Goal: Task Accomplishment & Management: Use online tool/utility

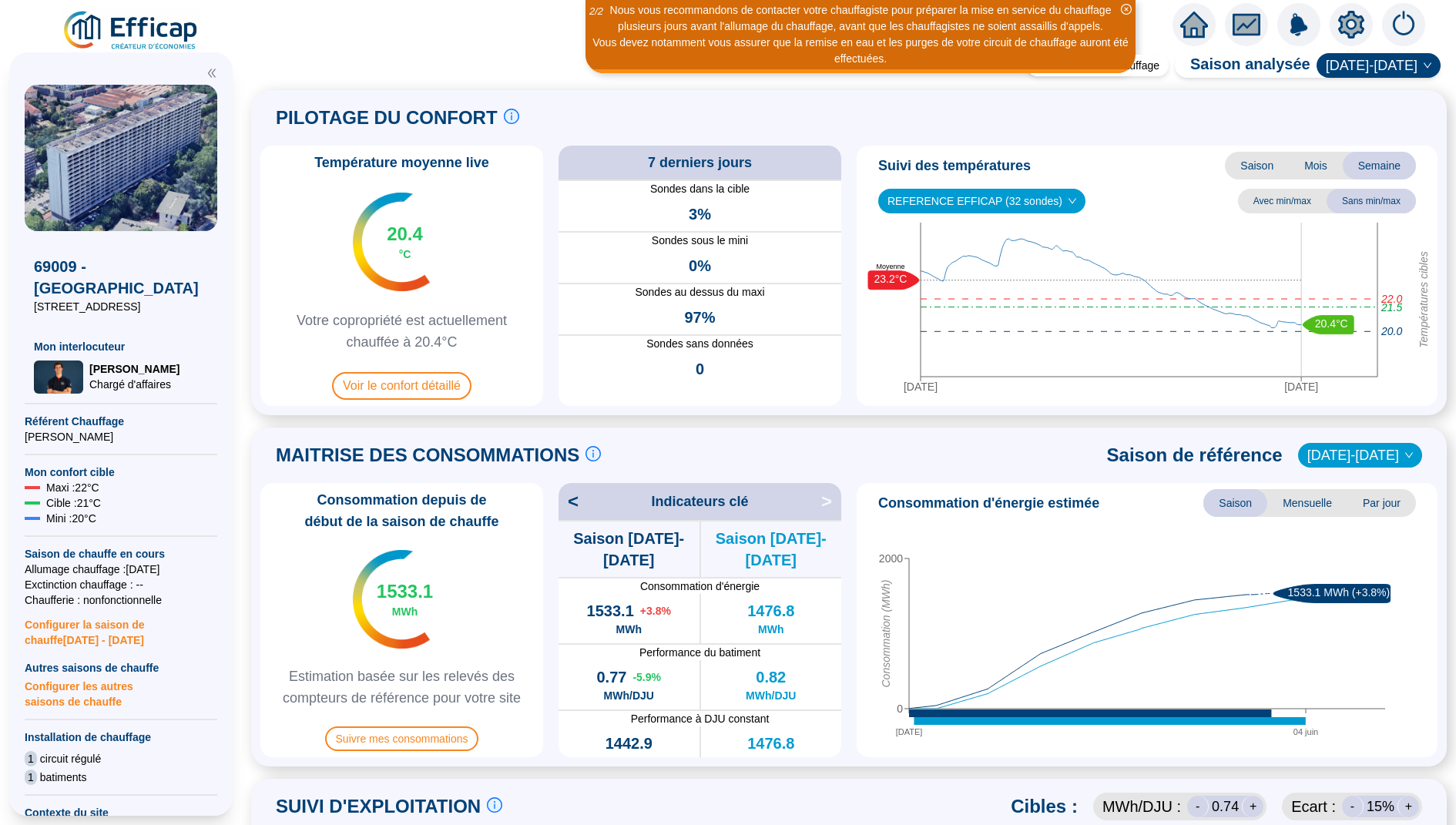
click at [1208, 27] on div at bounding box center [1194, 24] width 43 height 43
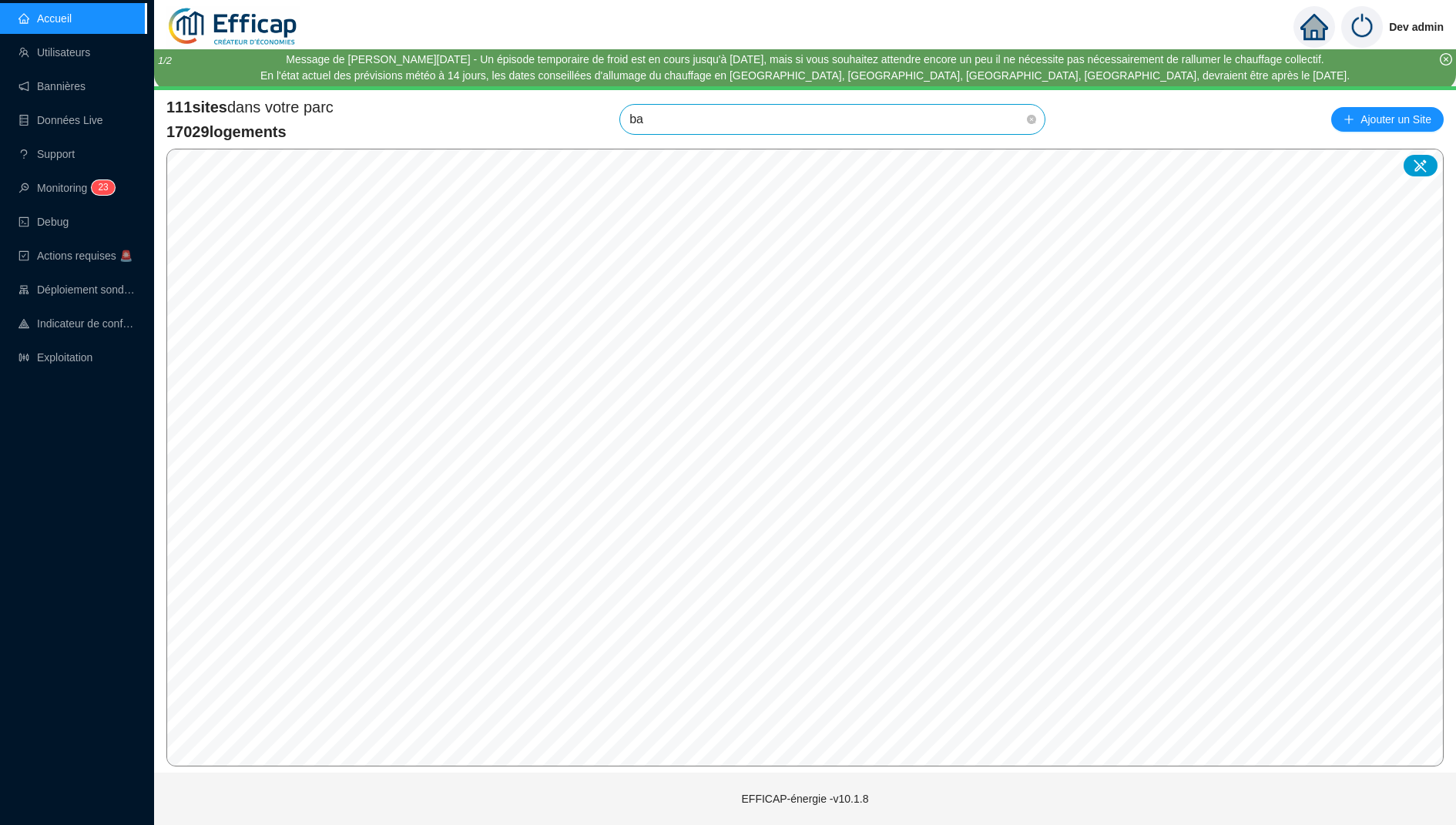
type input "[MEDICAL_DATA]"
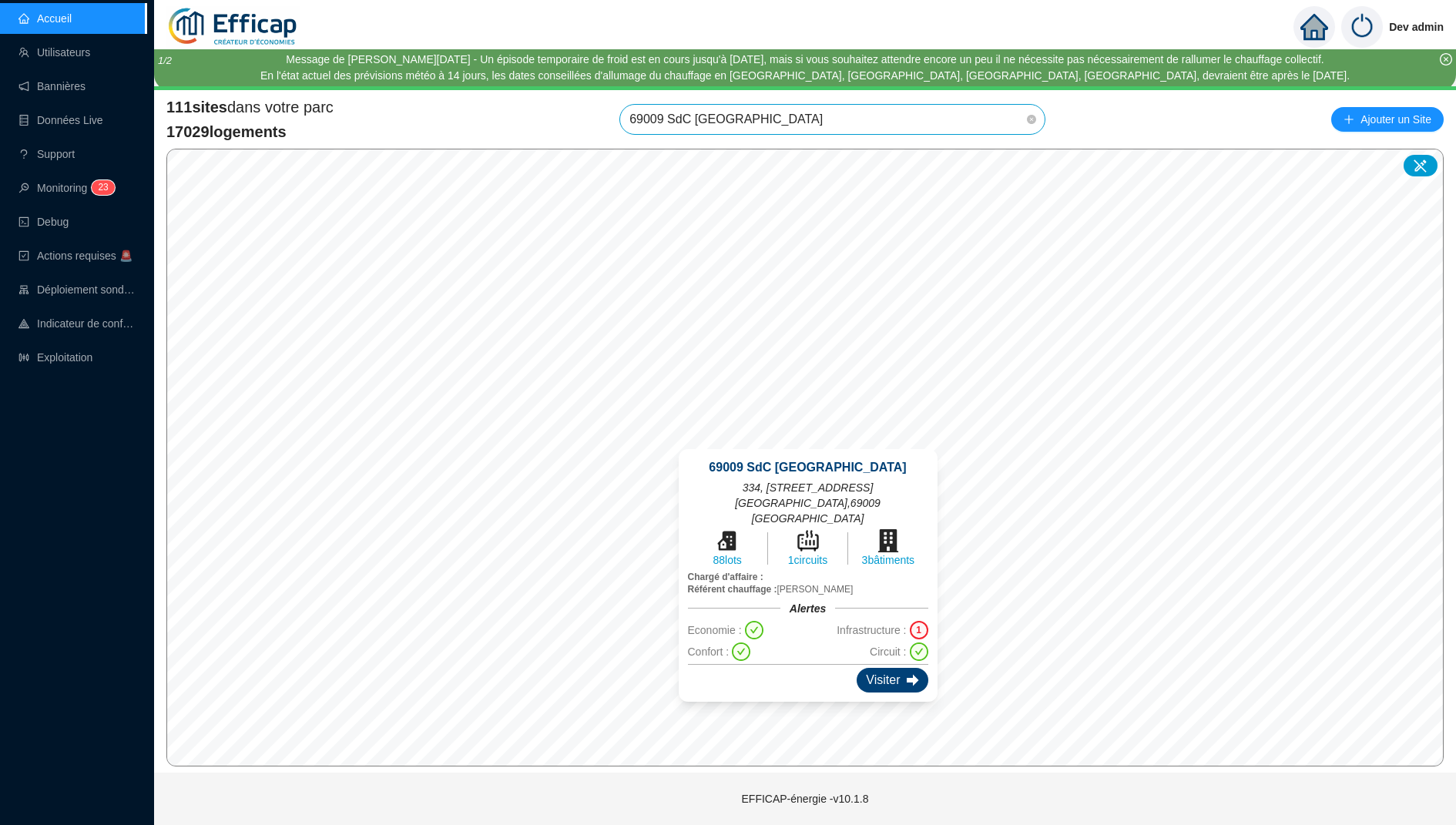
click at [892, 668] on div "Visiter" at bounding box center [892, 680] width 71 height 25
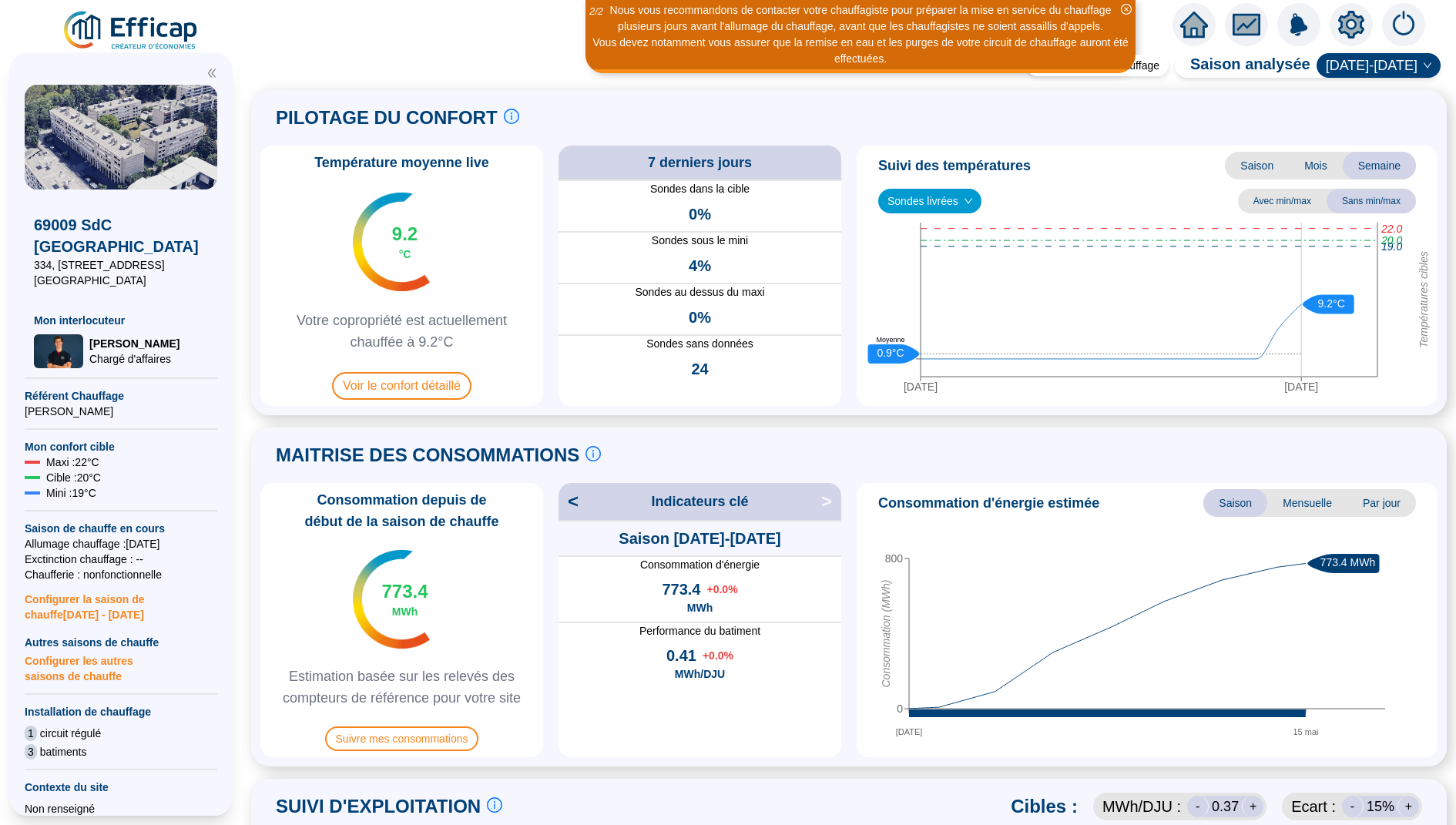
click at [1340, 19] on icon "setting" at bounding box center [1351, 25] width 26 height 28
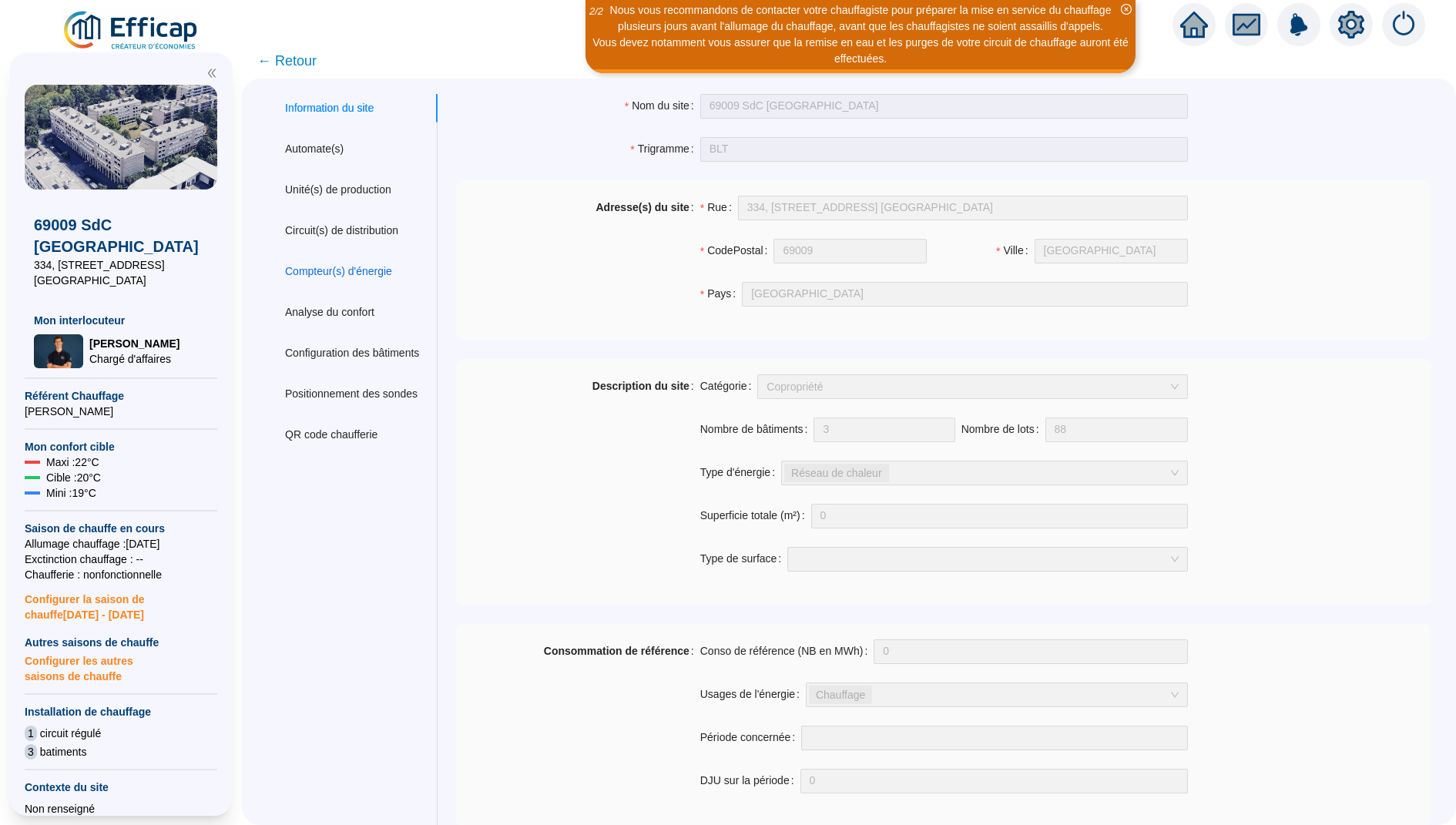
click at [348, 272] on div "Compteur(s) d'énergie" at bounding box center [338, 272] width 107 height 17
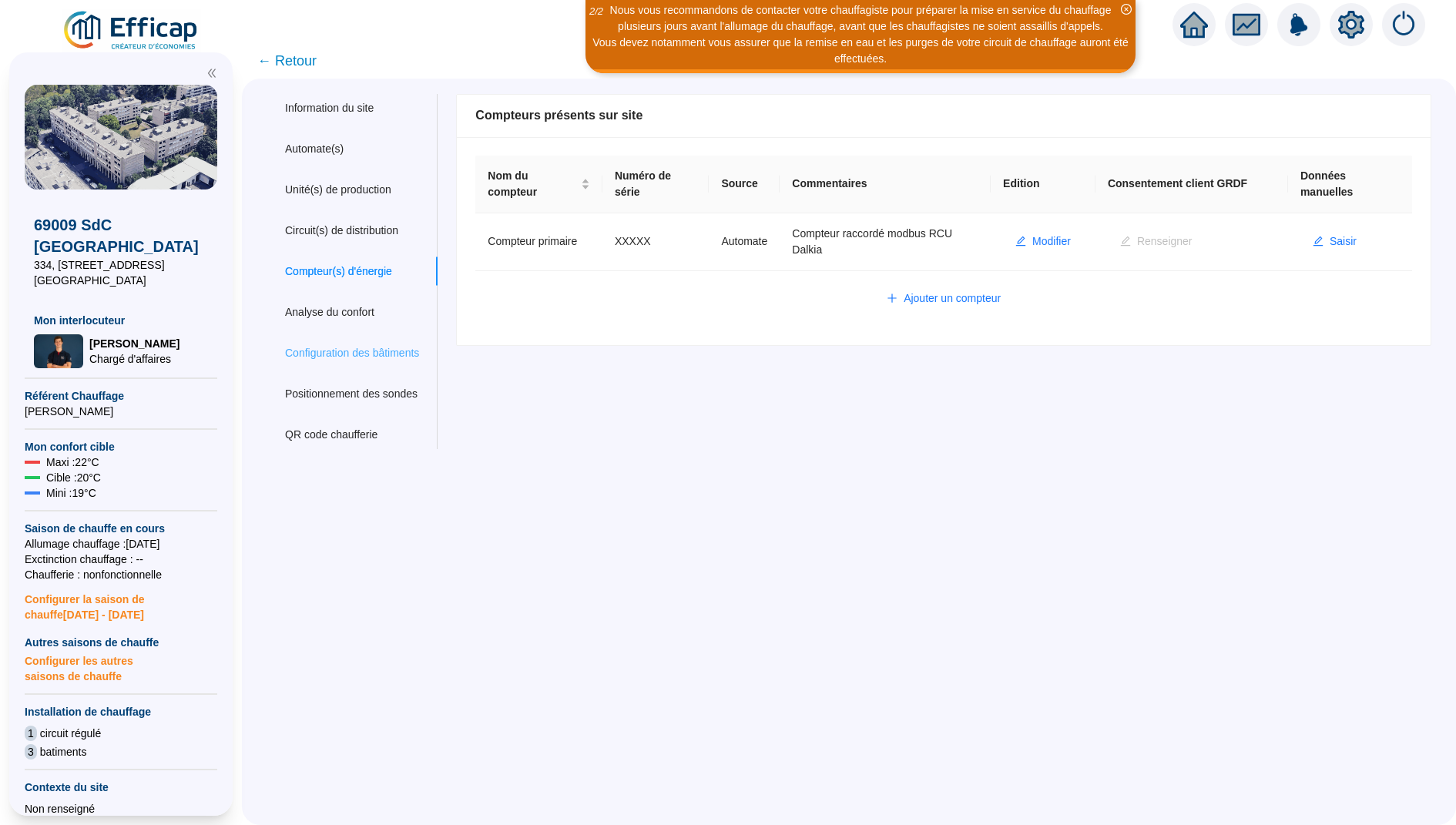
click at [340, 363] on div "Configuration des bâtiments" at bounding box center [352, 353] width 171 height 28
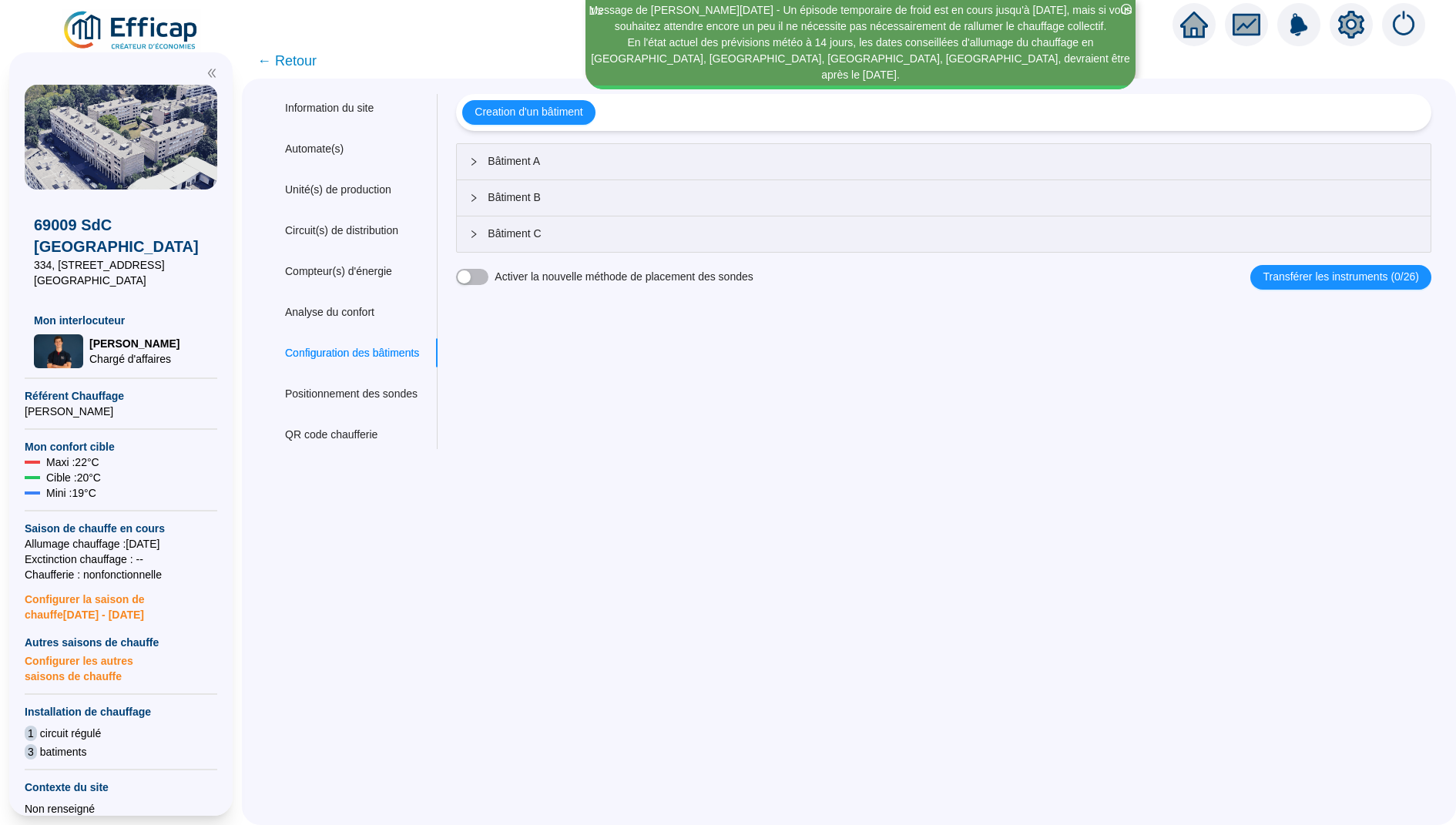
click at [1190, 14] on icon "home" at bounding box center [1194, 25] width 28 height 28
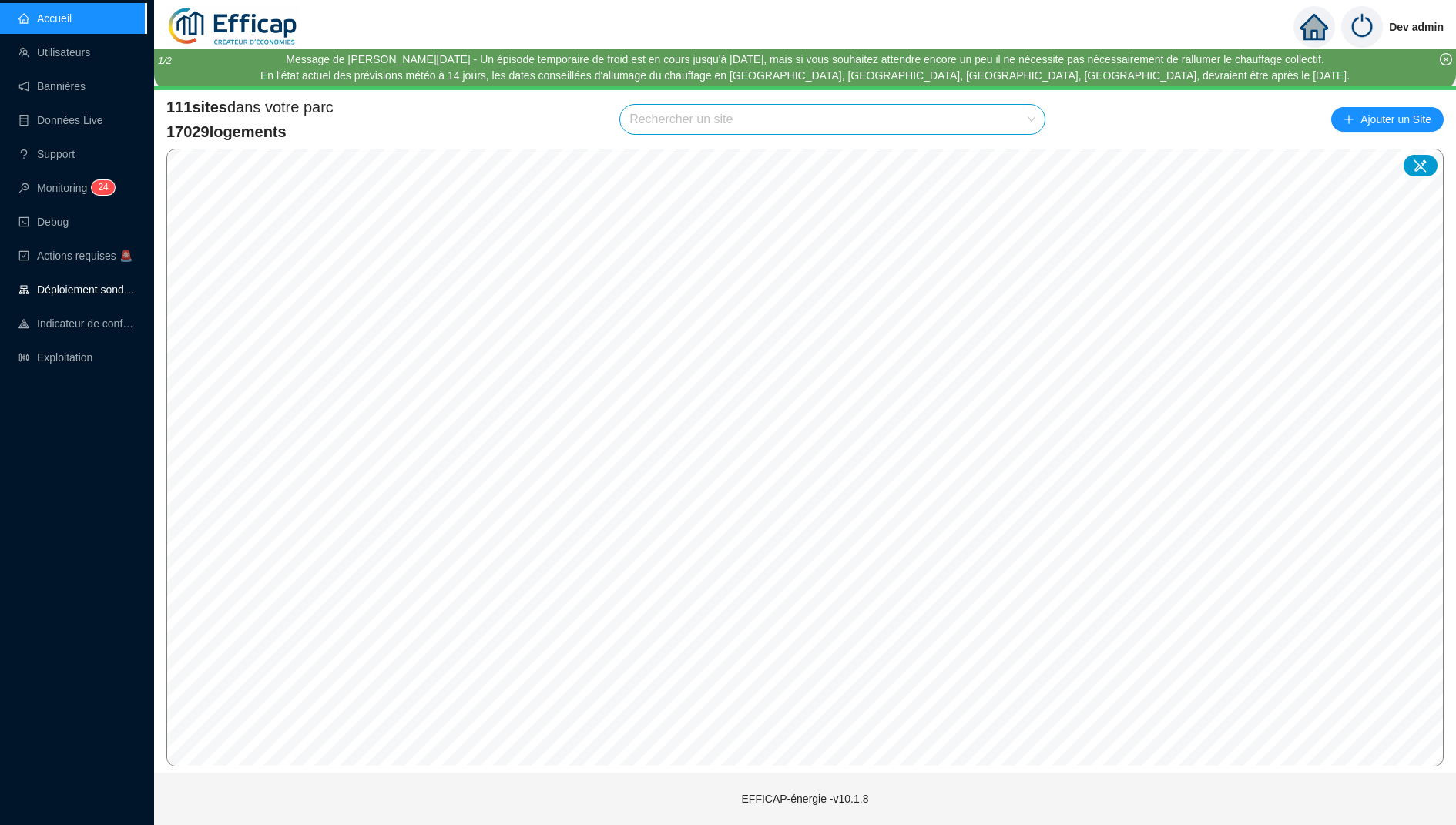
click at [90, 291] on link "Déploiement sondes" at bounding box center [76, 288] width 117 height 12
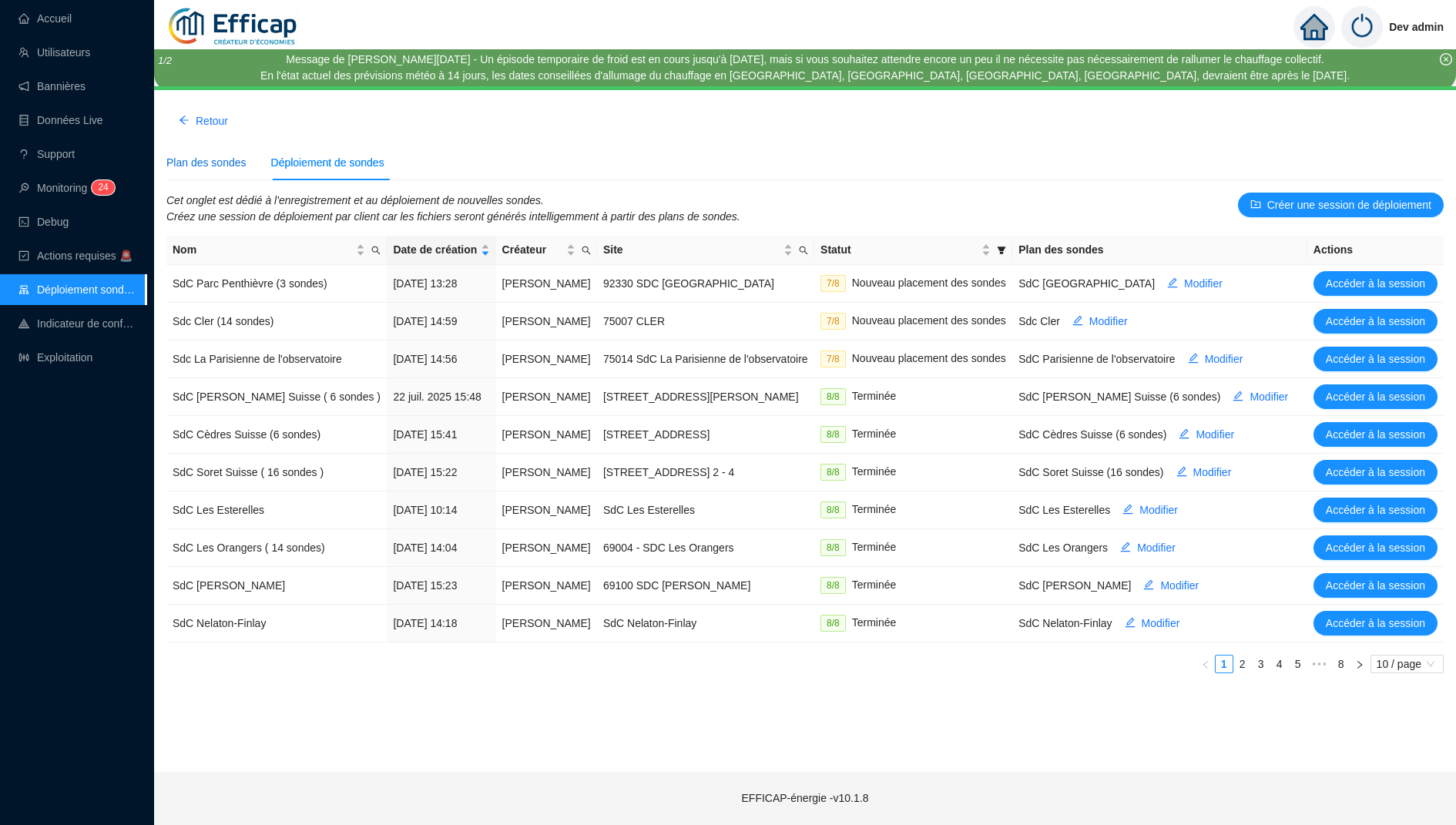
click at [233, 156] on div "Plan des sondes" at bounding box center [206, 163] width 80 height 17
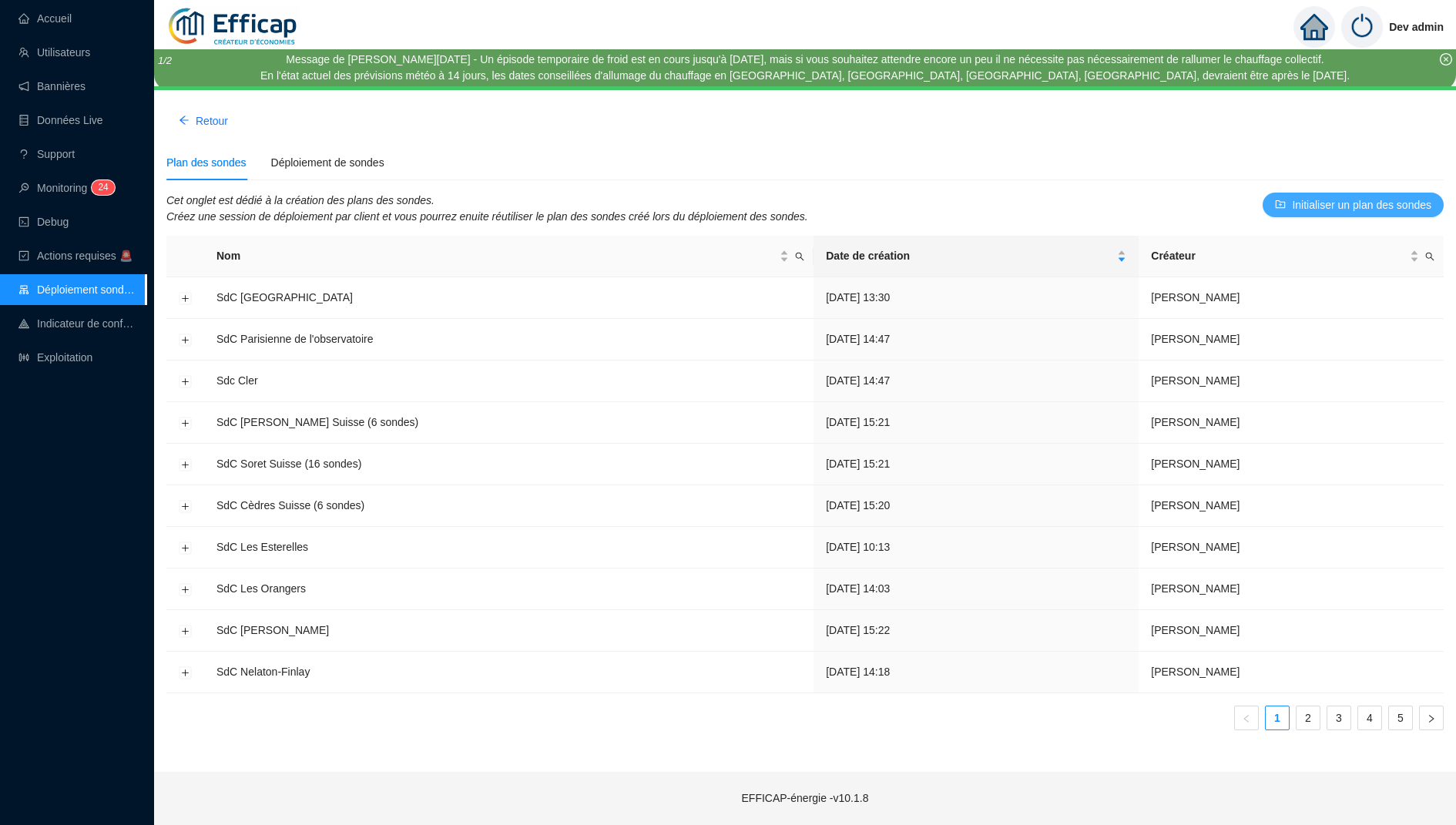
click at [1324, 204] on span "Initialiser un plan des sondes" at bounding box center [1362, 206] width 140 height 17
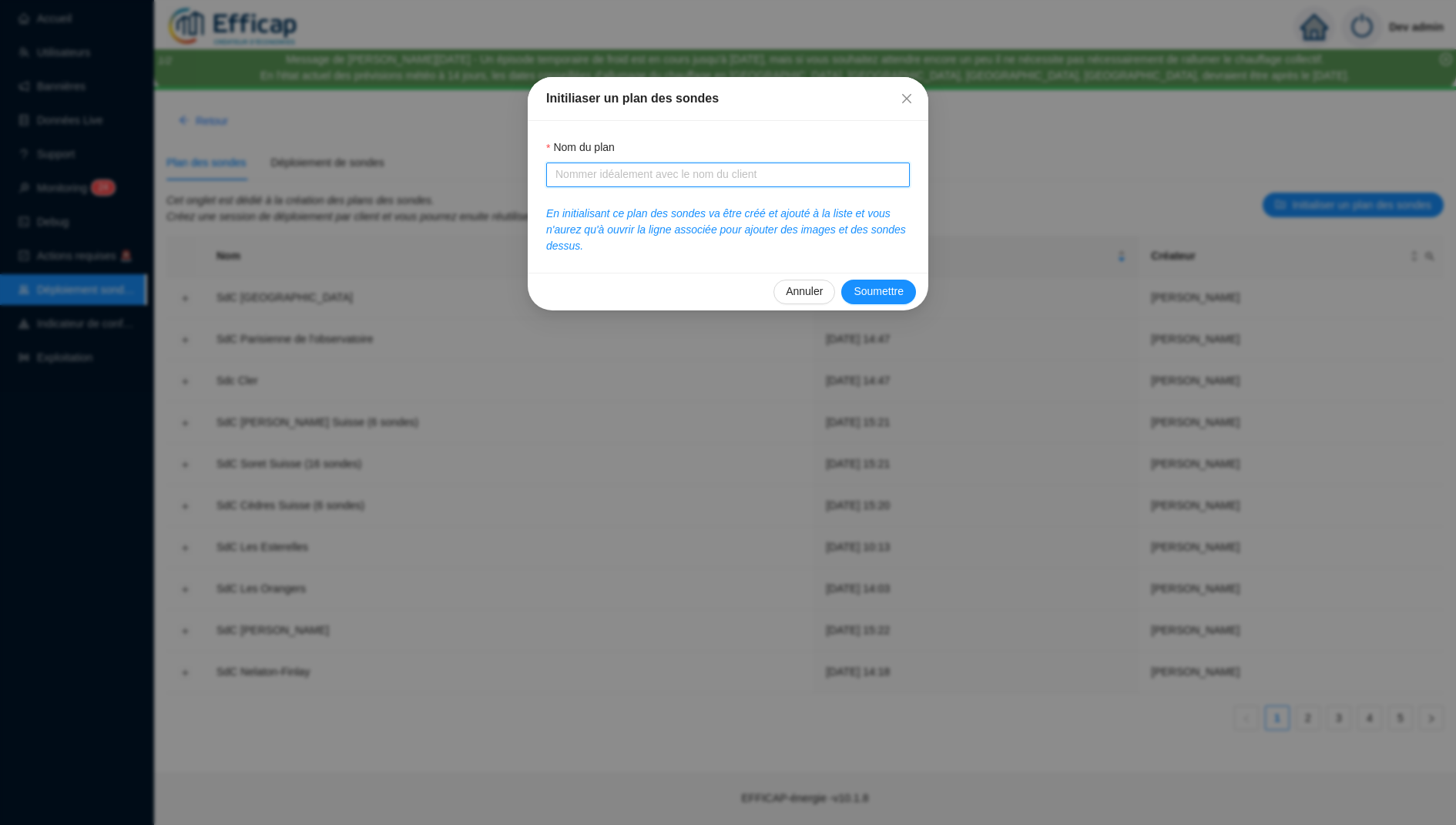
click at [694, 179] on input "Nom du plan" at bounding box center [726, 175] width 342 height 17
type input "Balmont Ouest"
click at [876, 276] on div "[PERSON_NAME]" at bounding box center [728, 291] width 401 height 38
click at [870, 282] on button "Soumettre" at bounding box center [878, 291] width 74 height 25
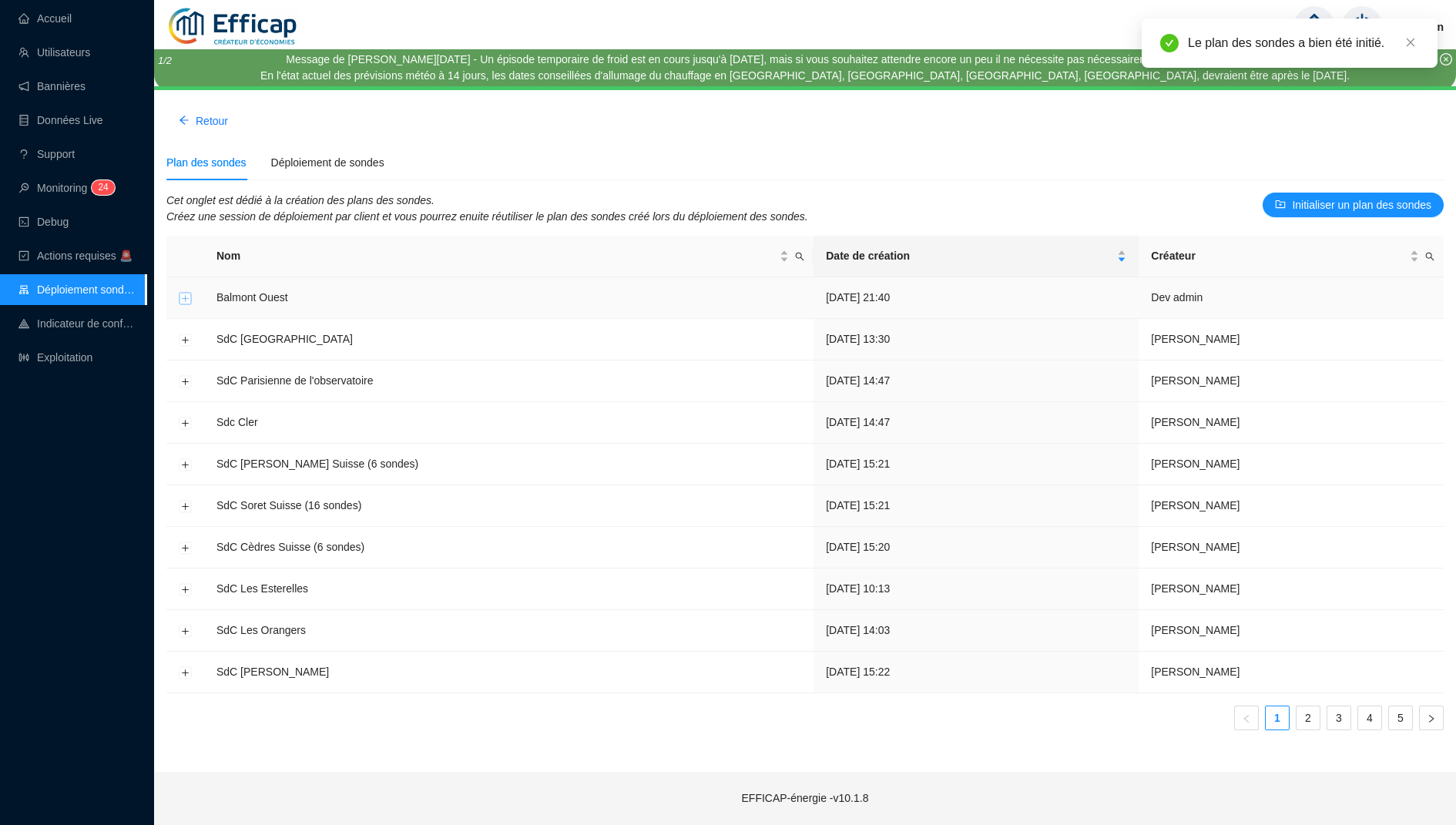
click at [183, 298] on button "Développer la ligne" at bounding box center [185, 298] width 12 height 12
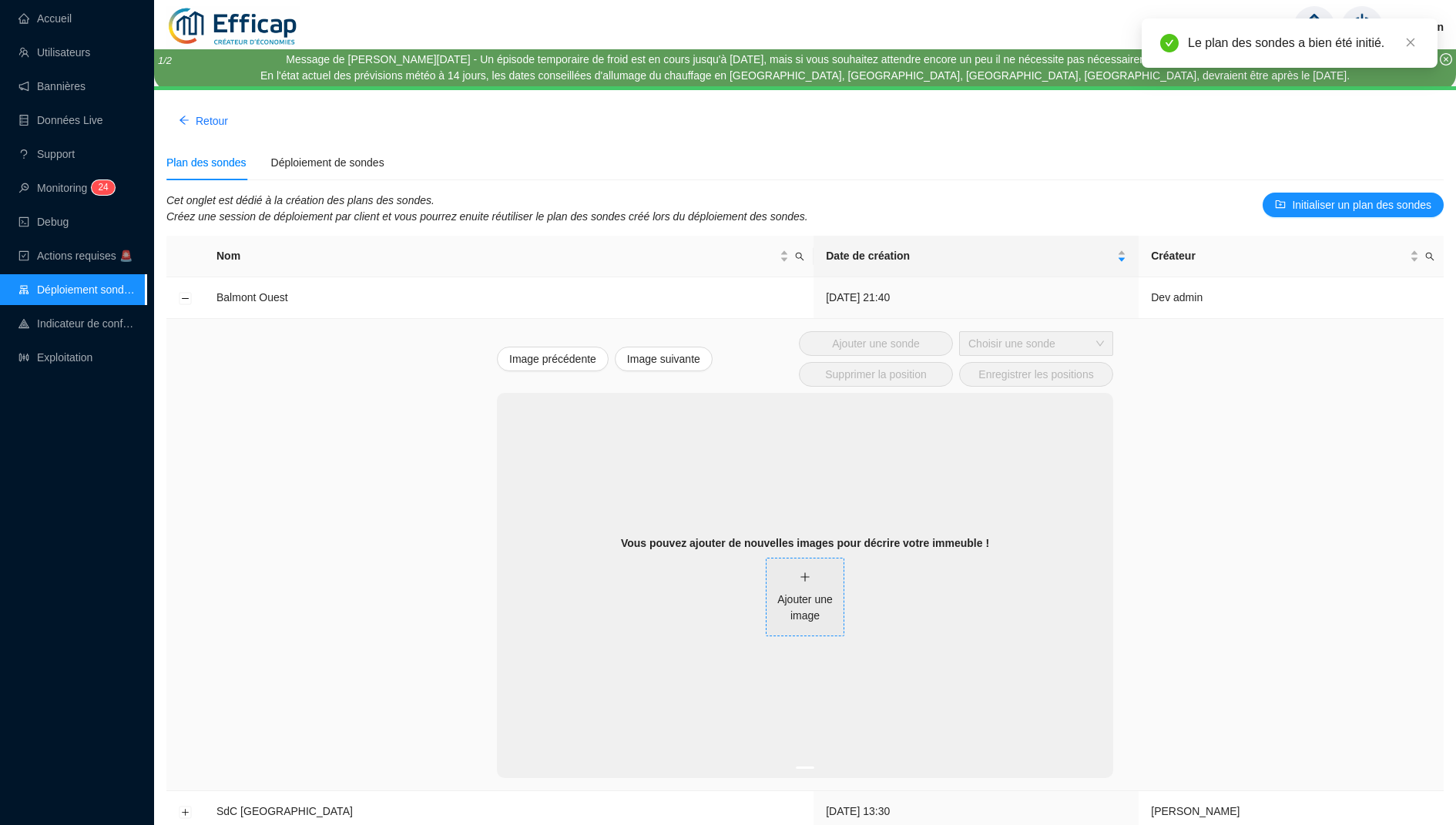
click at [796, 573] on div "Ajouter une image" at bounding box center [805, 596] width 77 height 55
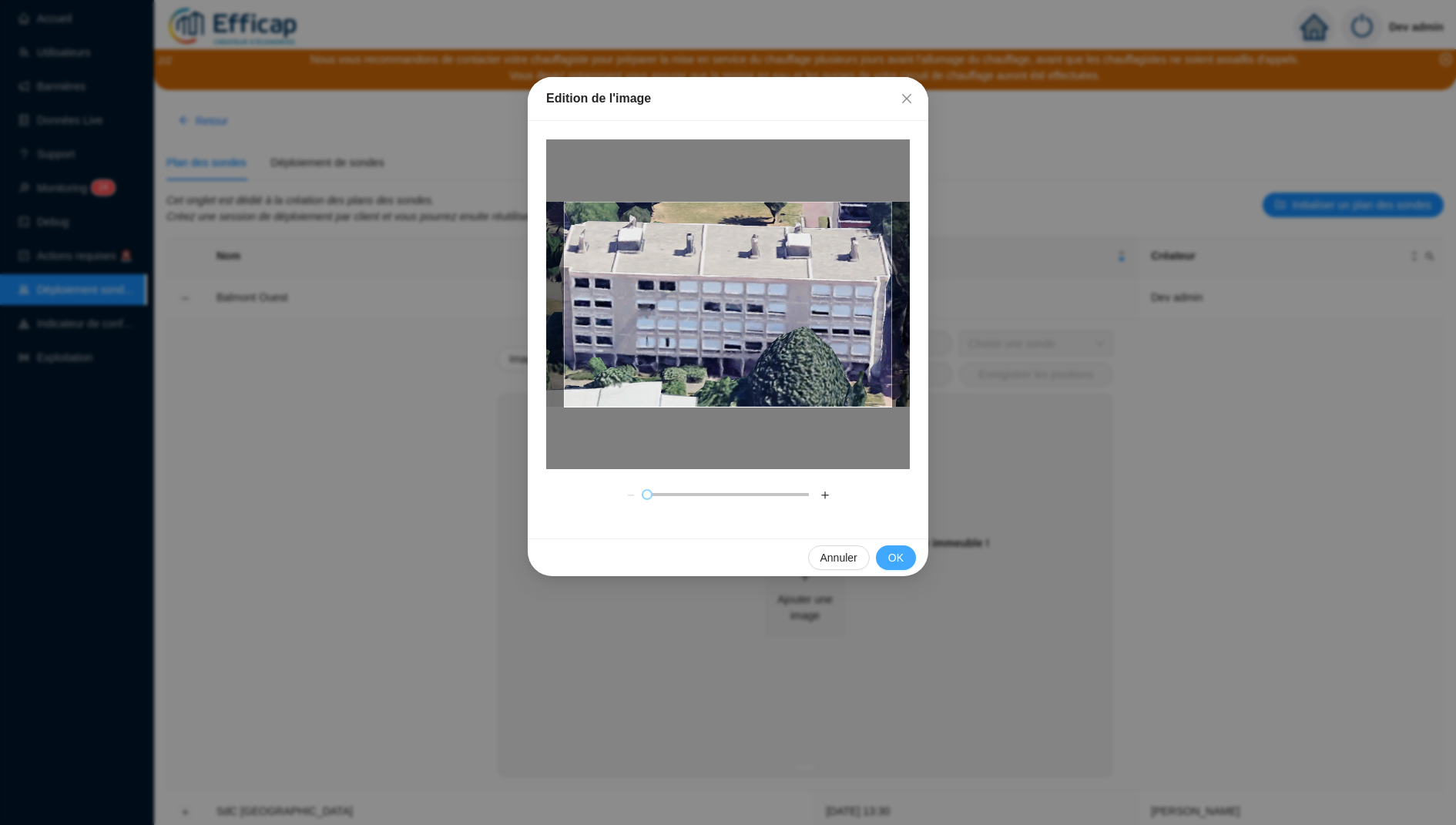
click at [900, 557] on span "OK" at bounding box center [895, 558] width 16 height 17
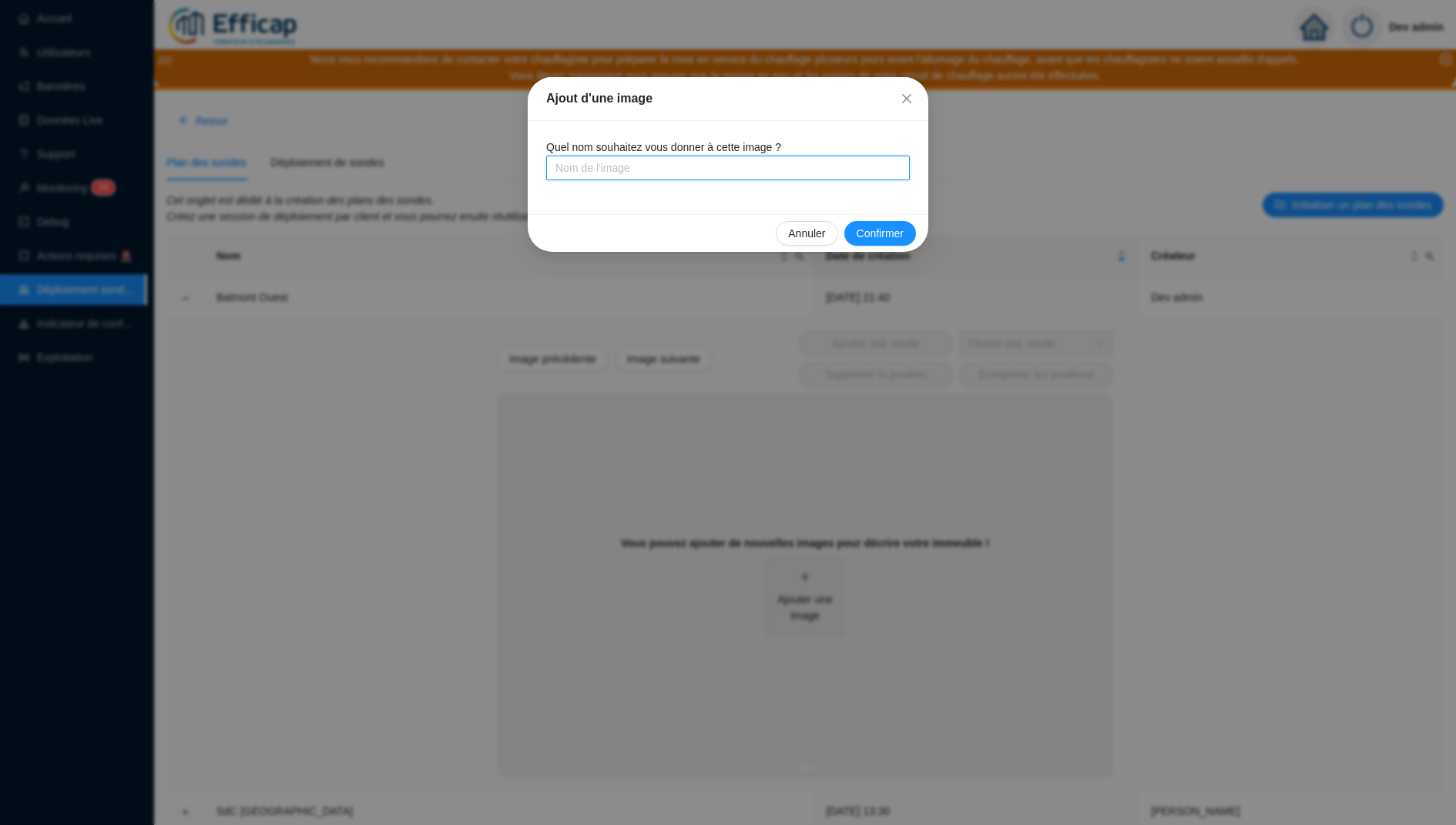
click at [695, 178] on input "text" at bounding box center [728, 167] width 364 height 25
type input "Batiment 1"
click at [891, 235] on span "Confirmer" at bounding box center [880, 234] width 47 height 17
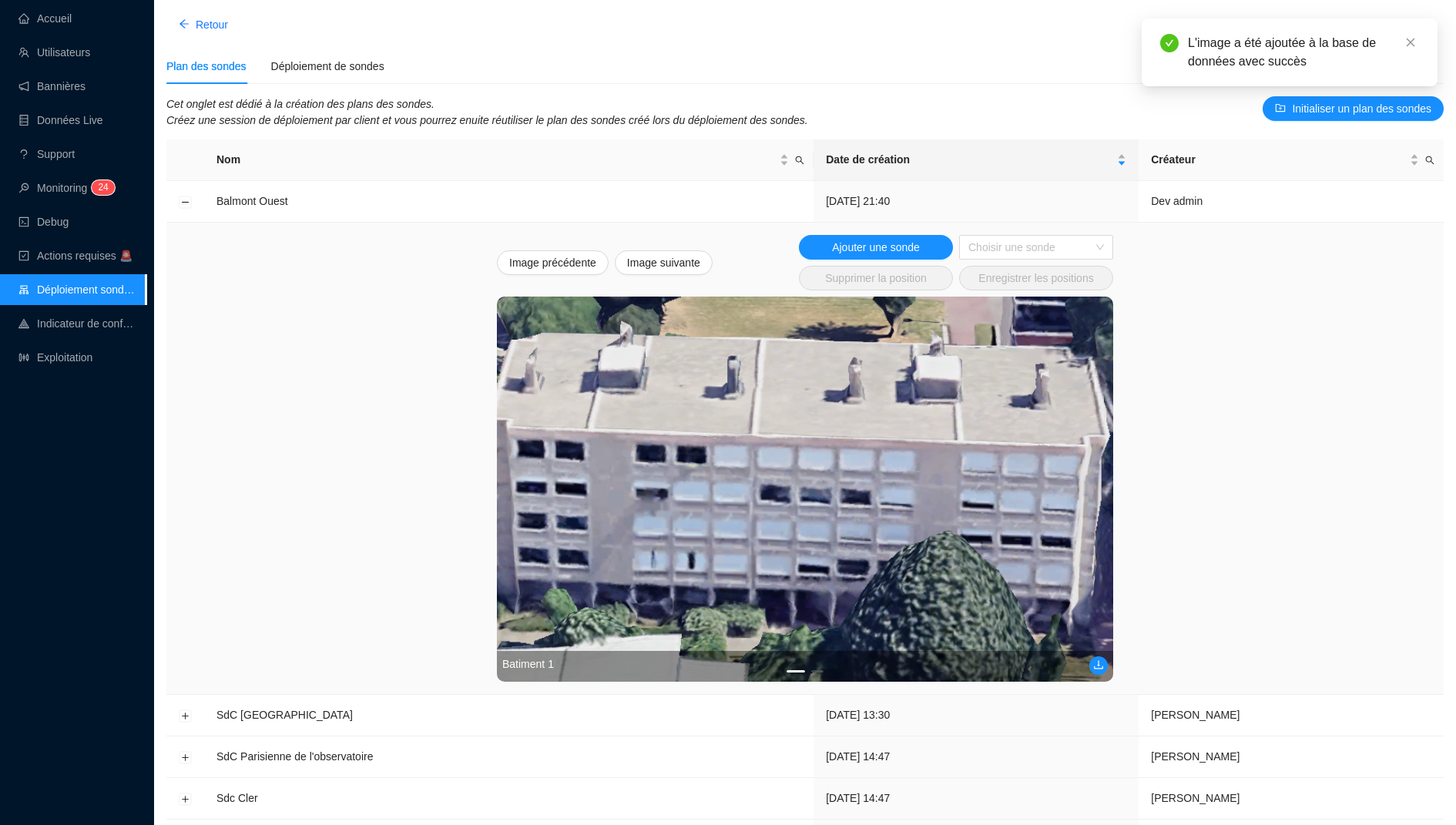
scroll to position [98, 0]
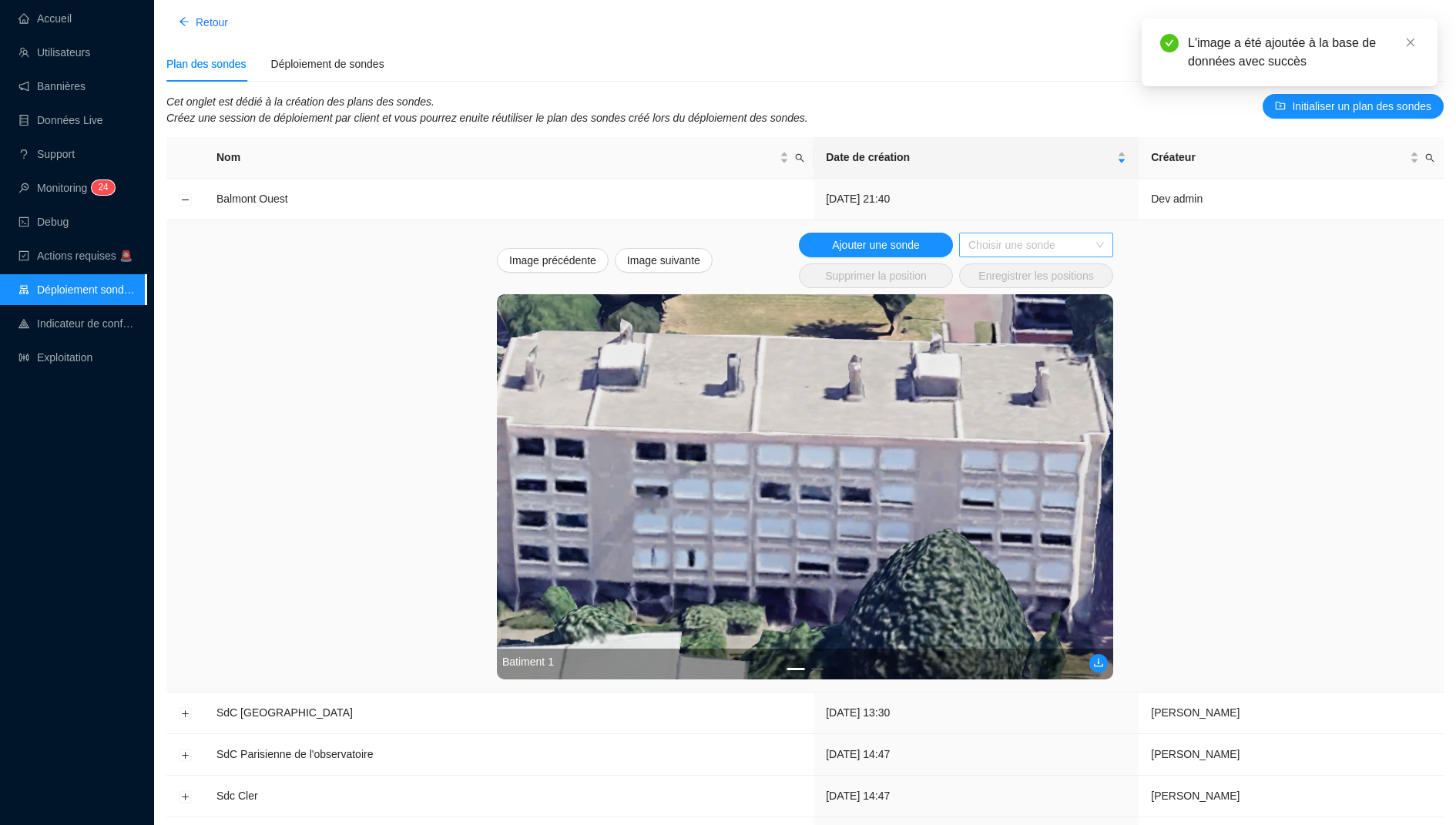
click at [1085, 240] on input "search" at bounding box center [1029, 244] width 121 height 23
click at [1172, 268] on div "Image précédente Image suivante Ajouter une sonde Choisir une sonde Supprimer l…" at bounding box center [804, 456] width 1253 height 446
click at [886, 238] on span "Ajouter une sonde" at bounding box center [876, 245] width 88 height 17
drag, startPoint x: 800, startPoint y: 483, endPoint x: 681, endPoint y: 469, distance: 119.8
click at [673, 471] on img at bounding box center [805, 486] width 616 height 385
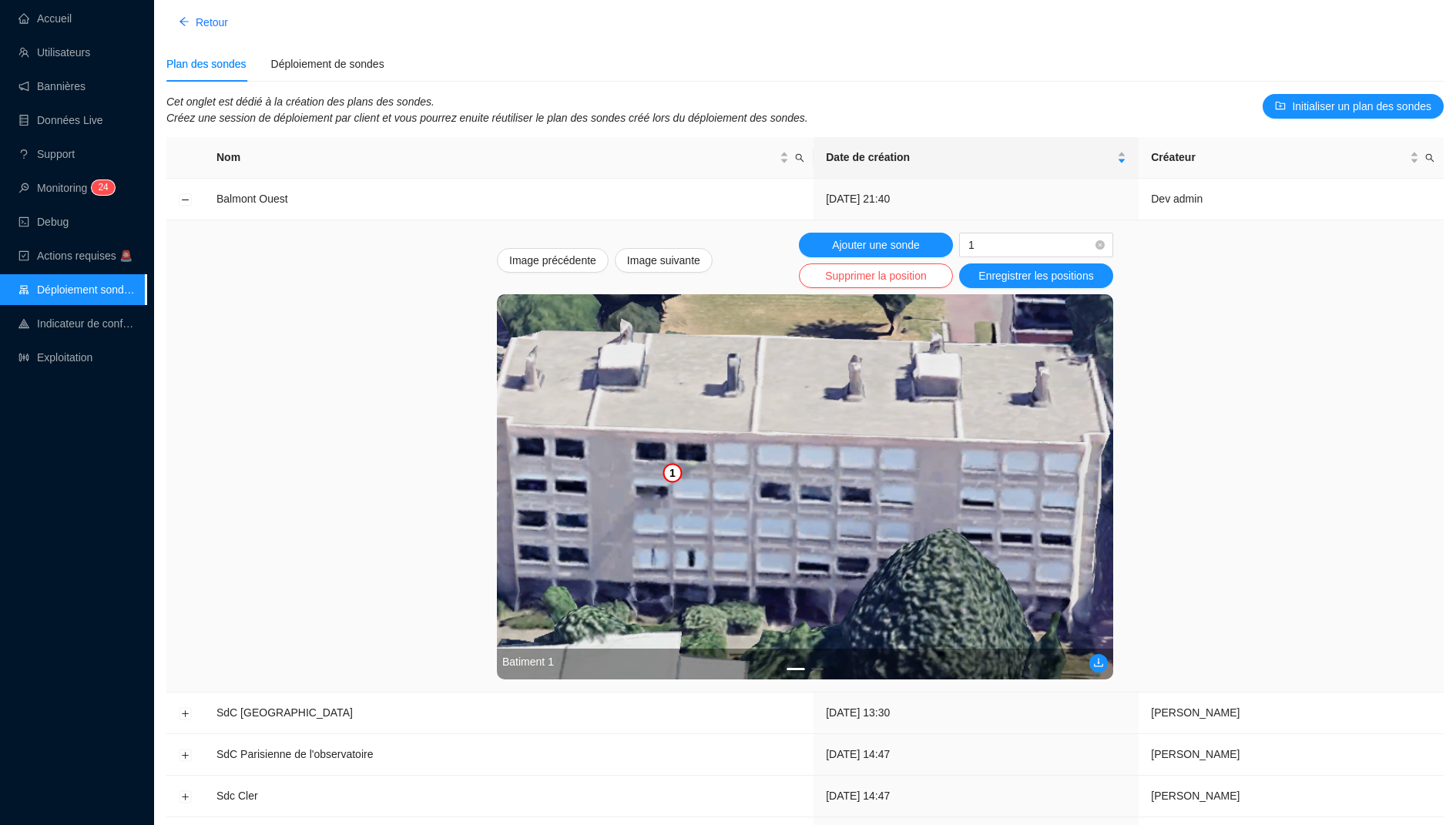
click at [587, 473] on img at bounding box center [805, 486] width 616 height 385
click at [567, 469] on img at bounding box center [805, 486] width 616 height 385
click at [552, 463] on img at bounding box center [805, 486] width 616 height 385
click at [1007, 242] on span "1" at bounding box center [1037, 244] width 136 height 23
click at [967, 209] on td "[DATE] 21:40" at bounding box center [976, 198] width 325 height 41
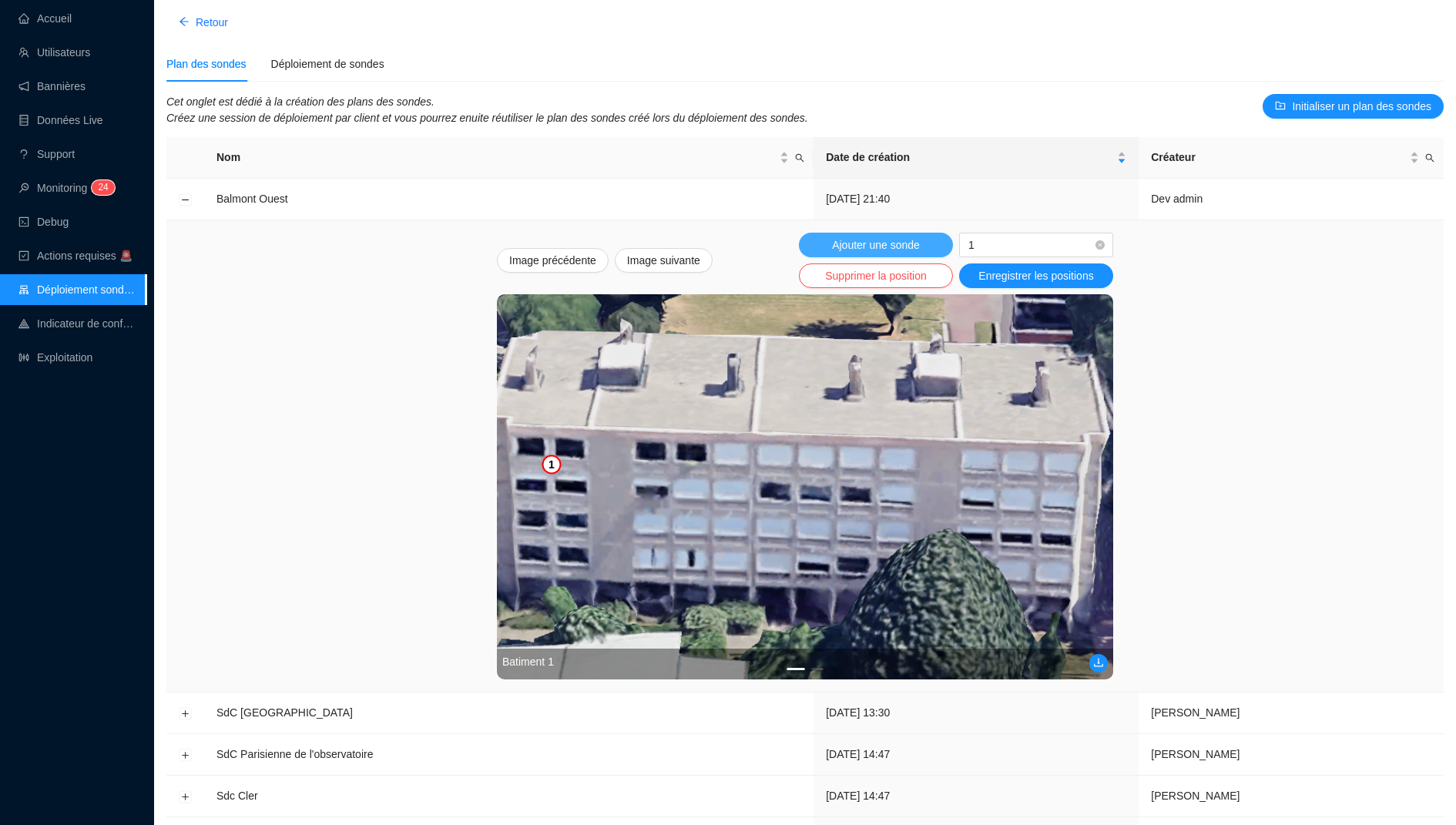
click at [906, 243] on span "Ajouter une sonde" at bounding box center [876, 245] width 88 height 17
click at [556, 548] on img at bounding box center [805, 486] width 616 height 385
click at [554, 461] on img at bounding box center [805, 486] width 616 height 385
click at [554, 469] on img at bounding box center [805, 486] width 616 height 385
click at [1007, 256] on div "Ajouter une sonde 1 Supprimer la position Enregistrer les positions" at bounding box center [956, 260] width 314 height 55
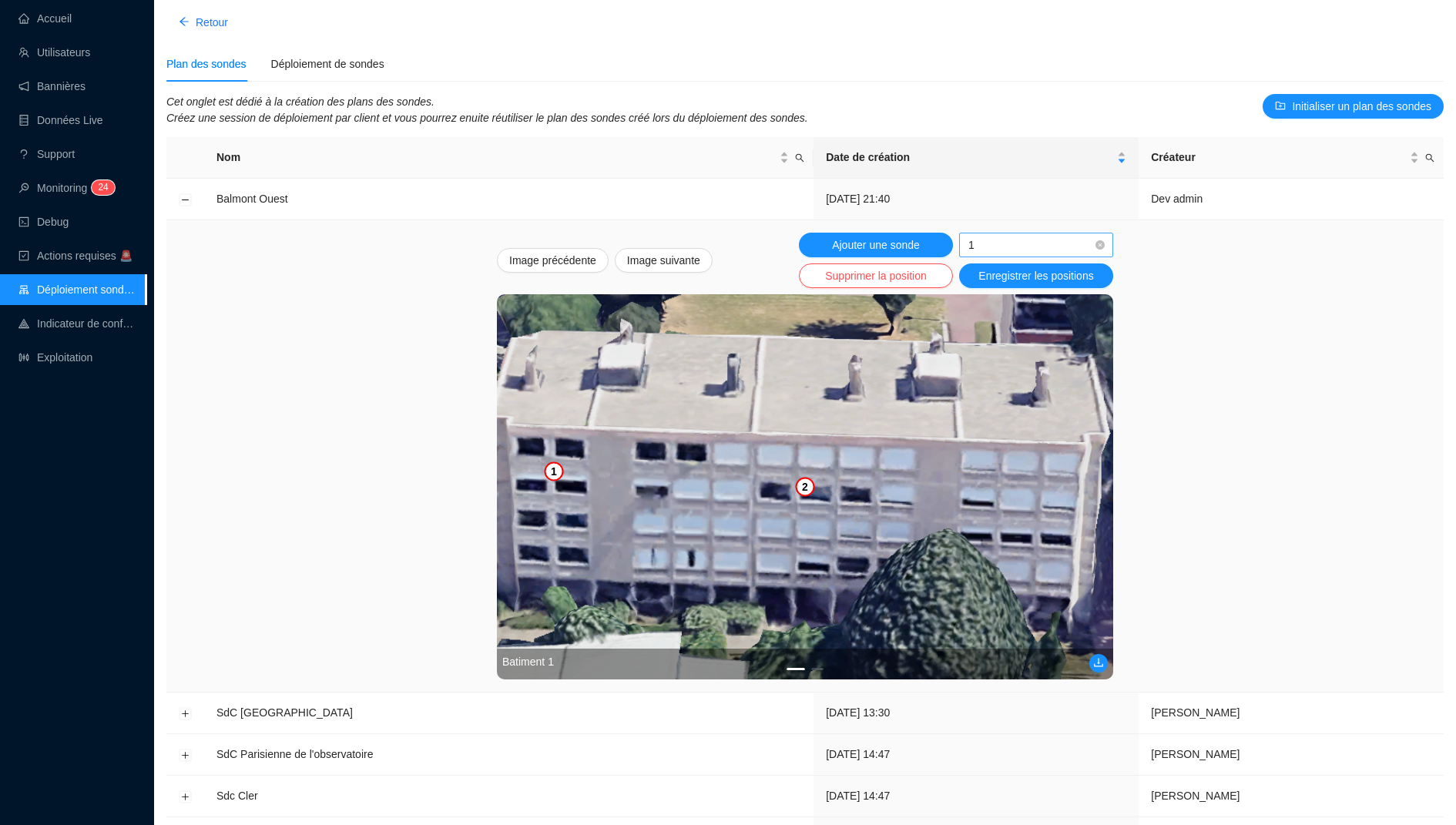
click at [1008, 241] on span "1" at bounding box center [1037, 244] width 136 height 23
click at [978, 302] on div "2" at bounding box center [1036, 300] width 130 height 17
click at [558, 548] on img at bounding box center [805, 486] width 616 height 385
click at [549, 549] on img at bounding box center [805, 486] width 616 height 385
click at [893, 238] on span "Ajouter une sonde" at bounding box center [876, 245] width 88 height 17
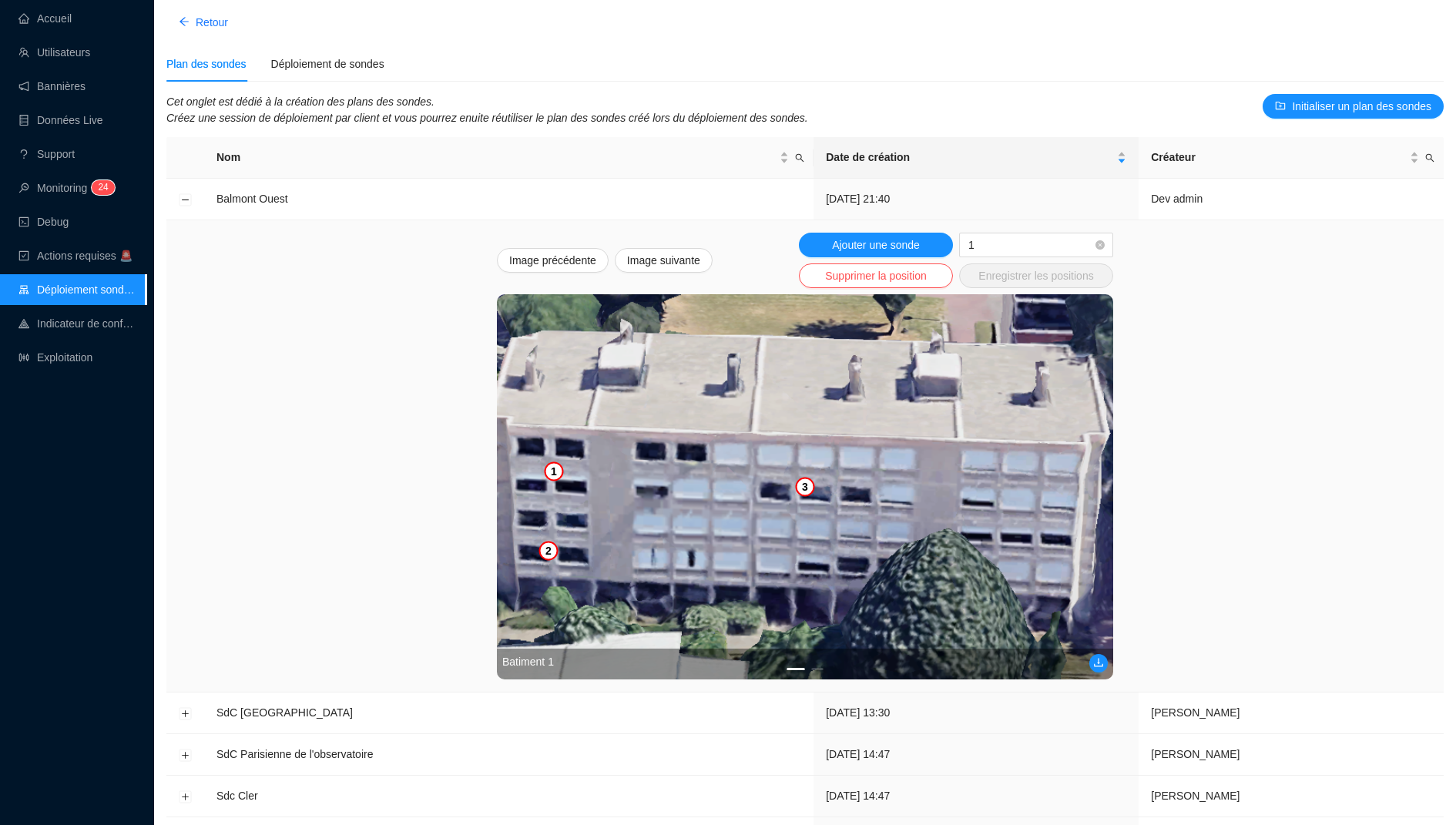
click at [725, 484] on img at bounding box center [805, 486] width 616 height 385
click at [554, 450] on img at bounding box center [805, 486] width 616 height 385
click at [554, 471] on img at bounding box center [805, 486] width 616 height 385
click at [983, 245] on span "1" at bounding box center [1037, 244] width 136 height 23
click at [985, 322] on div "3" at bounding box center [1036, 324] width 130 height 17
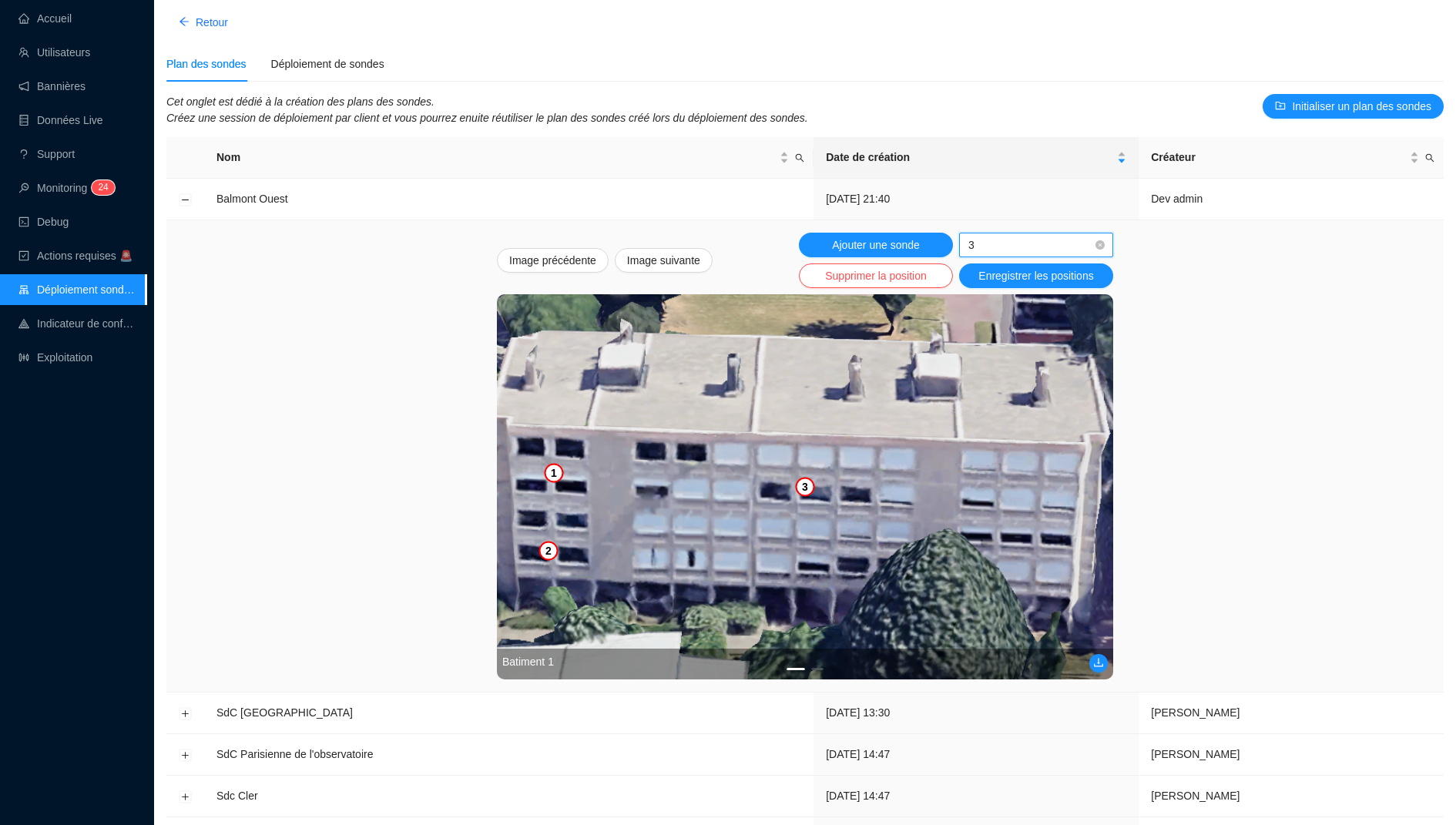
click at [722, 486] on img at bounding box center [805, 486] width 616 height 385
click at [997, 249] on span "3" at bounding box center [1037, 244] width 136 height 23
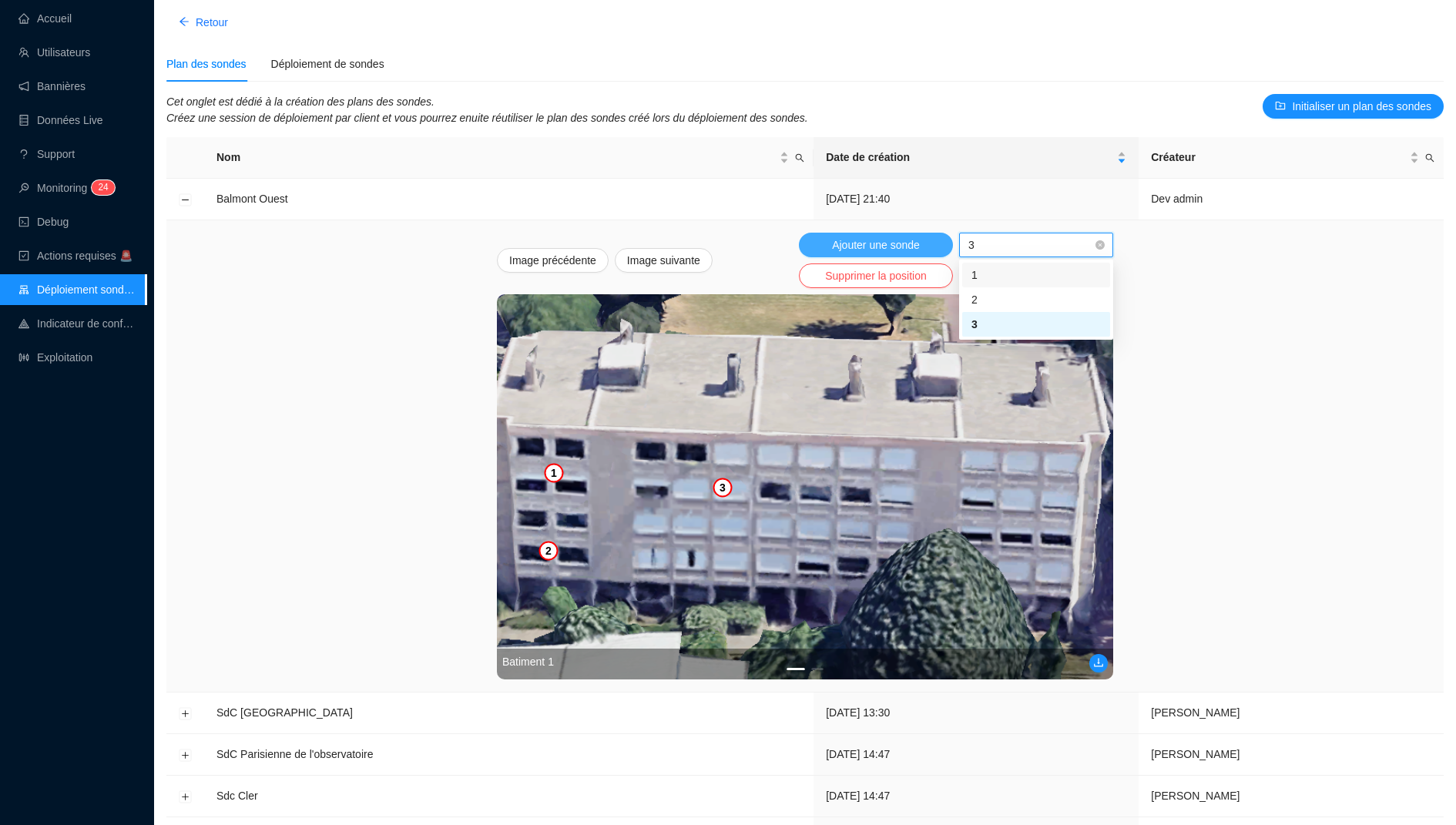
click at [916, 250] on span "Ajouter une sonde" at bounding box center [876, 245] width 88 height 17
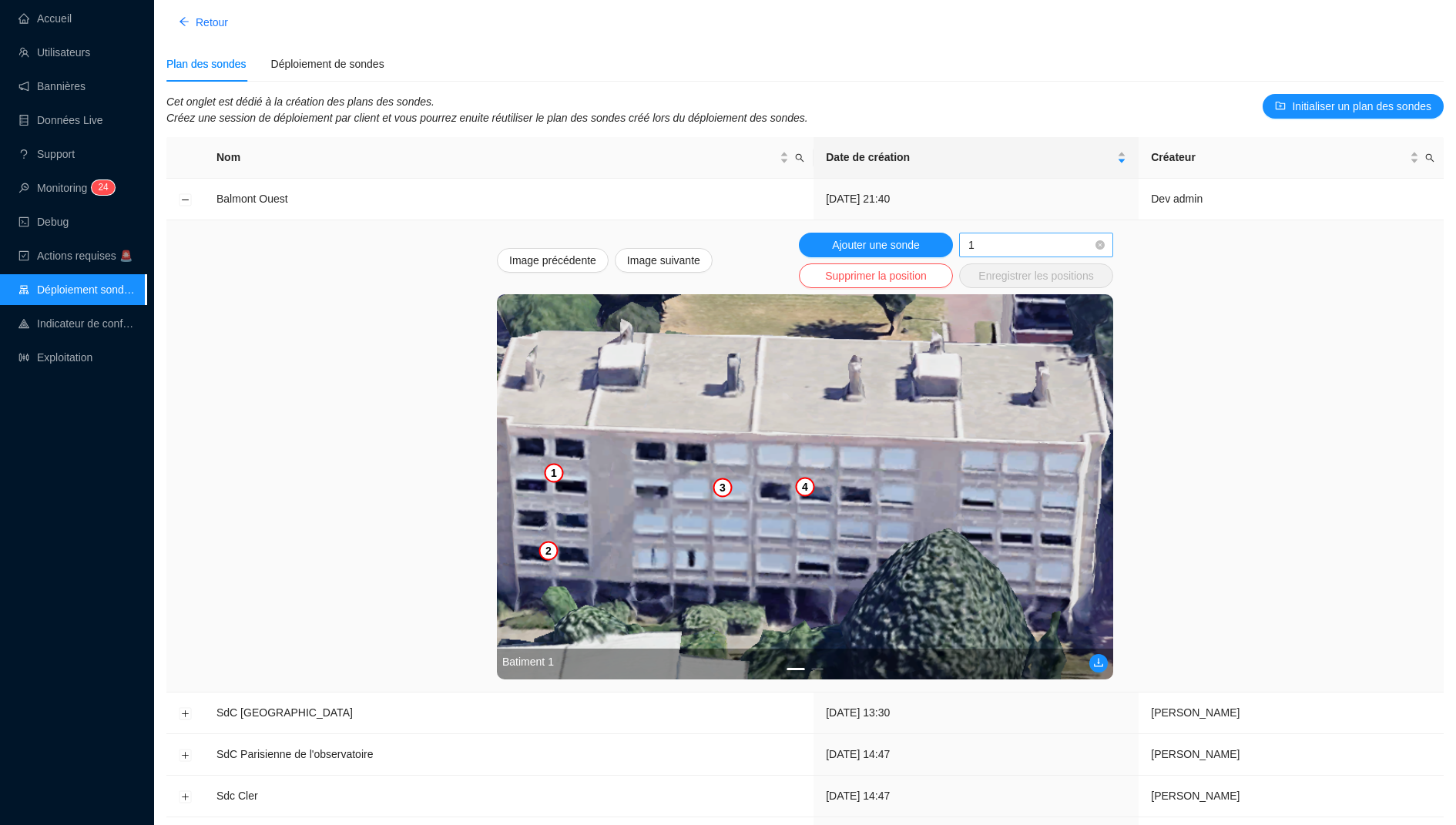
click at [974, 249] on span "1" at bounding box center [1037, 244] width 136 height 23
click at [981, 348] on div "4" at bounding box center [1036, 349] width 130 height 17
click at [862, 529] on img at bounding box center [805, 486] width 616 height 385
click at [1006, 245] on span "4" at bounding box center [1037, 244] width 136 height 23
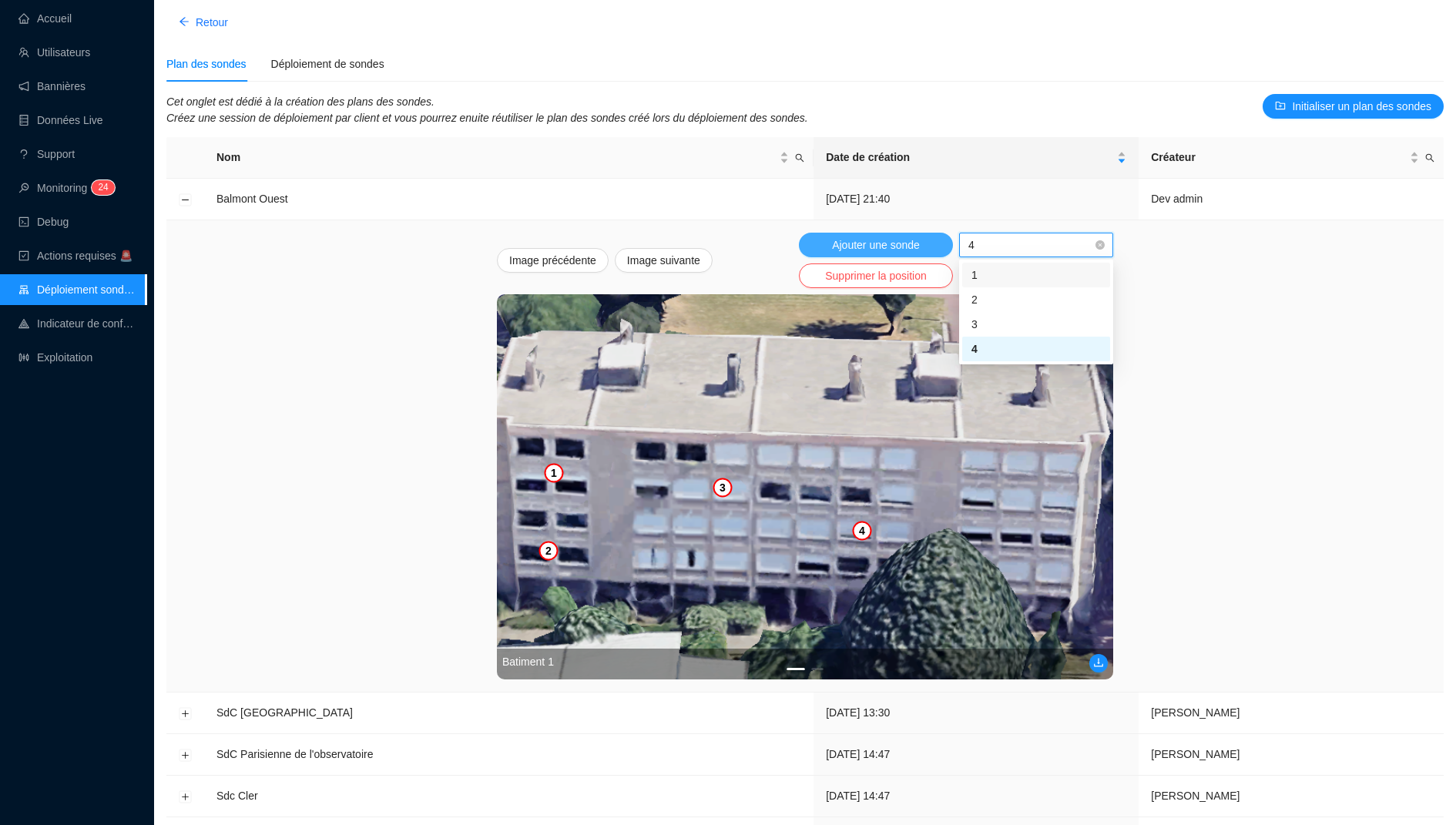
click at [891, 249] on span "Ajouter une sonde" at bounding box center [876, 245] width 88 height 17
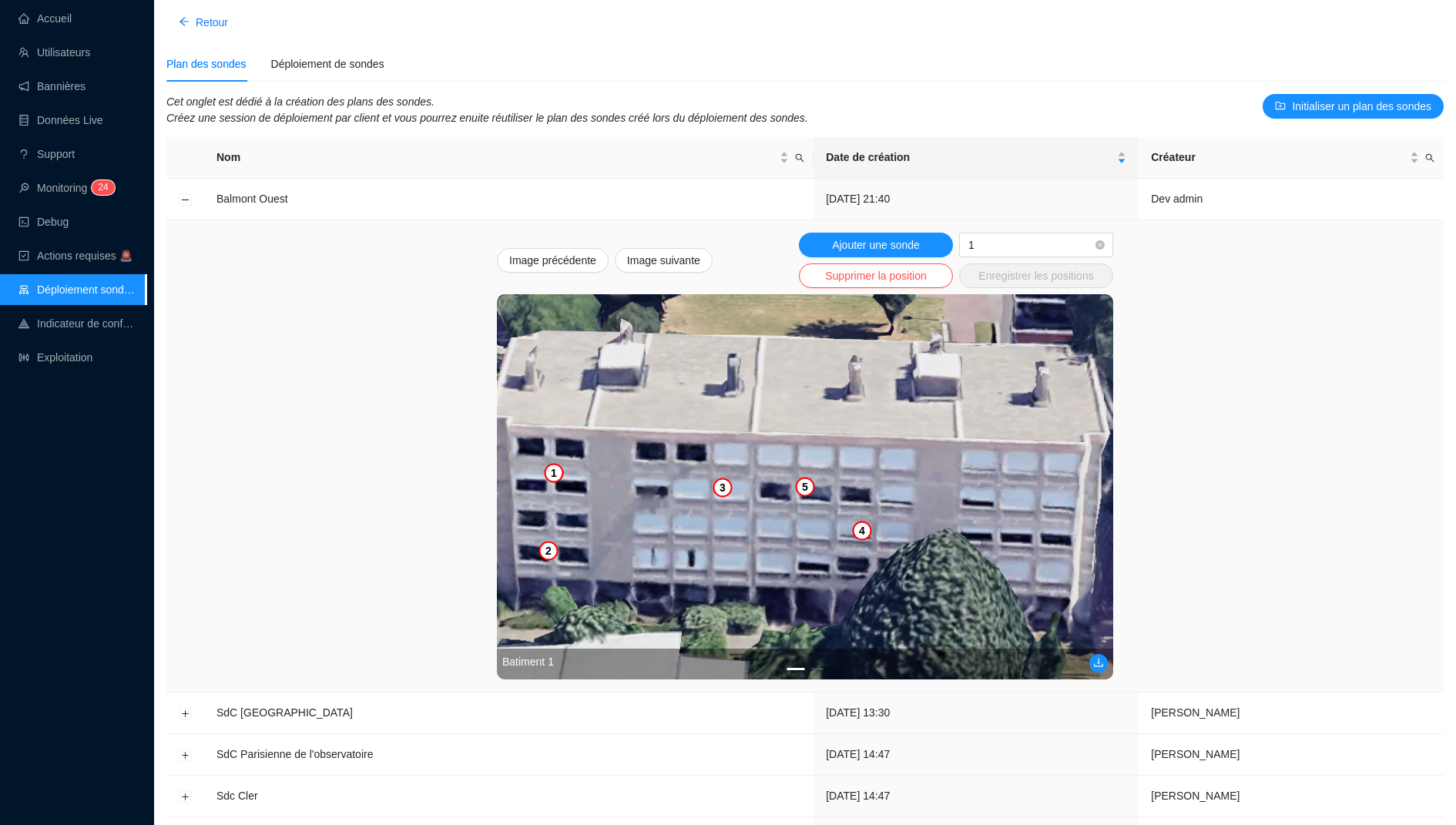
click at [1026, 462] on img at bounding box center [805, 486] width 616 height 385
click at [542, 446] on img at bounding box center [805, 486] width 616 height 385
click at [550, 446] on img at bounding box center [805, 486] width 616 height 385
click at [552, 475] on img at bounding box center [805, 486] width 616 height 385
click at [550, 484] on img at bounding box center [805, 486] width 616 height 385
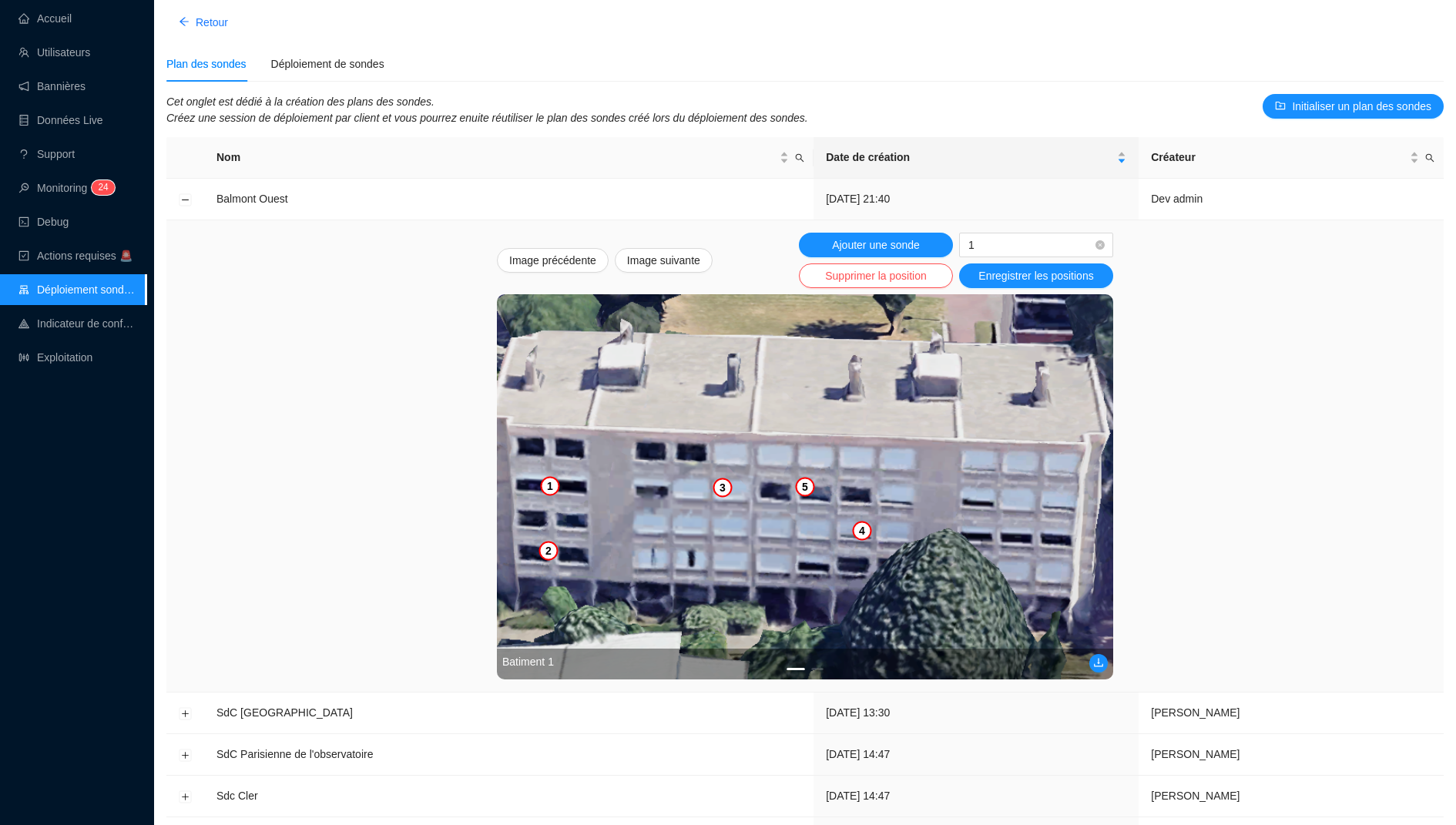
click at [552, 446] on img at bounding box center [805, 486] width 616 height 385
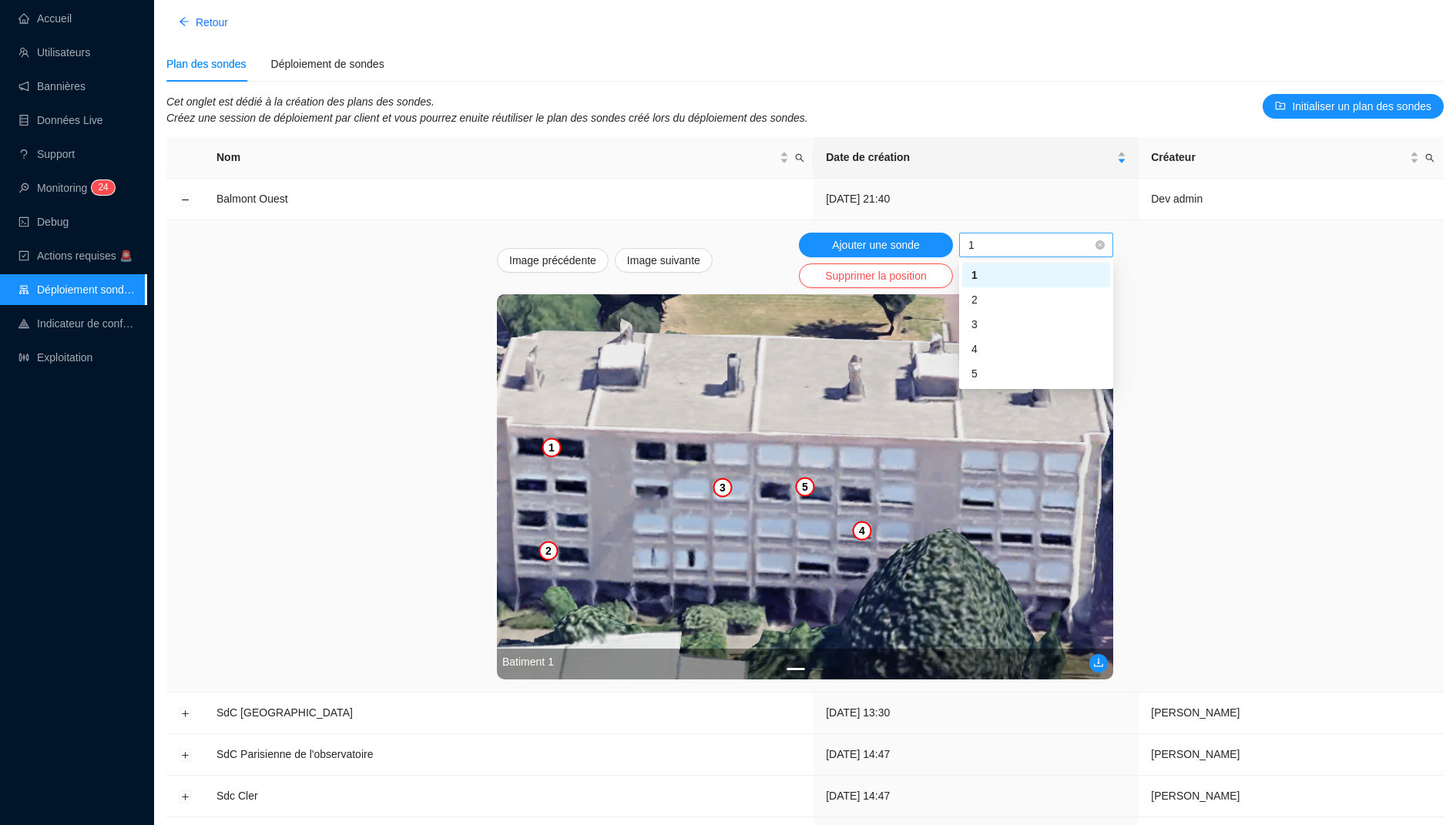
click at [974, 234] on span "1" at bounding box center [1037, 244] width 136 height 23
click at [987, 368] on div "5" at bounding box center [1036, 374] width 130 height 17
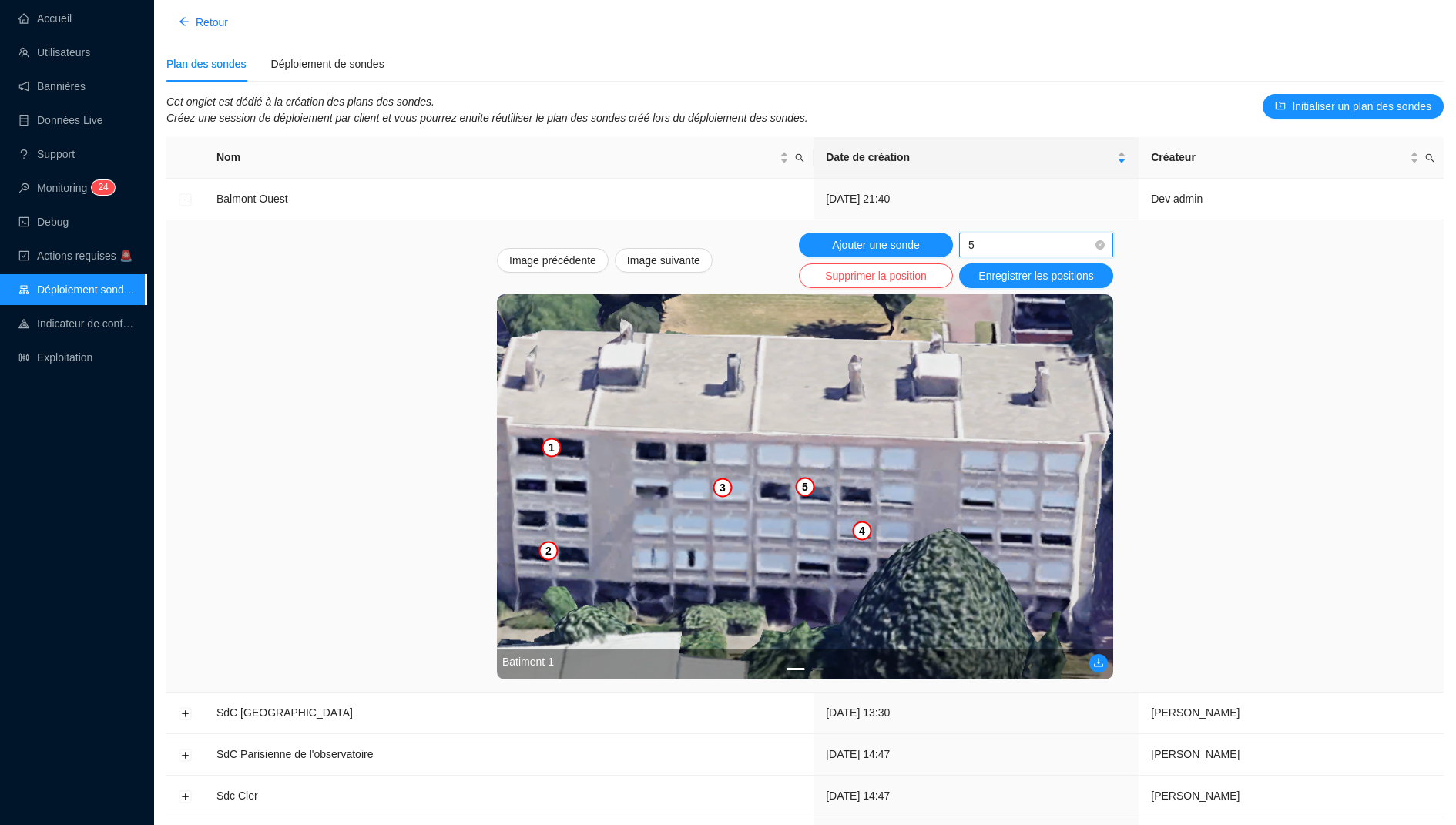
click at [1023, 465] on img at bounding box center [805, 486] width 616 height 385
click at [974, 242] on span "5" at bounding box center [1037, 244] width 136 height 23
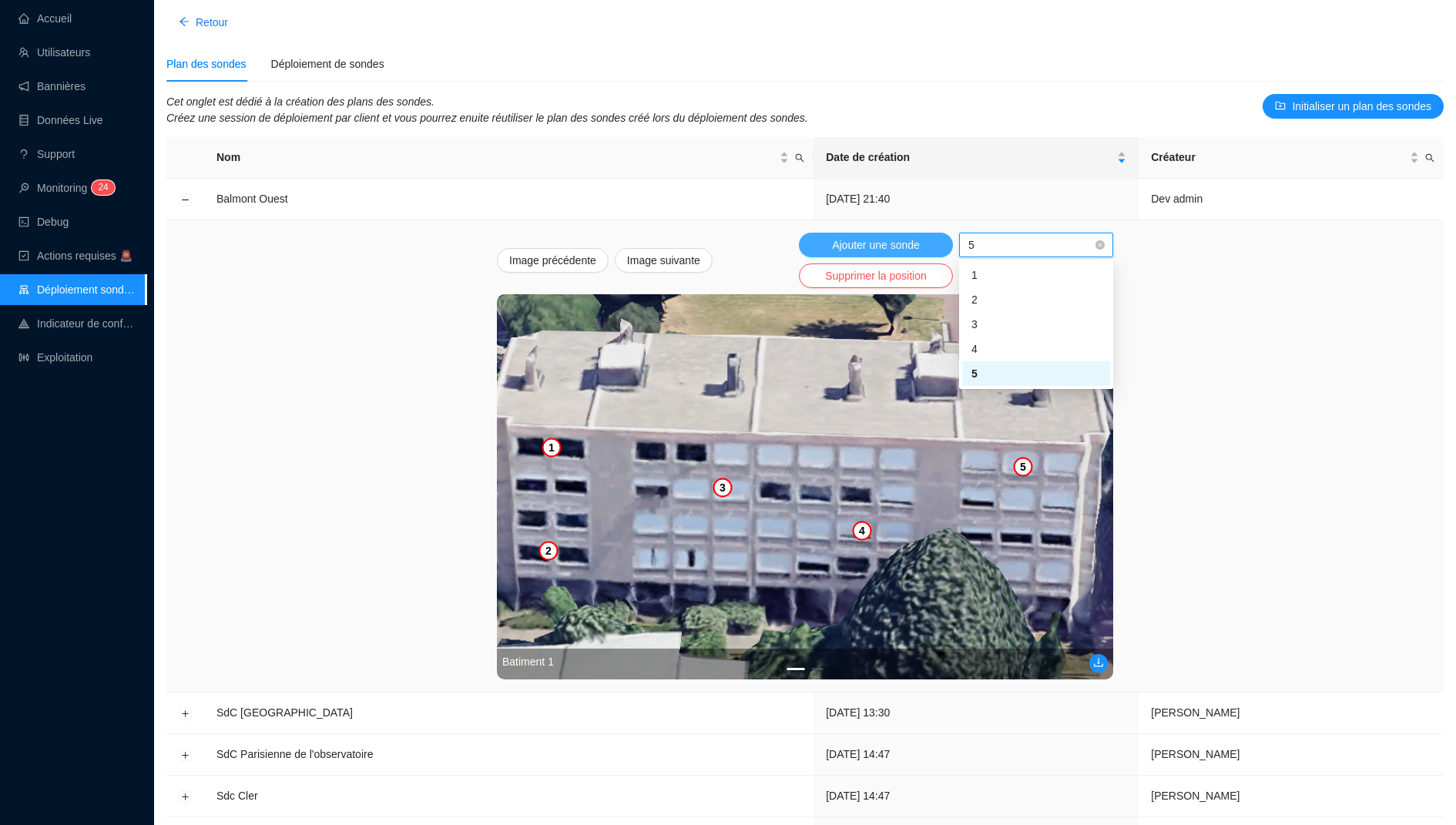
click at [914, 243] on span "Ajouter une sonde" at bounding box center [876, 245] width 88 height 17
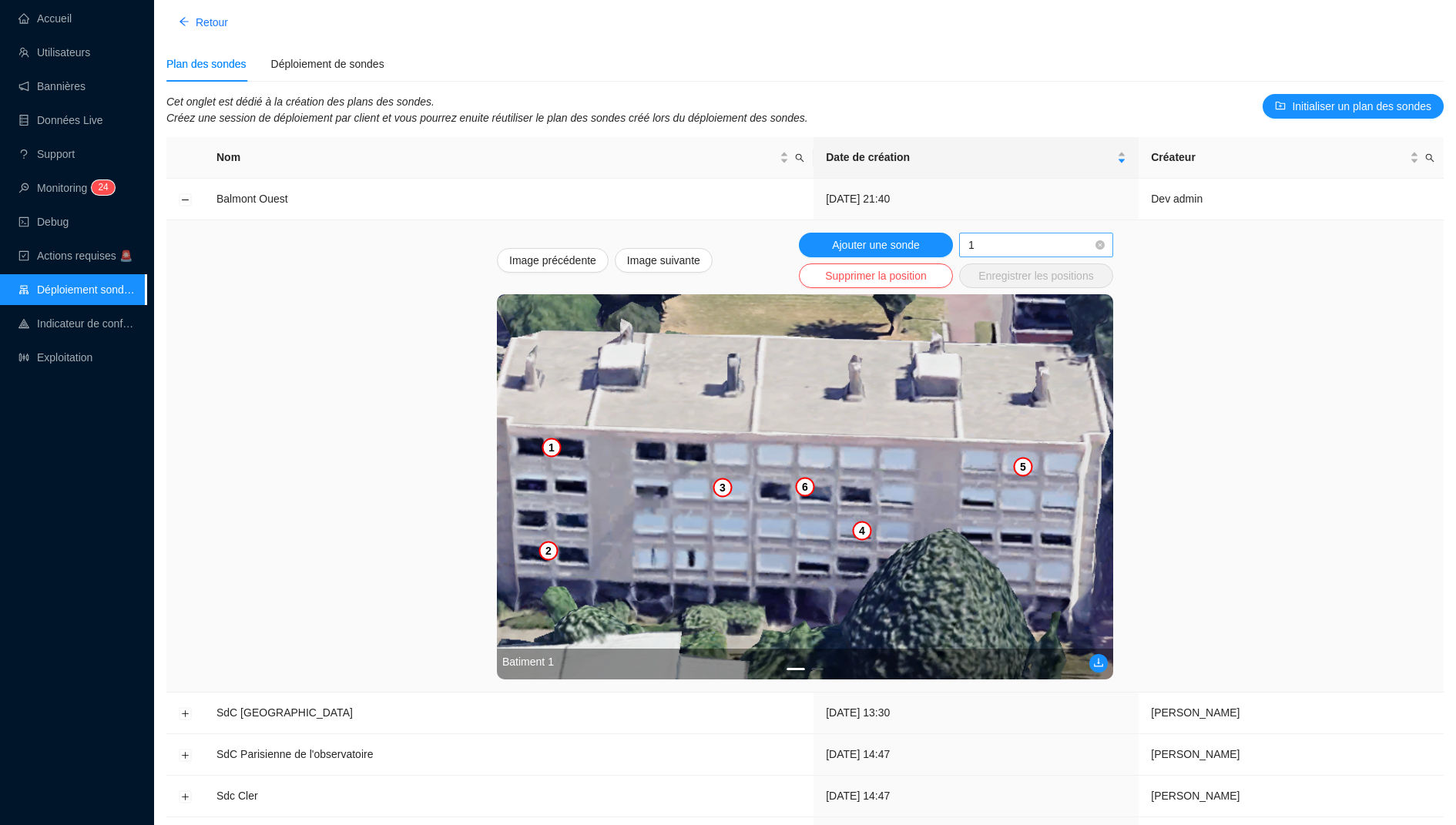
click at [1003, 241] on span "1" at bounding box center [1037, 244] width 136 height 23
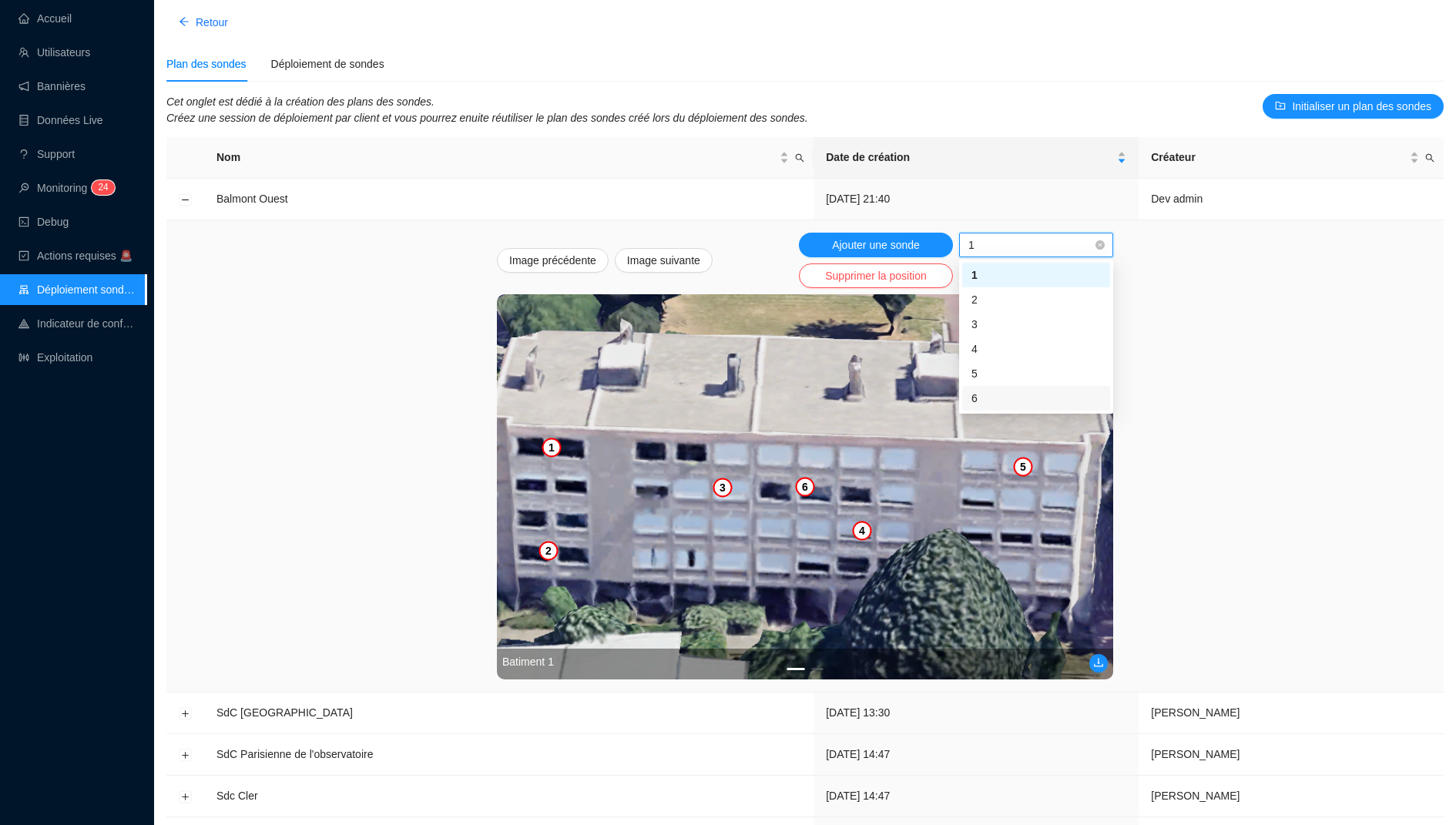
click at [998, 390] on div "6" at bounding box center [1036, 399] width 130 height 17
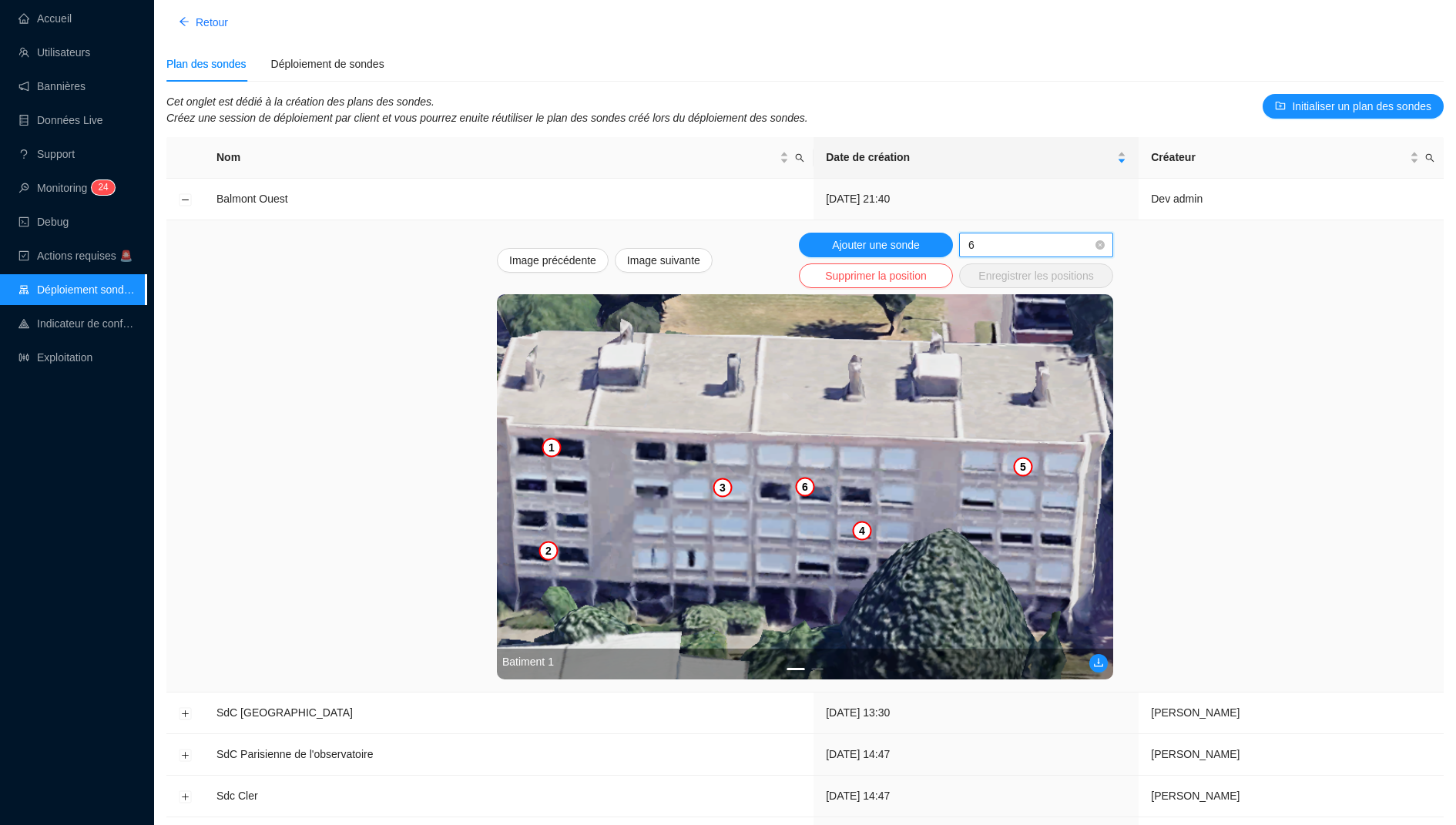
click at [1014, 564] on img at bounding box center [805, 486] width 616 height 385
click at [1026, 567] on img at bounding box center [805, 486] width 616 height 385
click at [1021, 537] on img at bounding box center [805, 486] width 616 height 385
click at [1028, 275] on span "Enregistrer les positions" at bounding box center [1035, 277] width 115 height 17
click at [644, 254] on span "Image suivante" at bounding box center [664, 261] width 74 height 17
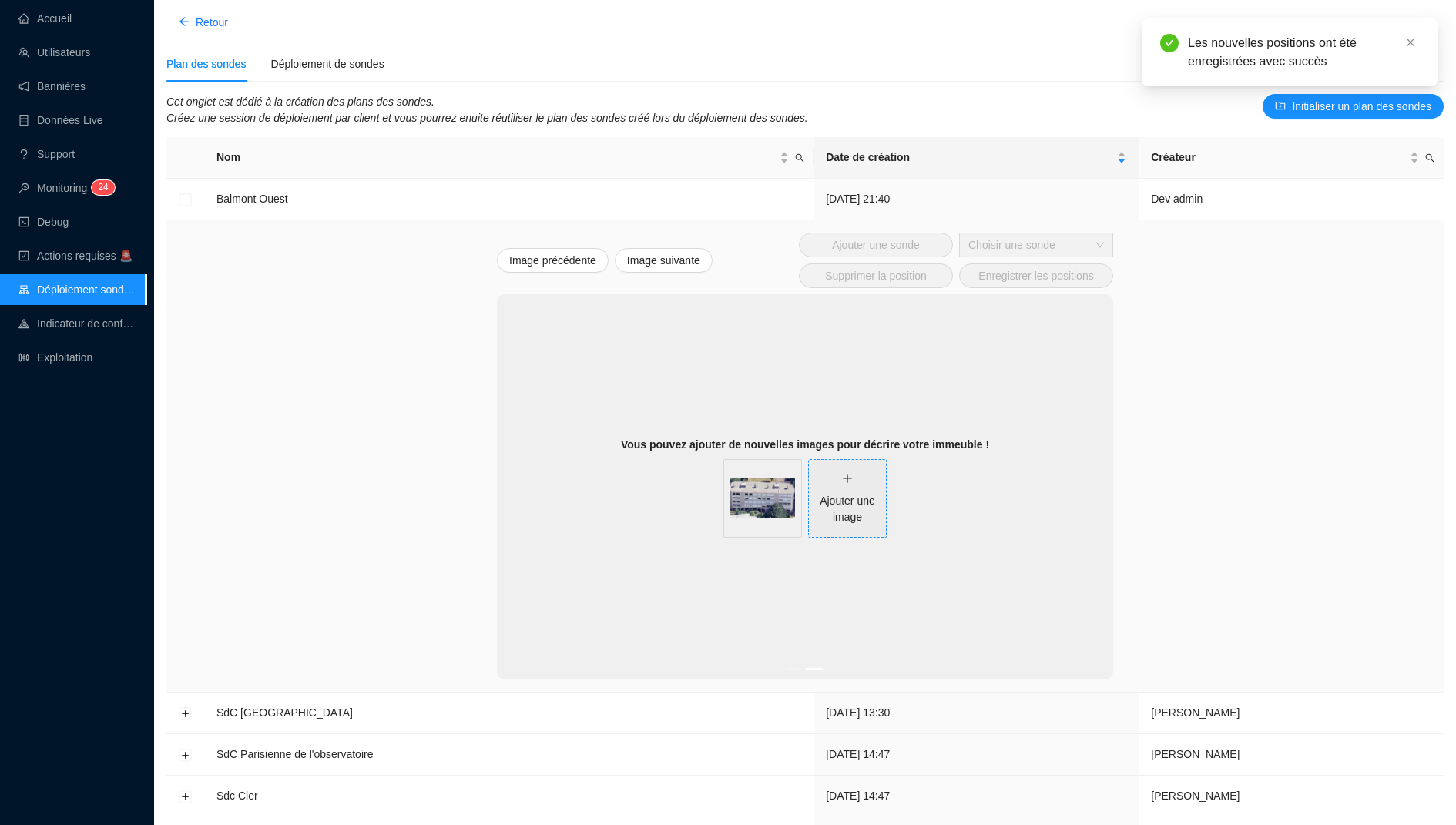
click at [848, 482] on div "Ajouter une image" at bounding box center [847, 498] width 77 height 55
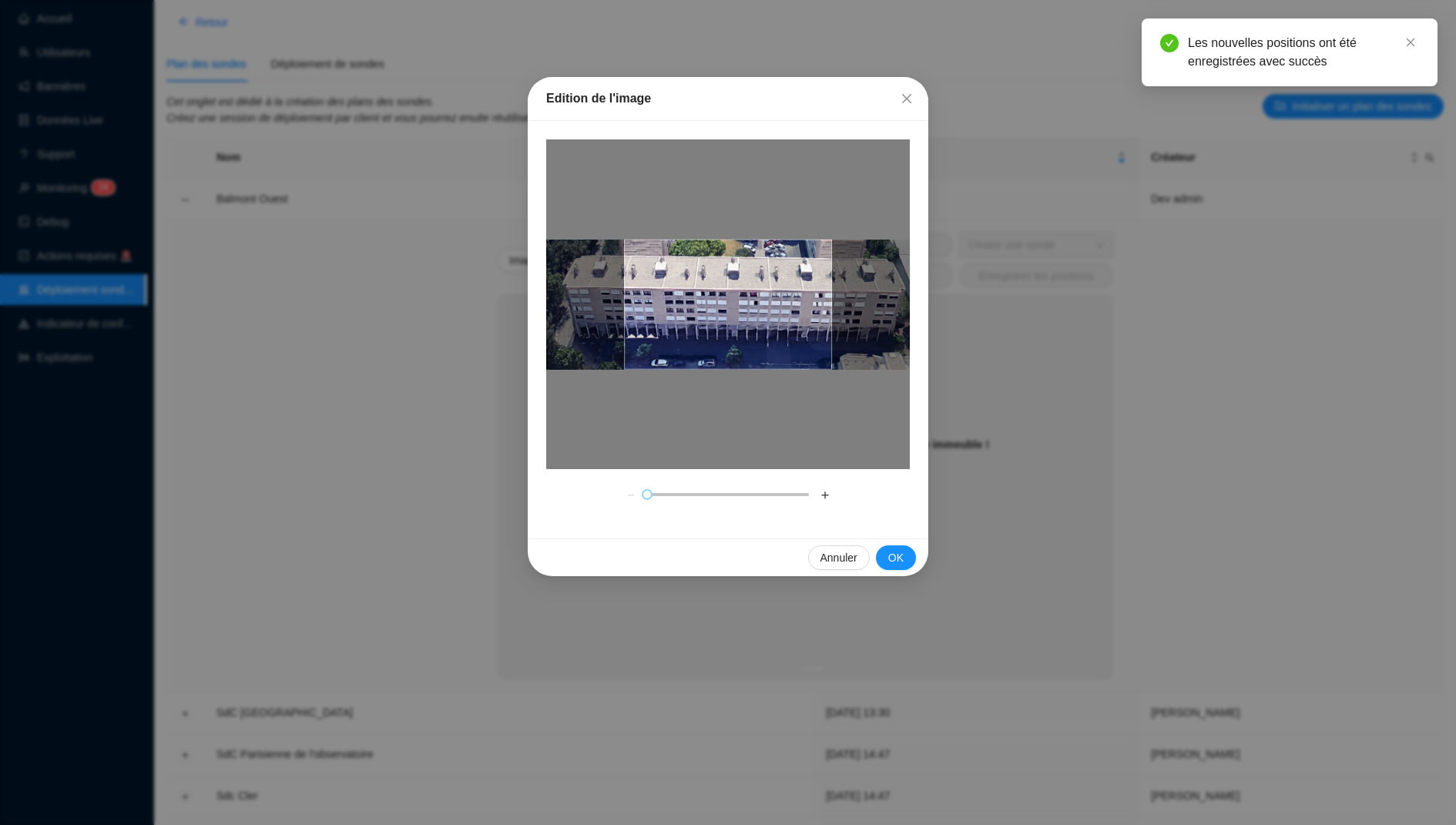
click at [731, 319] on div at bounding box center [728, 305] width 208 height 130
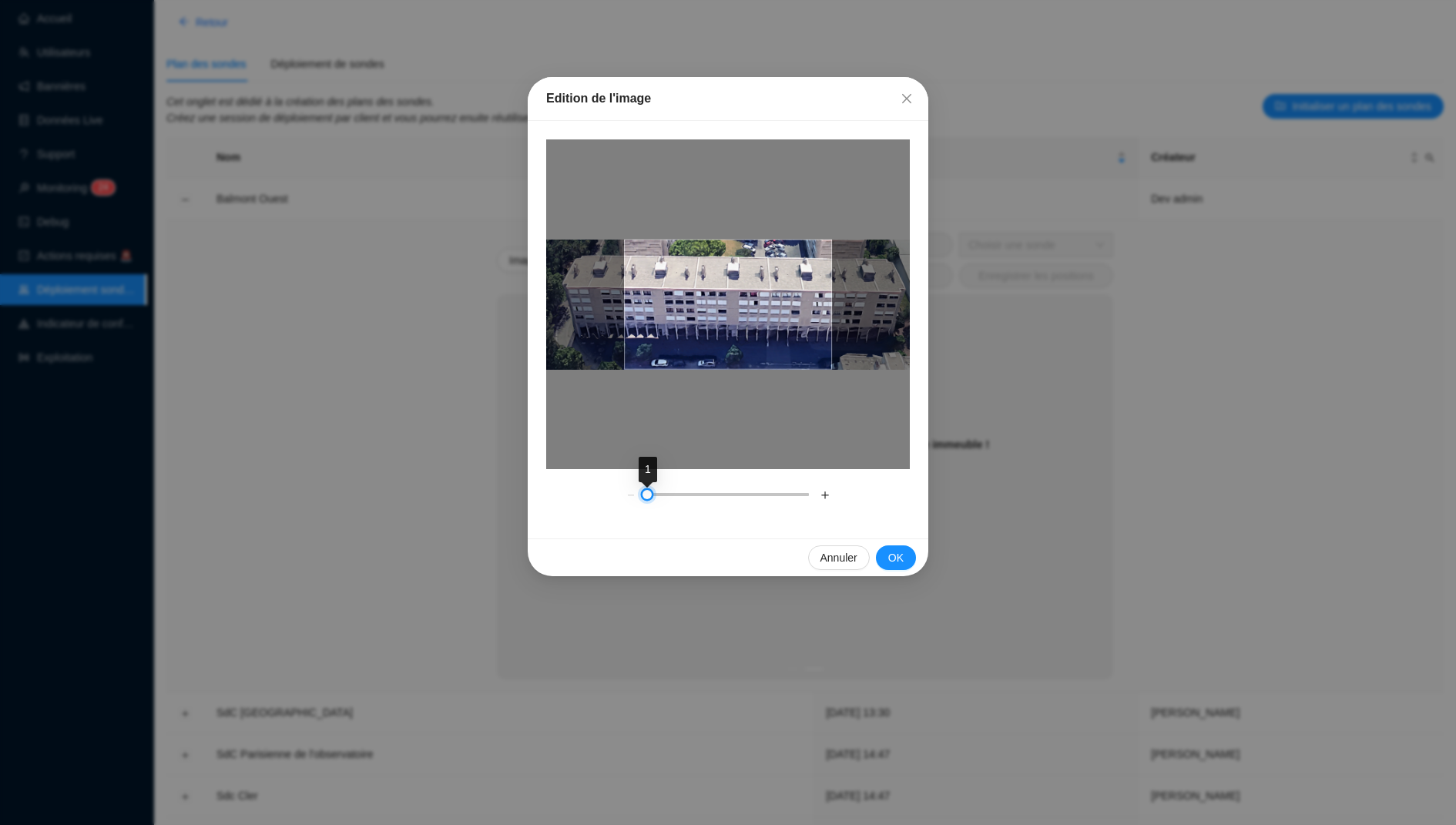
drag, startPoint x: 646, startPoint y: 495, endPoint x: 502, endPoint y: 506, distance: 144.4
click at [502, 506] on div "Edition de l'image － ＋ Annuler OK" at bounding box center [728, 412] width 1456 height 825
click at [906, 90] on button "Close" at bounding box center [906, 98] width 25 height 25
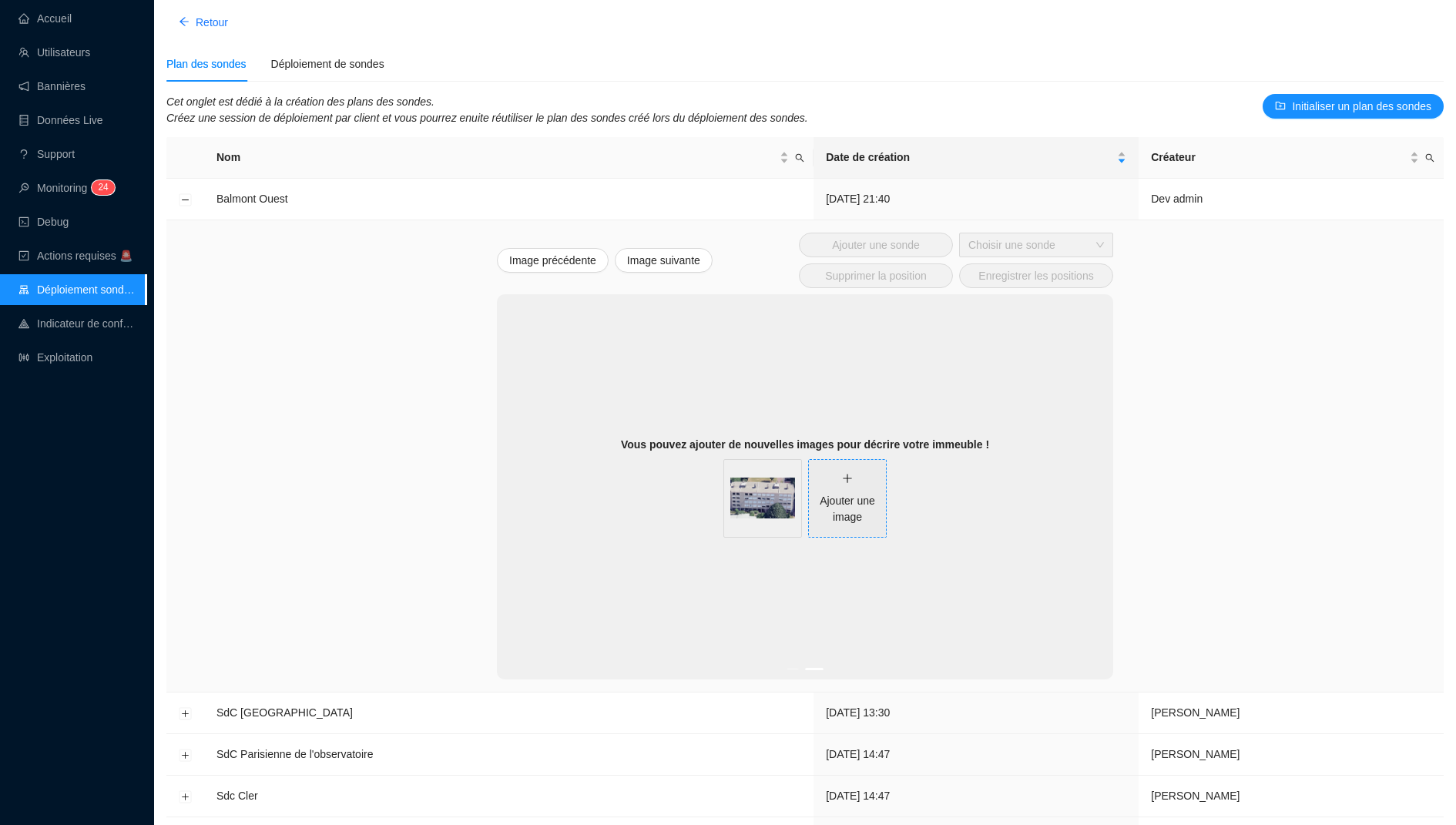
click at [845, 507] on div "Ajouter une image" at bounding box center [847, 508] width 77 height 32
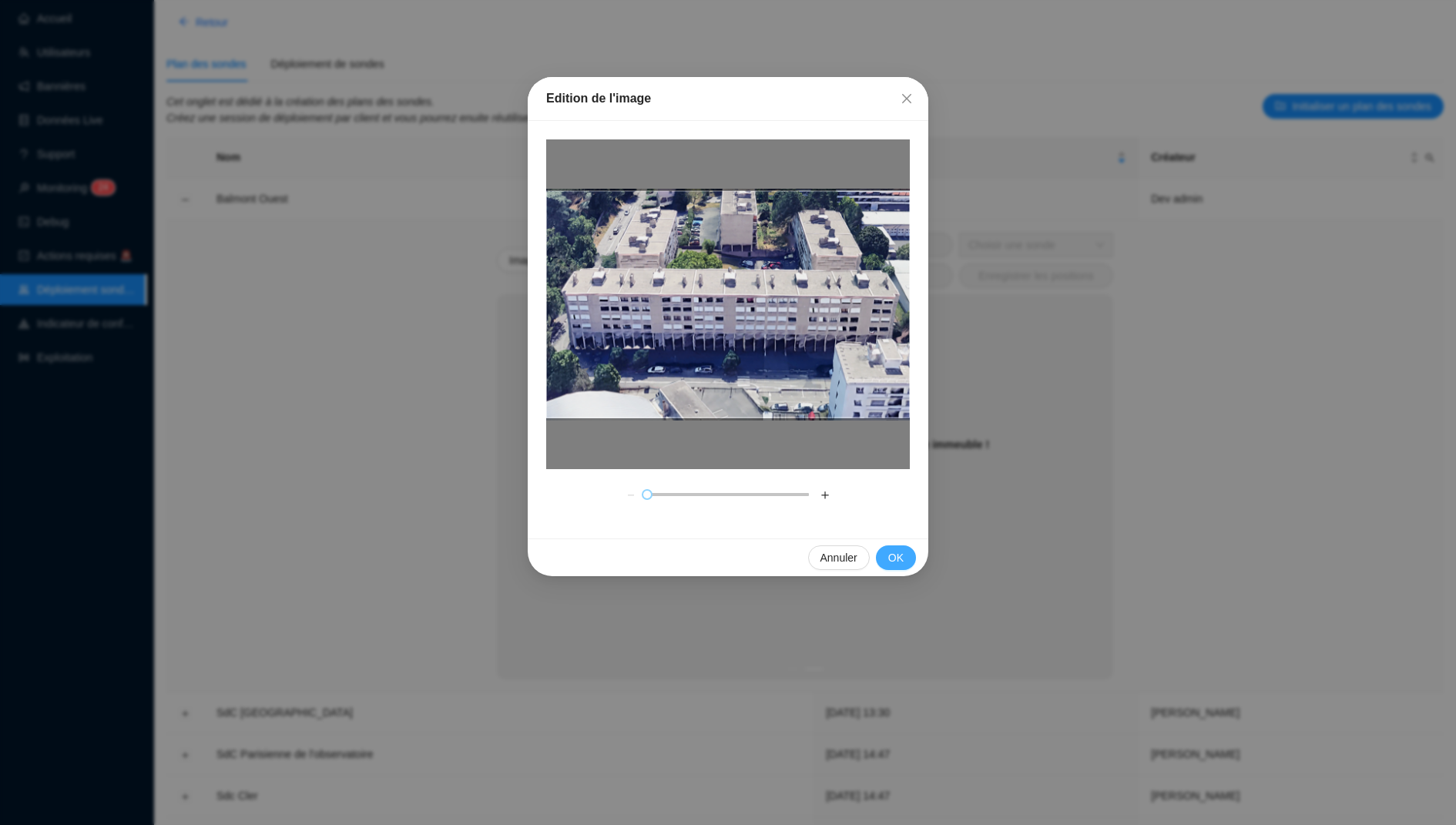
click at [879, 554] on button "OK" at bounding box center [896, 557] width 40 height 25
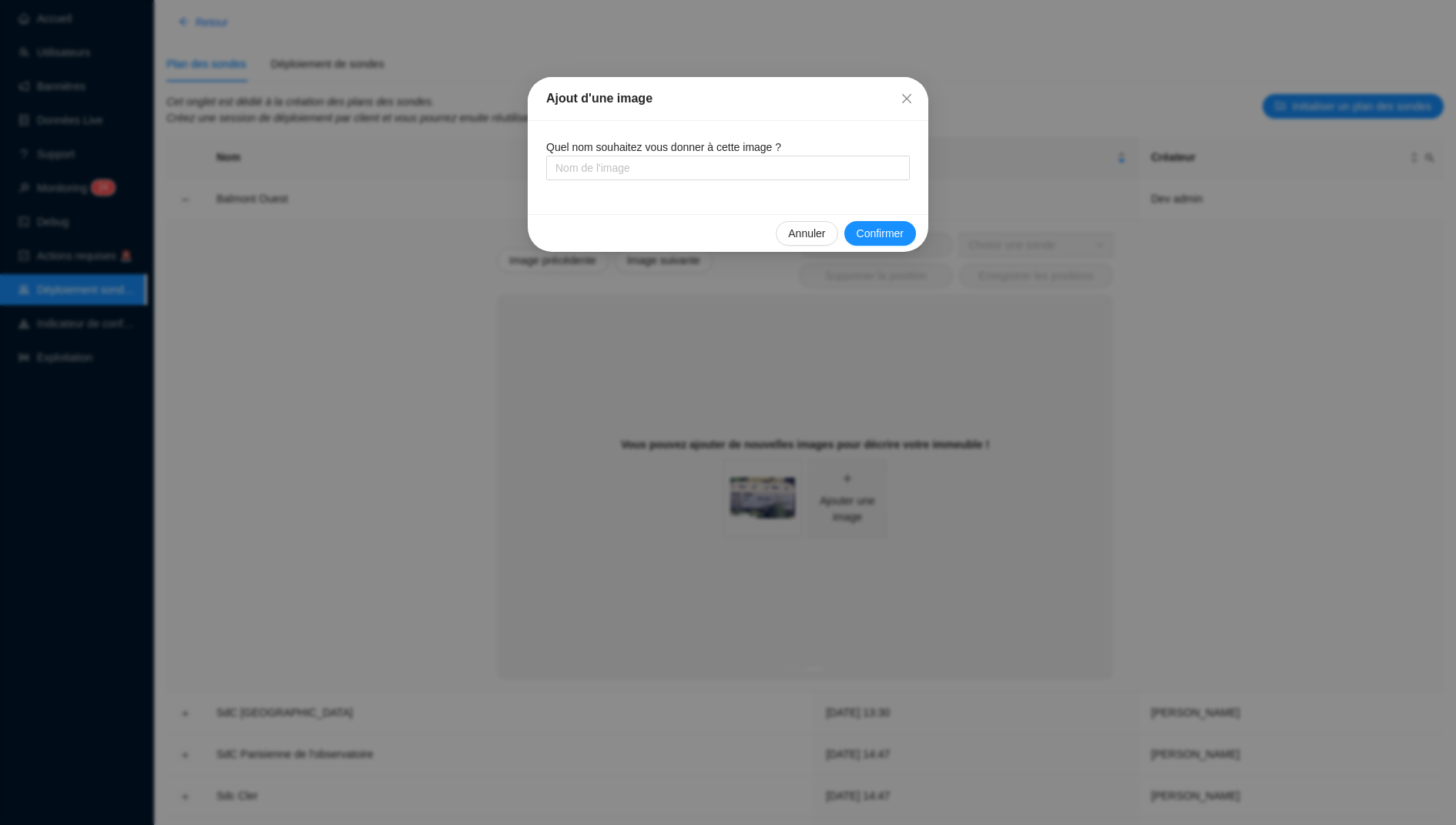
click at [836, 180] on div "Quel nom souhaitez vous donner à cette image ?" at bounding box center [728, 167] width 401 height 93
click at [821, 176] on input "text" at bounding box center [728, 167] width 364 height 25
type input "Batiment 2"
click at [887, 241] on button "Confirmer" at bounding box center [881, 233] width 72 height 25
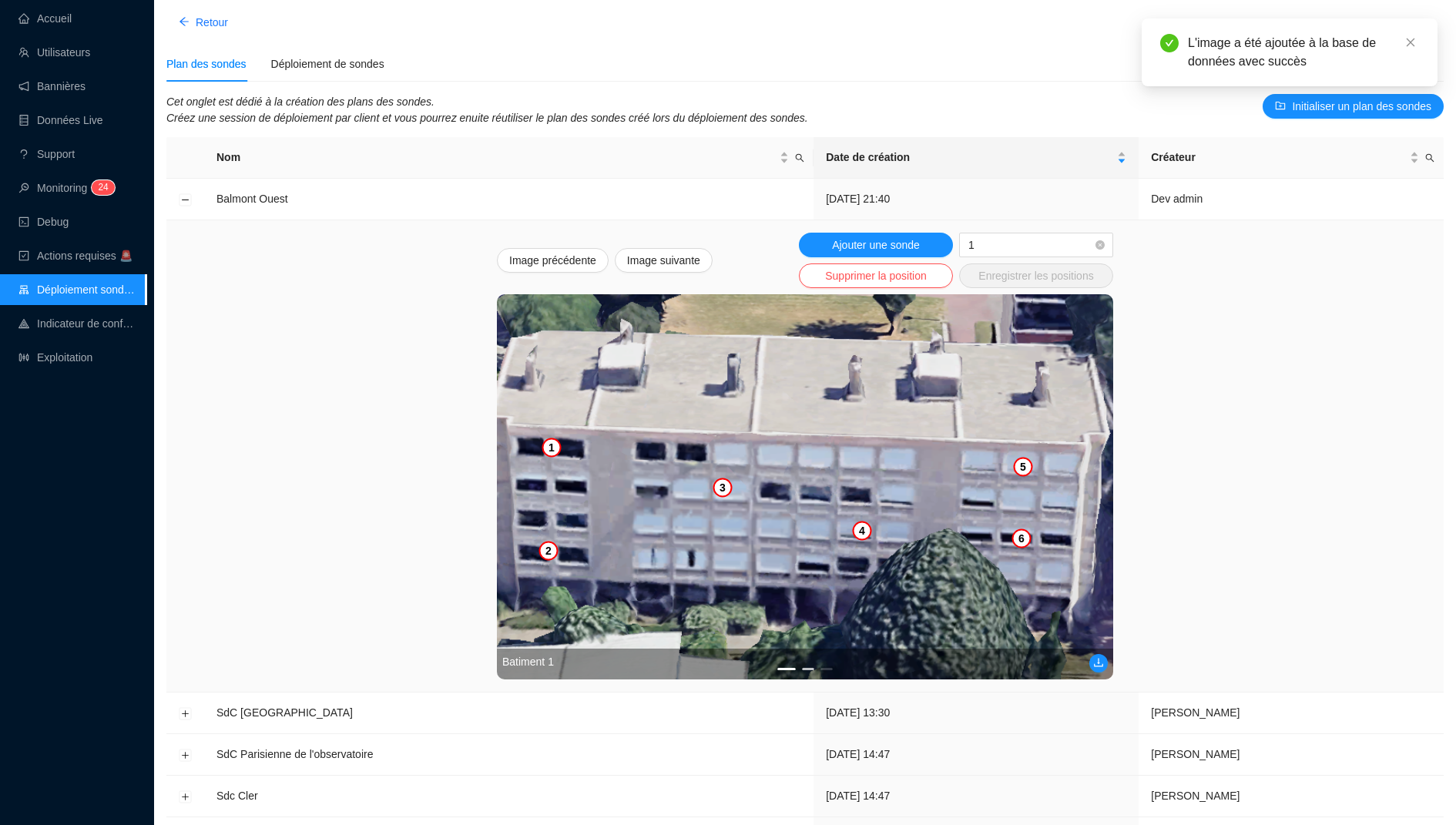
click at [812, 668] on button "2" at bounding box center [807, 669] width 12 height 3
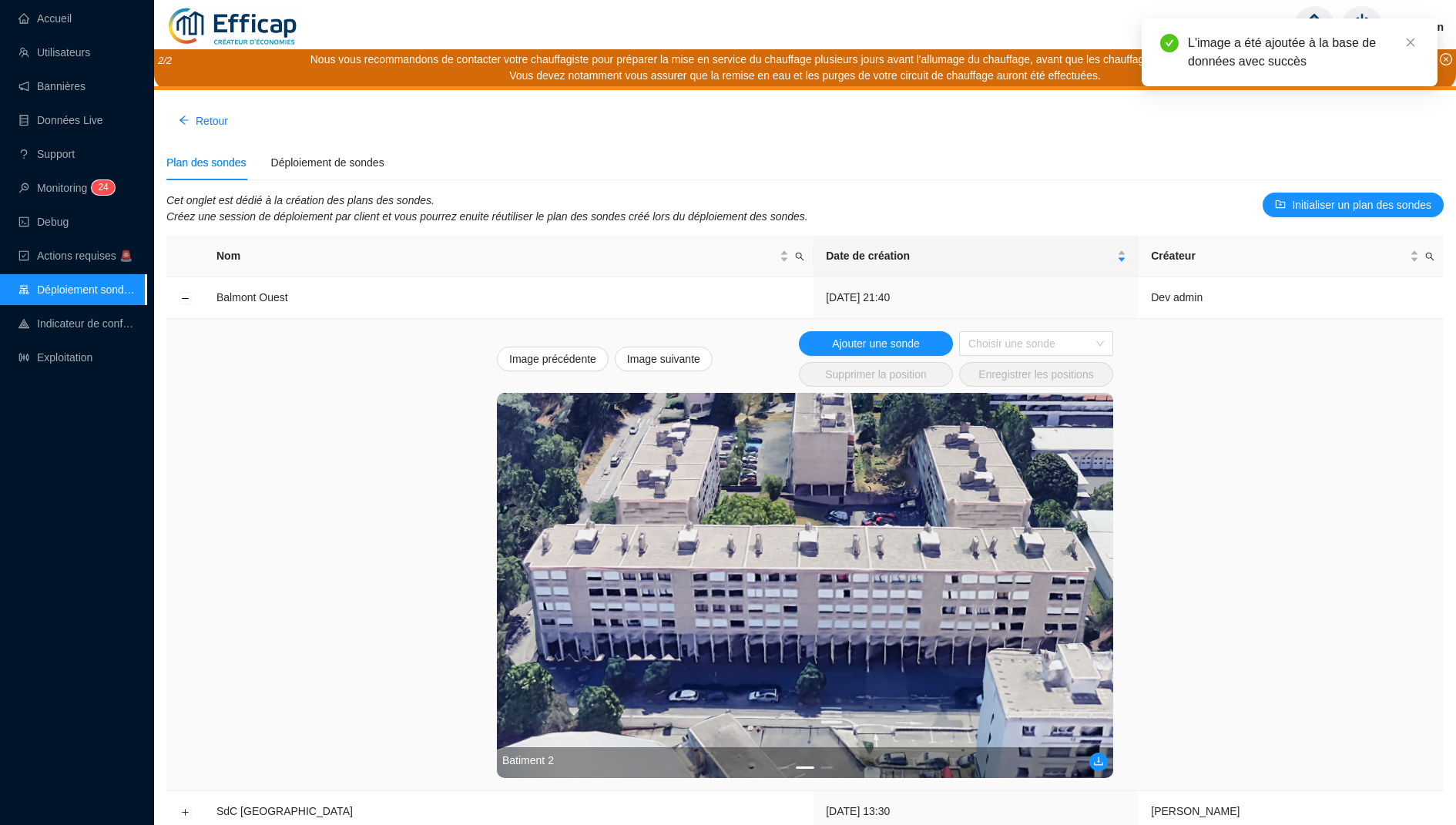
scroll to position [98, 0]
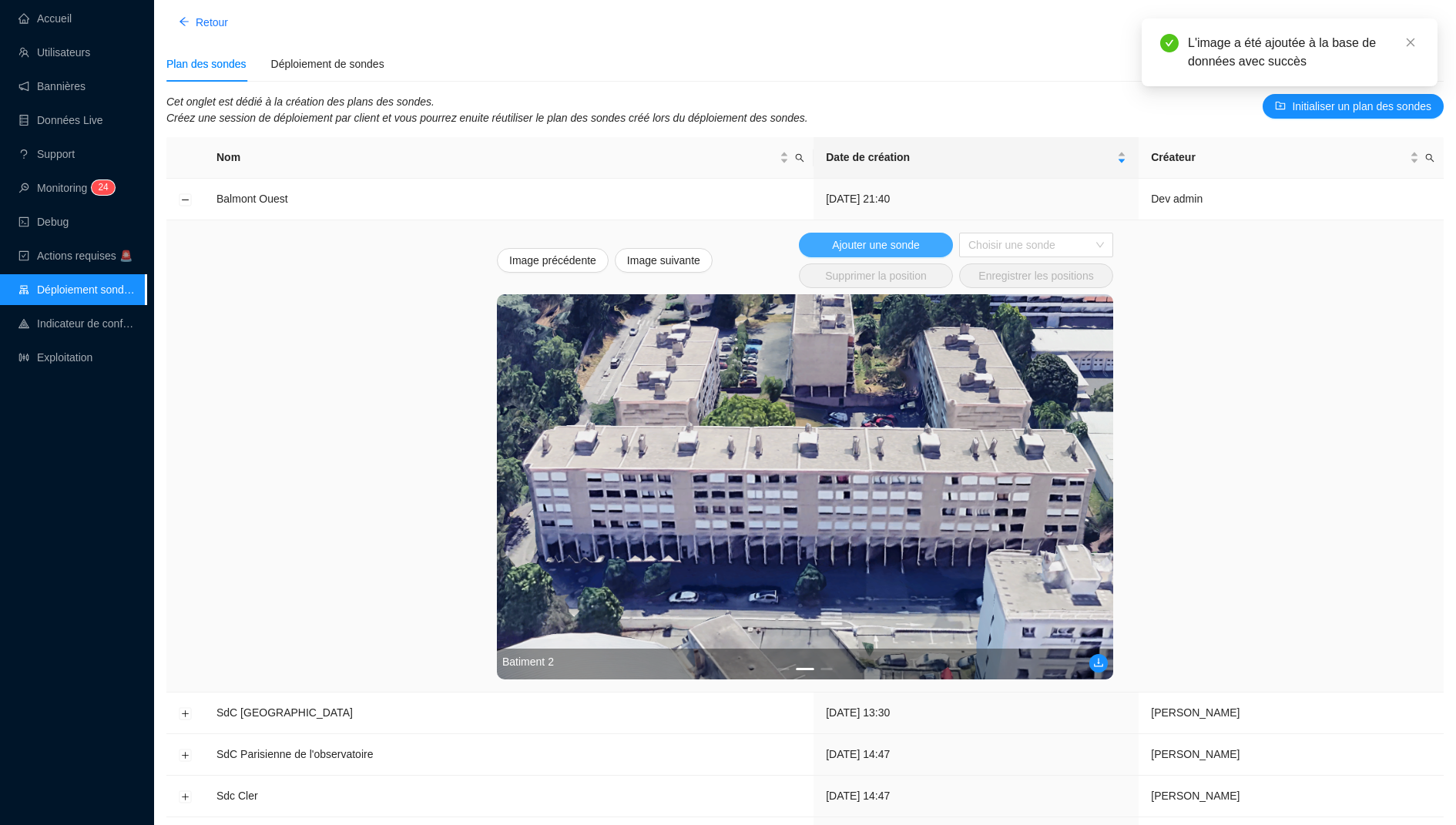
click at [905, 244] on span "Ajouter une sonde" at bounding box center [876, 245] width 88 height 17
click at [562, 477] on img at bounding box center [805, 486] width 616 height 385
click at [893, 237] on span "Ajouter une sonde" at bounding box center [876, 245] width 88 height 17
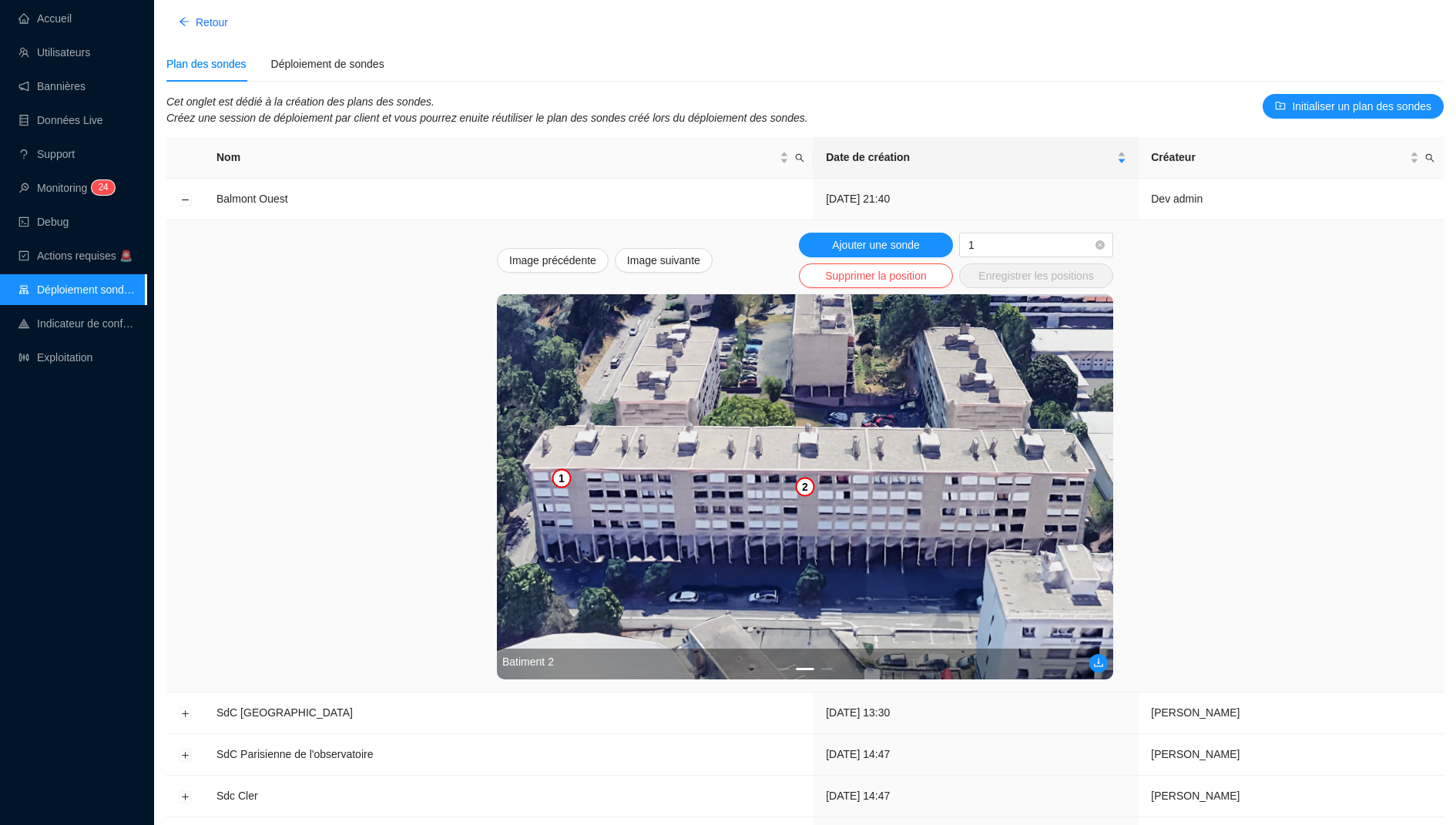
click at [565, 522] on img at bounding box center [805, 486] width 616 height 385
click at [992, 244] on span "1" at bounding box center [1037, 244] width 136 height 23
click at [989, 288] on div "2" at bounding box center [1036, 299] width 148 height 25
click at [561, 476] on img at bounding box center [805, 486] width 616 height 385
click at [924, 252] on button "Ajouter une sonde" at bounding box center [876, 244] width 154 height 25
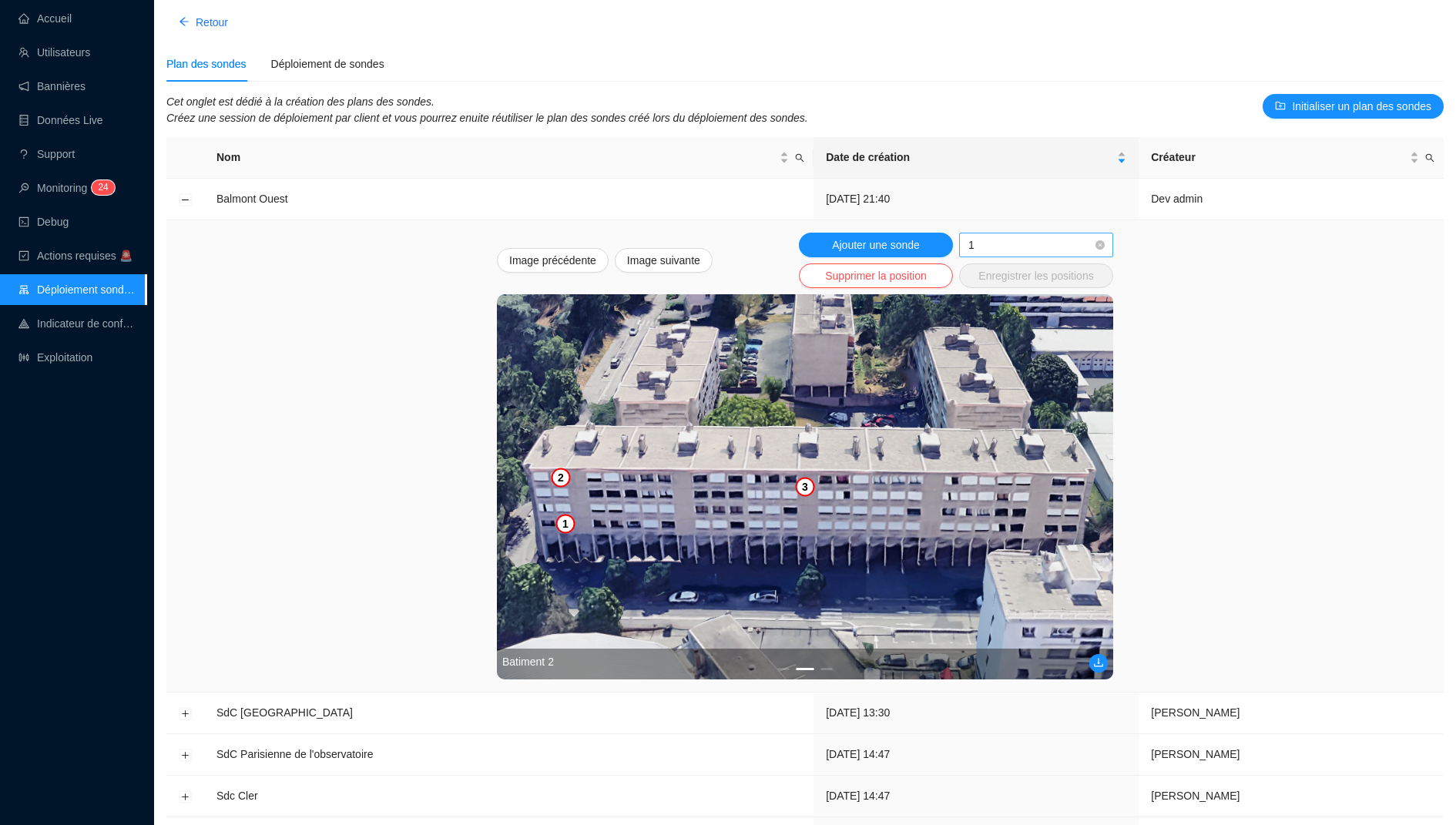
click at [1007, 242] on span "1" at bounding box center [1037, 244] width 136 height 23
click at [992, 322] on div "3" at bounding box center [1036, 324] width 130 height 17
click at [632, 491] on img at bounding box center [805, 486] width 616 height 385
click at [877, 234] on button "Ajouter une sonde" at bounding box center [876, 244] width 154 height 25
click at [987, 250] on span "1" at bounding box center [1037, 244] width 136 height 23
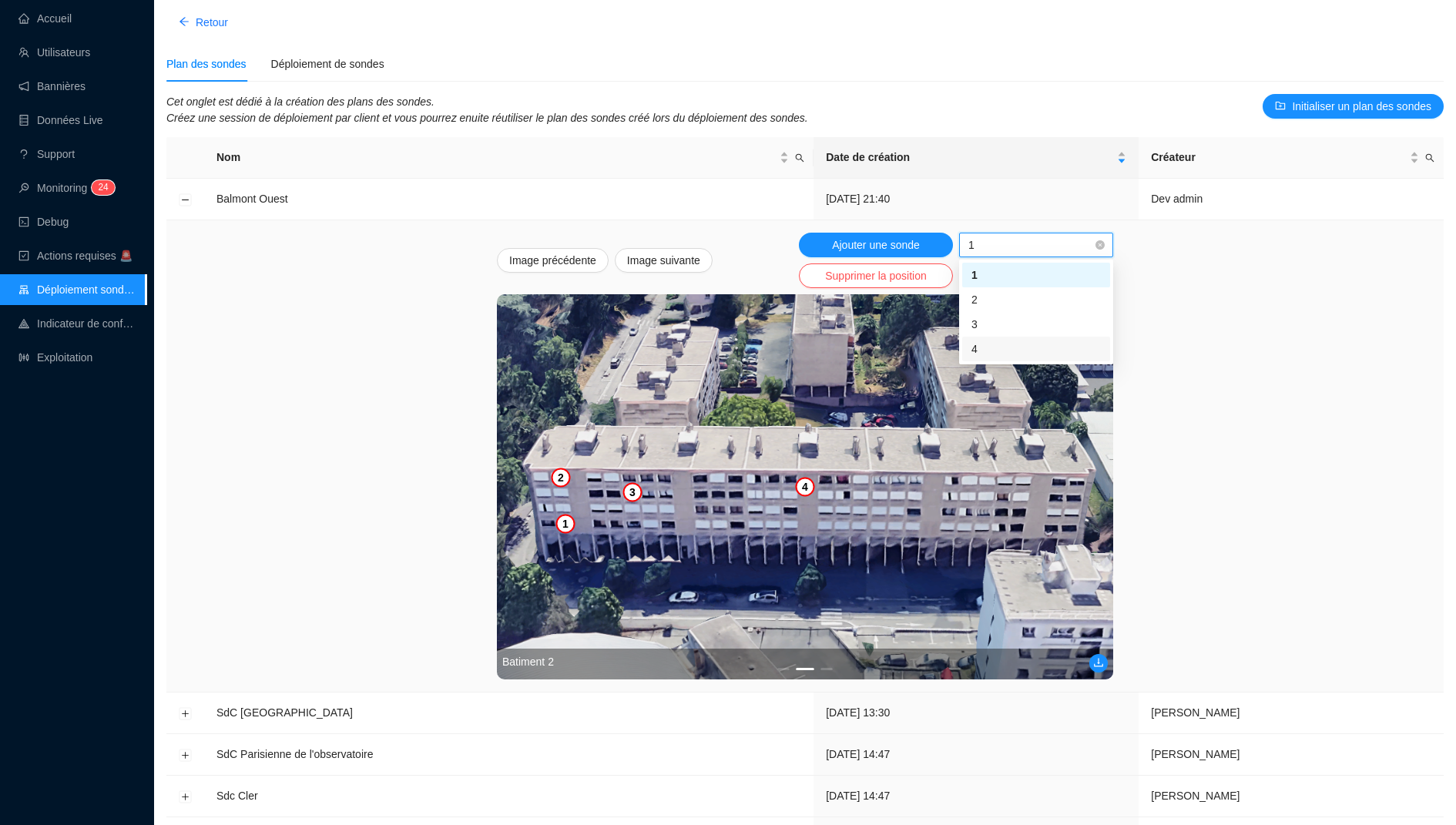
click at [987, 352] on div "4" at bounding box center [1036, 349] width 130 height 17
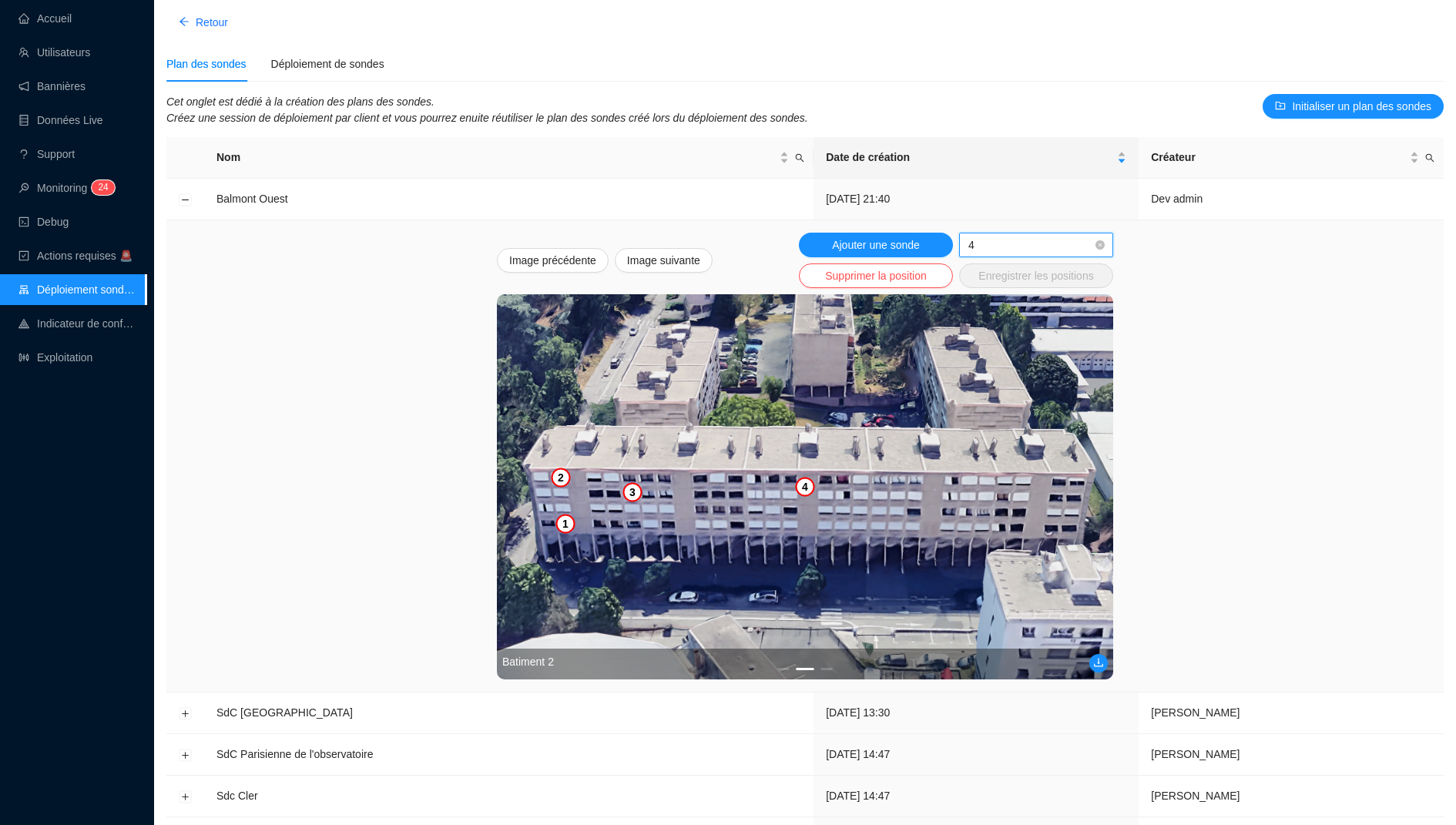
click at [635, 525] on img at bounding box center [805, 486] width 616 height 385
click at [869, 245] on span "Ajouter une sonde" at bounding box center [876, 245] width 88 height 17
click at [736, 480] on img at bounding box center [805, 486] width 616 height 385
click at [983, 240] on span "5" at bounding box center [1037, 244] width 136 height 23
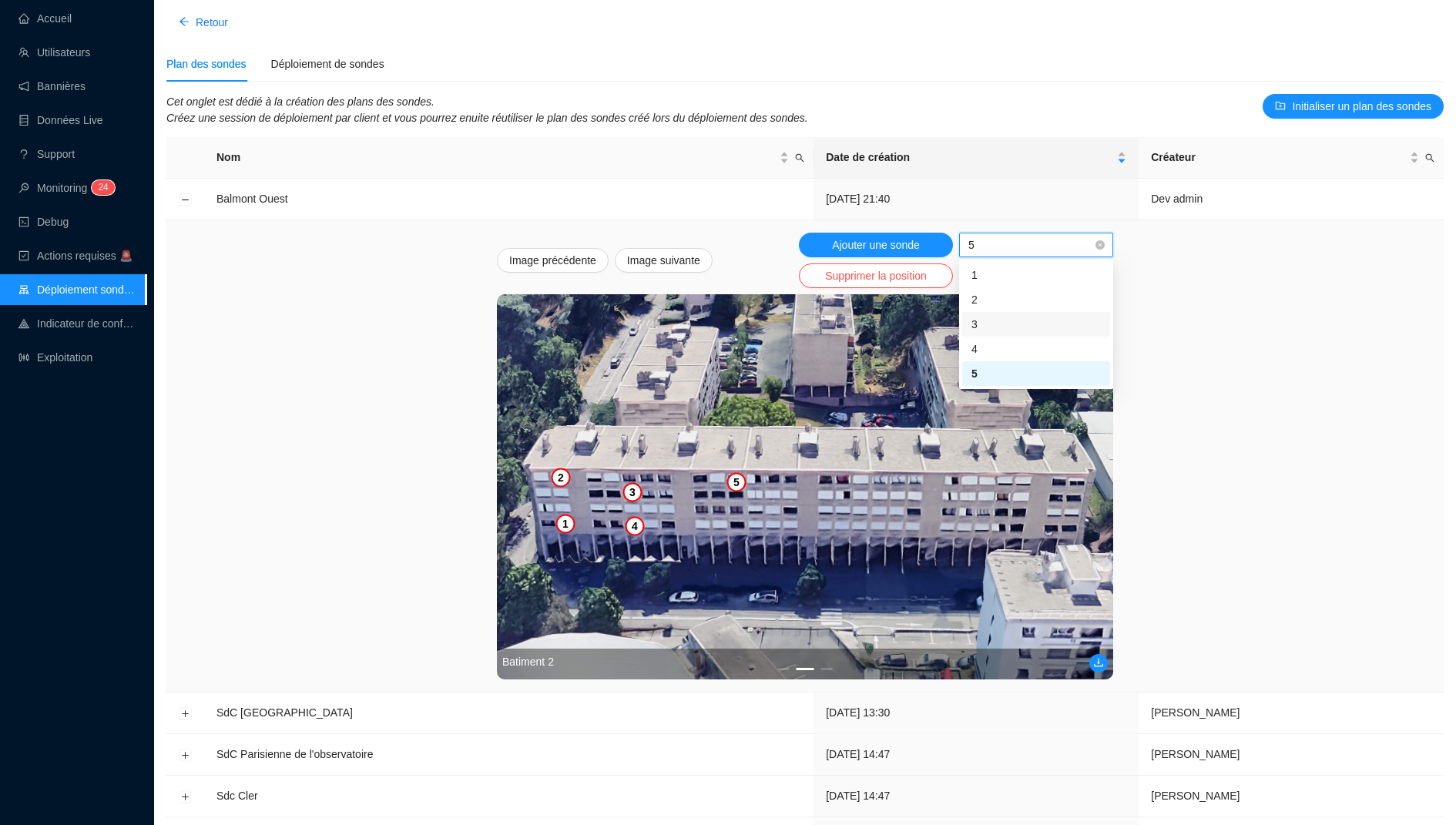
click at [992, 322] on div "3" at bounding box center [1036, 324] width 130 height 17
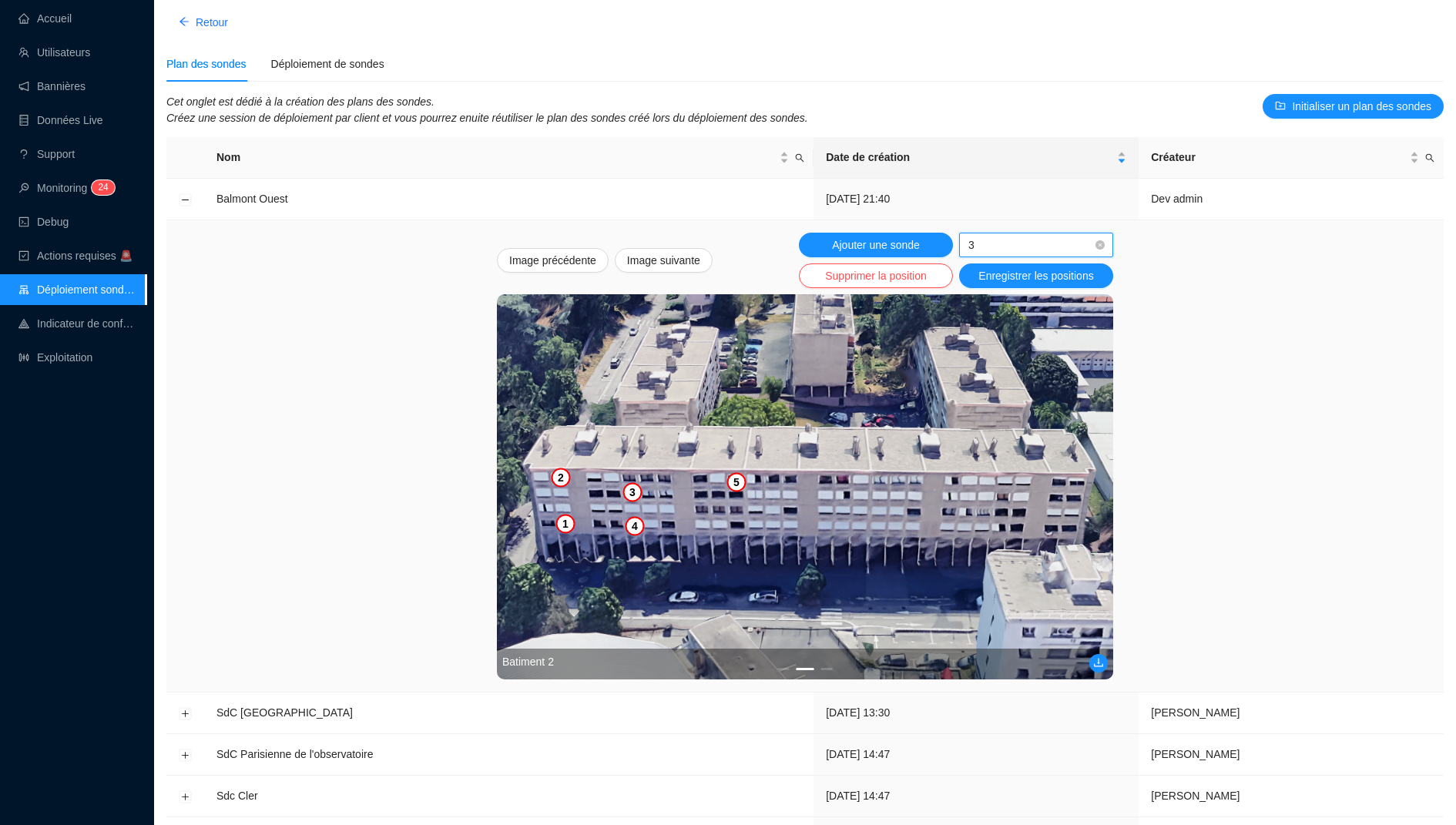
click at [663, 490] on img at bounding box center [805, 486] width 616 height 385
click at [973, 242] on span "3" at bounding box center [972, 244] width 6 height 12
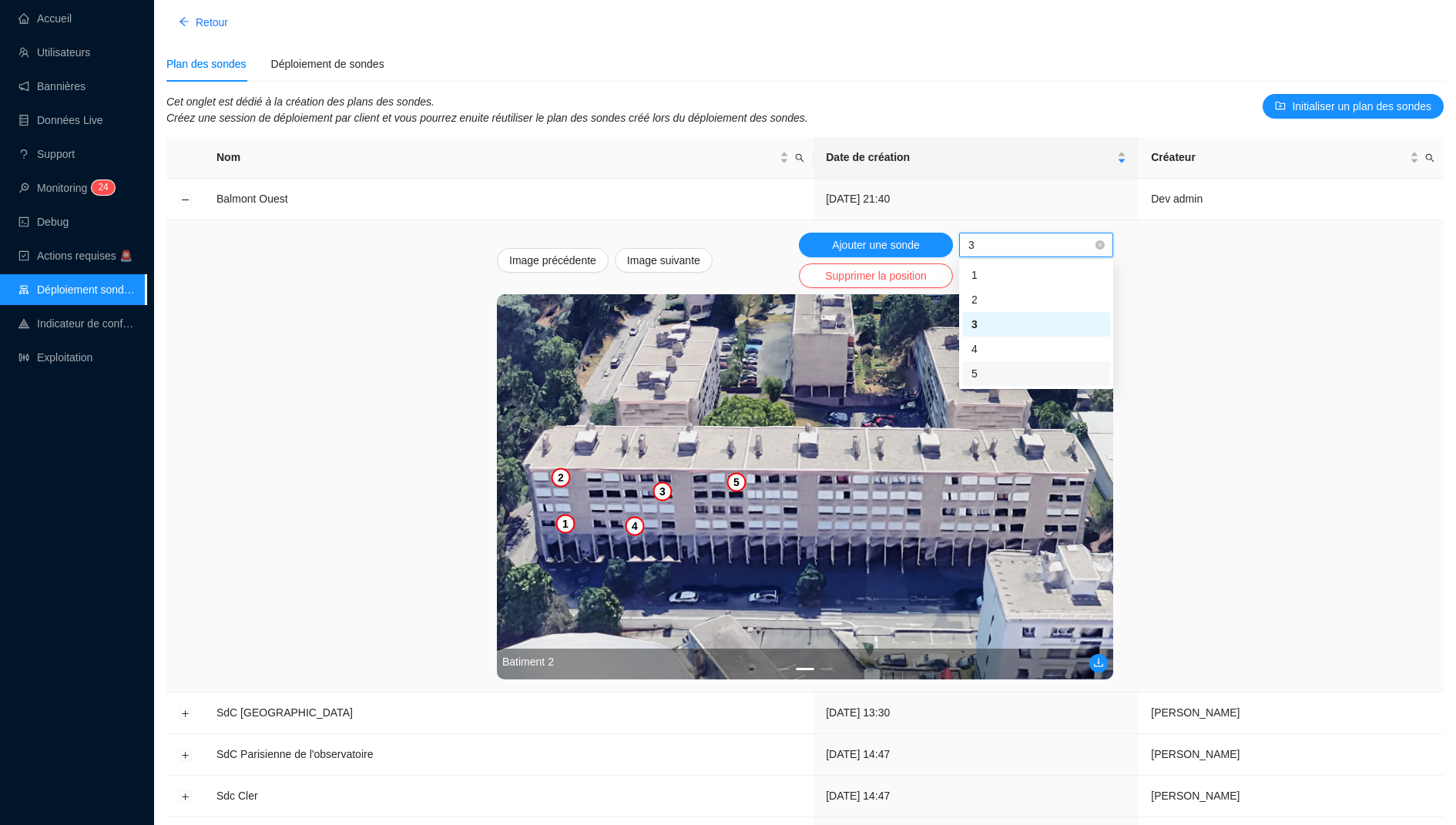
click at [979, 368] on div "5" at bounding box center [1036, 374] width 130 height 17
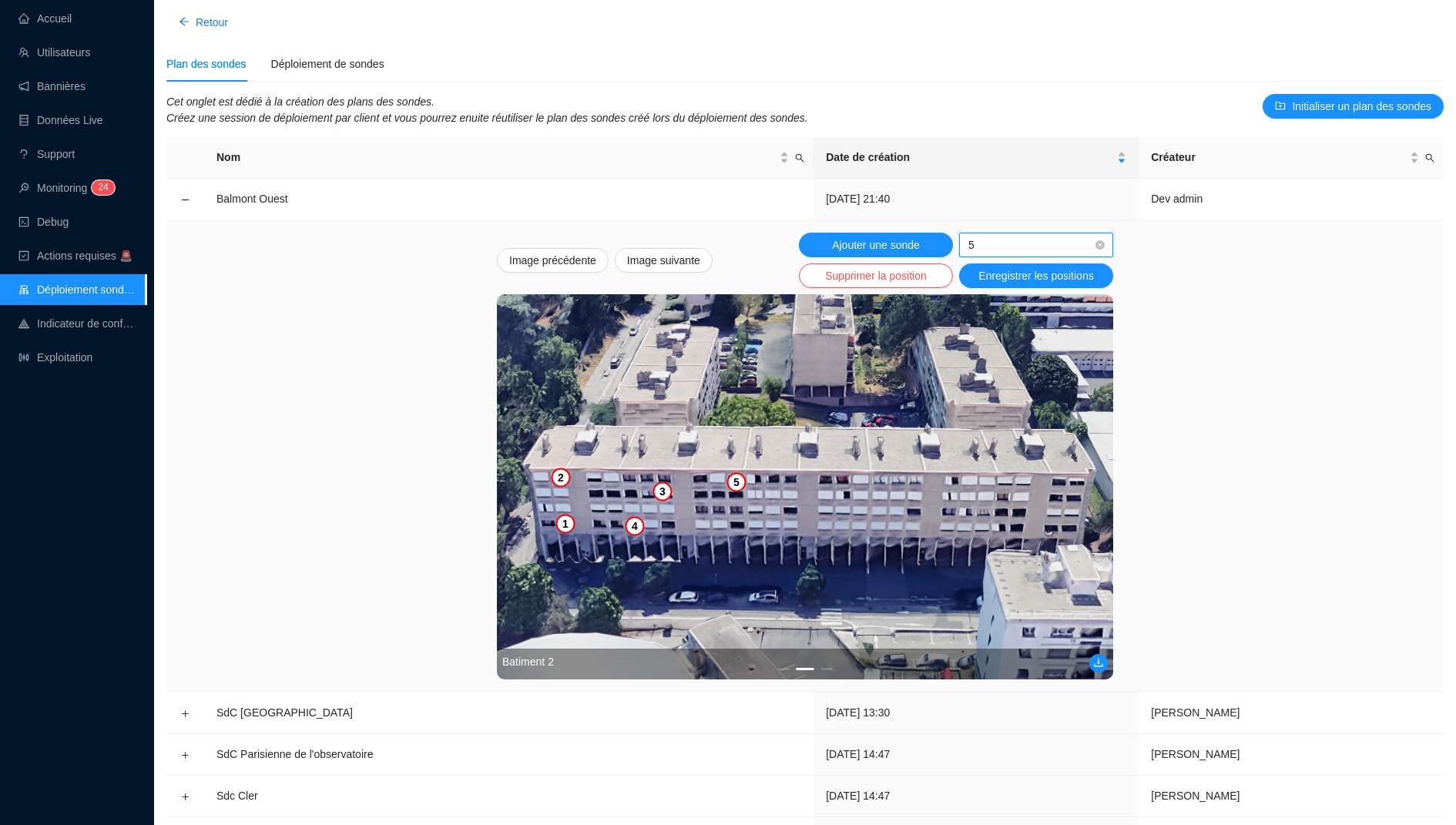
click at [738, 509] on img at bounding box center [805, 486] width 616 height 385
click at [877, 240] on span "Ajouter une sonde" at bounding box center [876, 245] width 88 height 17
click at [825, 494] on img at bounding box center [805, 486] width 616 height 385
click at [548, 521] on img at bounding box center [805, 486] width 616 height 385
click at [1021, 221] on td "Image précédente Image suivante Ajouter une sonde 1 Supprimer la position Enreg…" at bounding box center [805, 457] width 1278 height 472
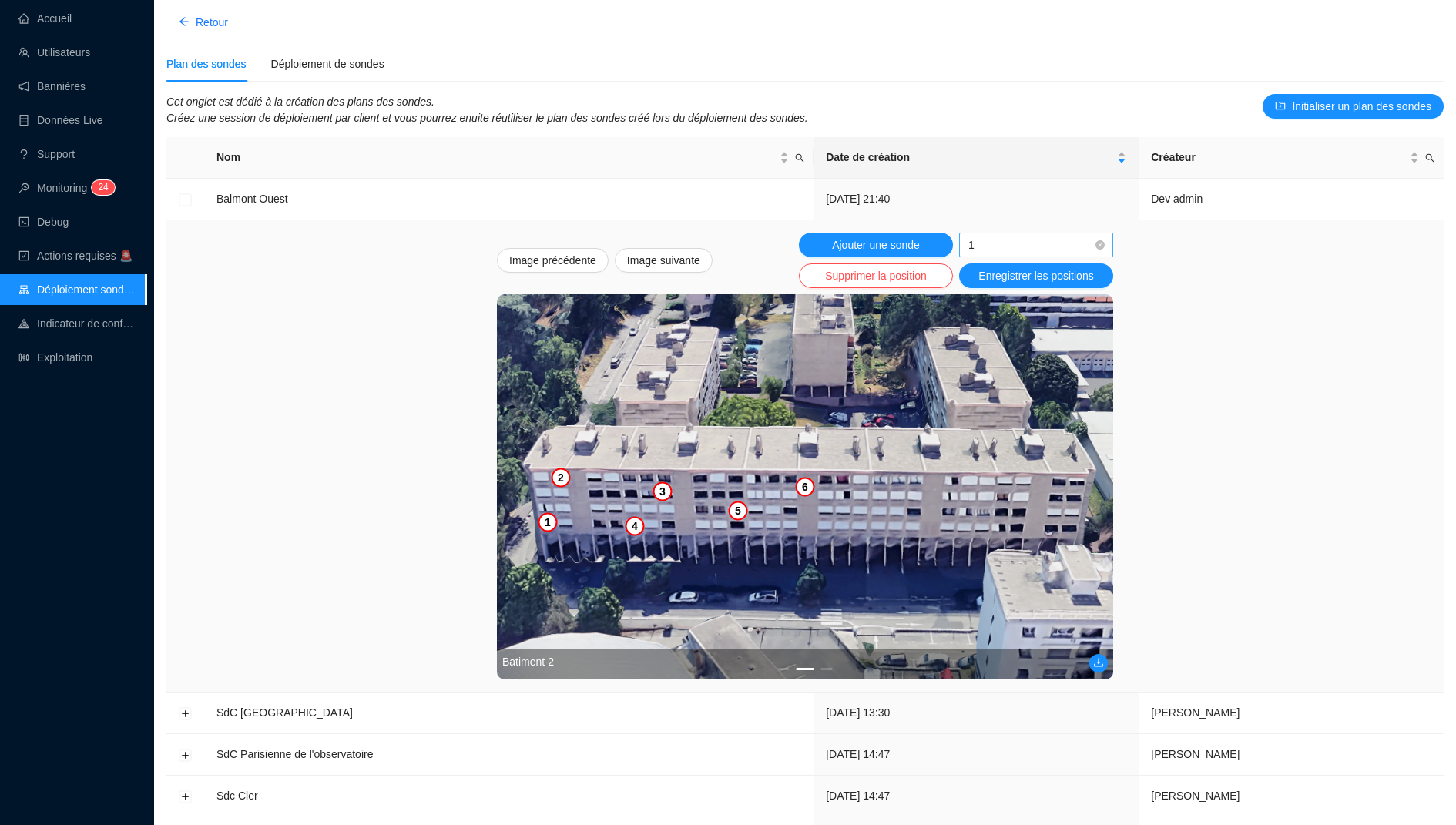
click at [1020, 243] on span "1" at bounding box center [1037, 244] width 136 height 23
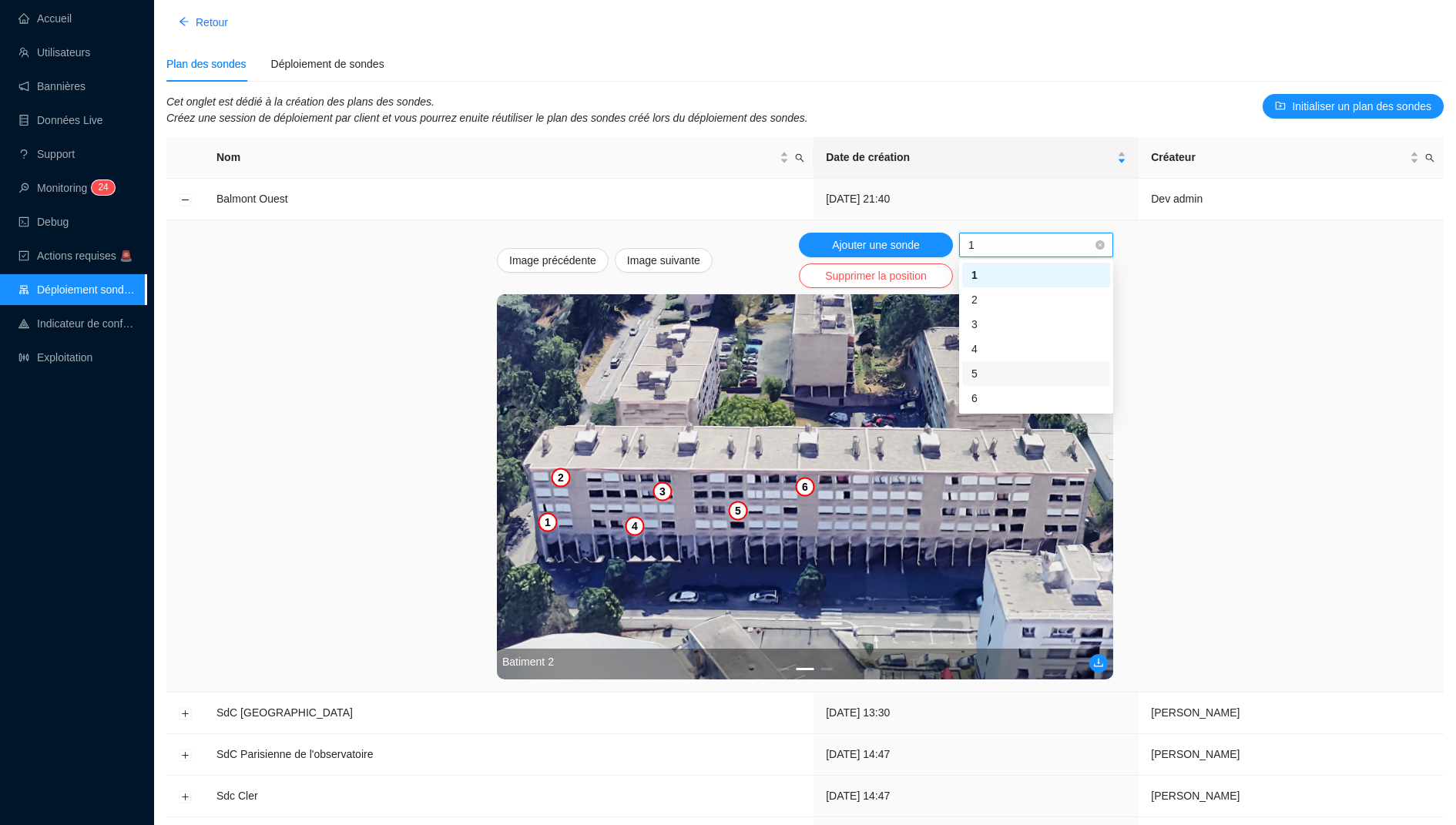
click at [981, 393] on div "6" at bounding box center [1036, 399] width 130 height 17
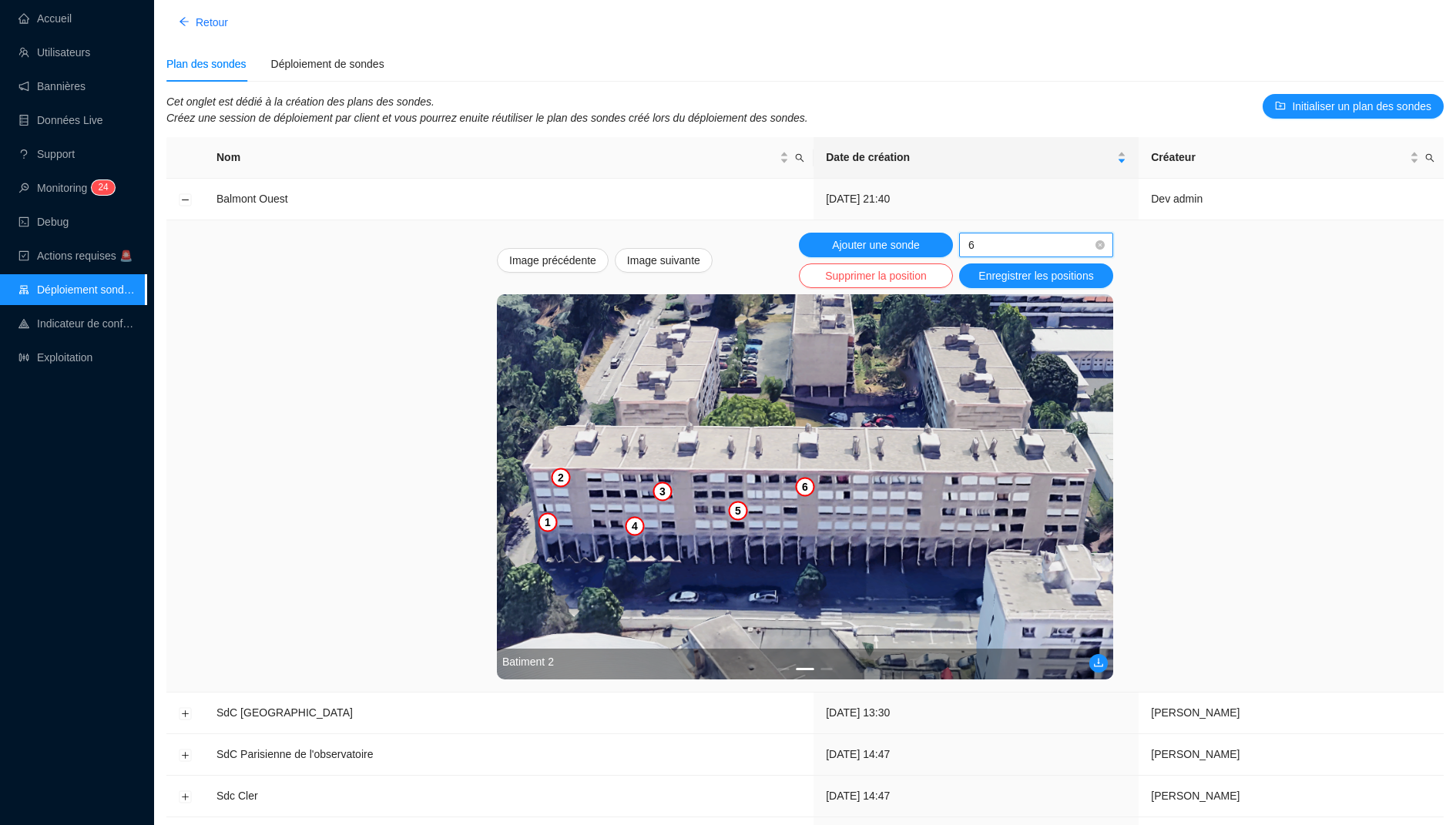
click at [825, 478] on img at bounding box center [805, 486] width 616 height 385
click at [921, 250] on button "Ajouter une sonde" at bounding box center [876, 244] width 154 height 25
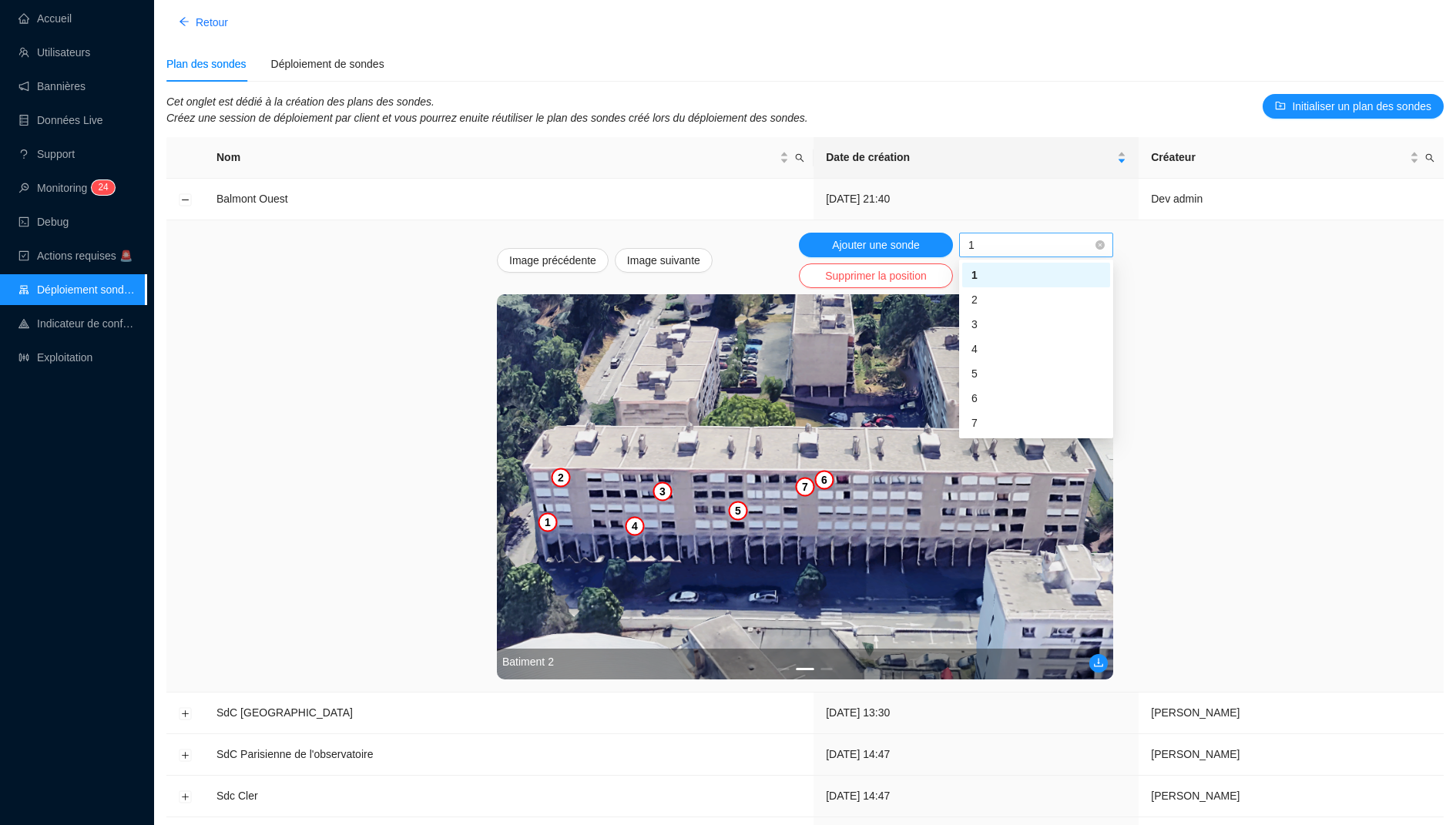
click at [987, 241] on span "1" at bounding box center [1037, 244] width 136 height 23
click at [995, 429] on div "7" at bounding box center [1036, 424] width 130 height 17
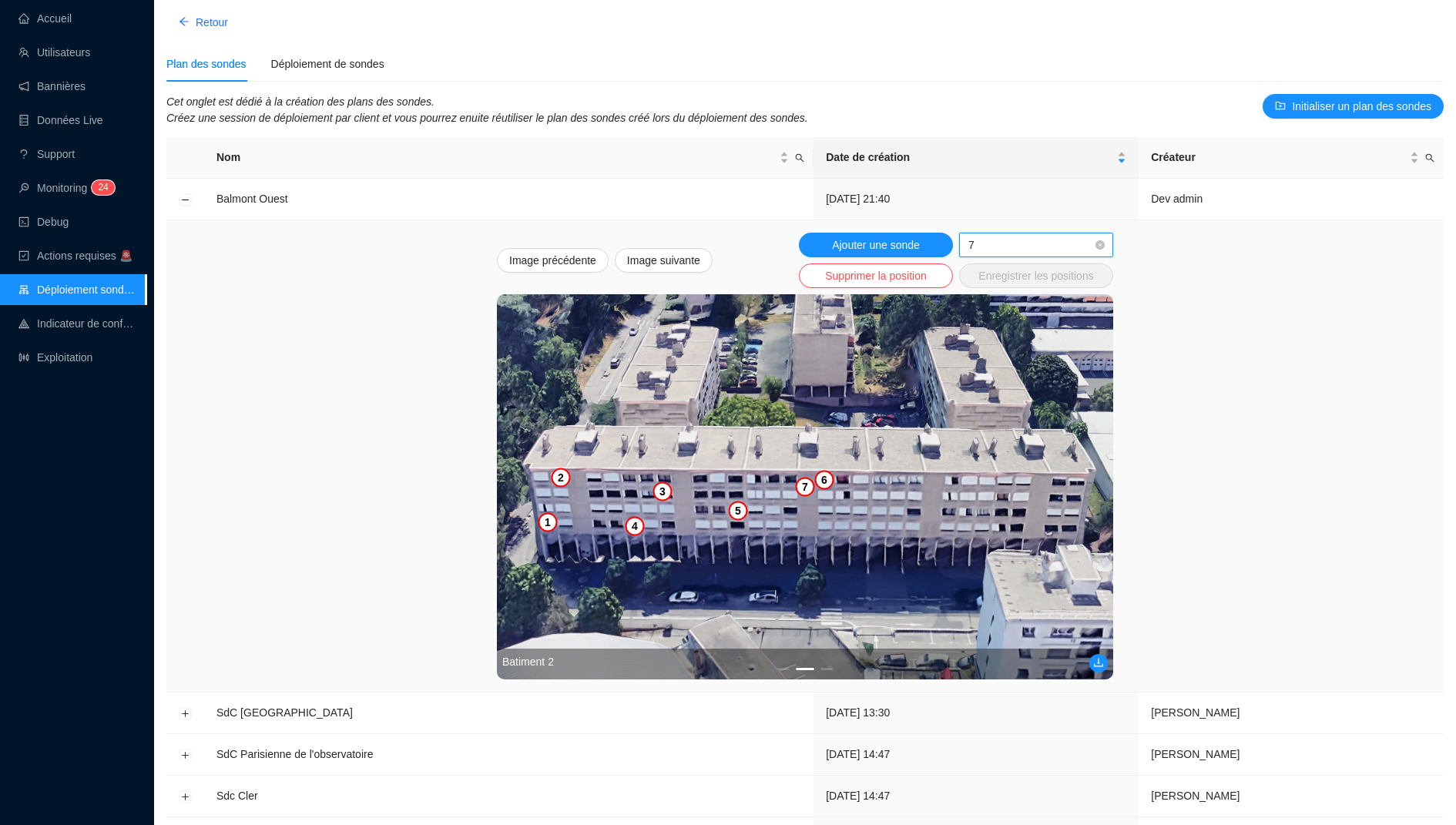
click at [877, 526] on img at bounding box center [805, 486] width 616 height 385
click at [1004, 247] on span "7" at bounding box center [1037, 244] width 136 height 23
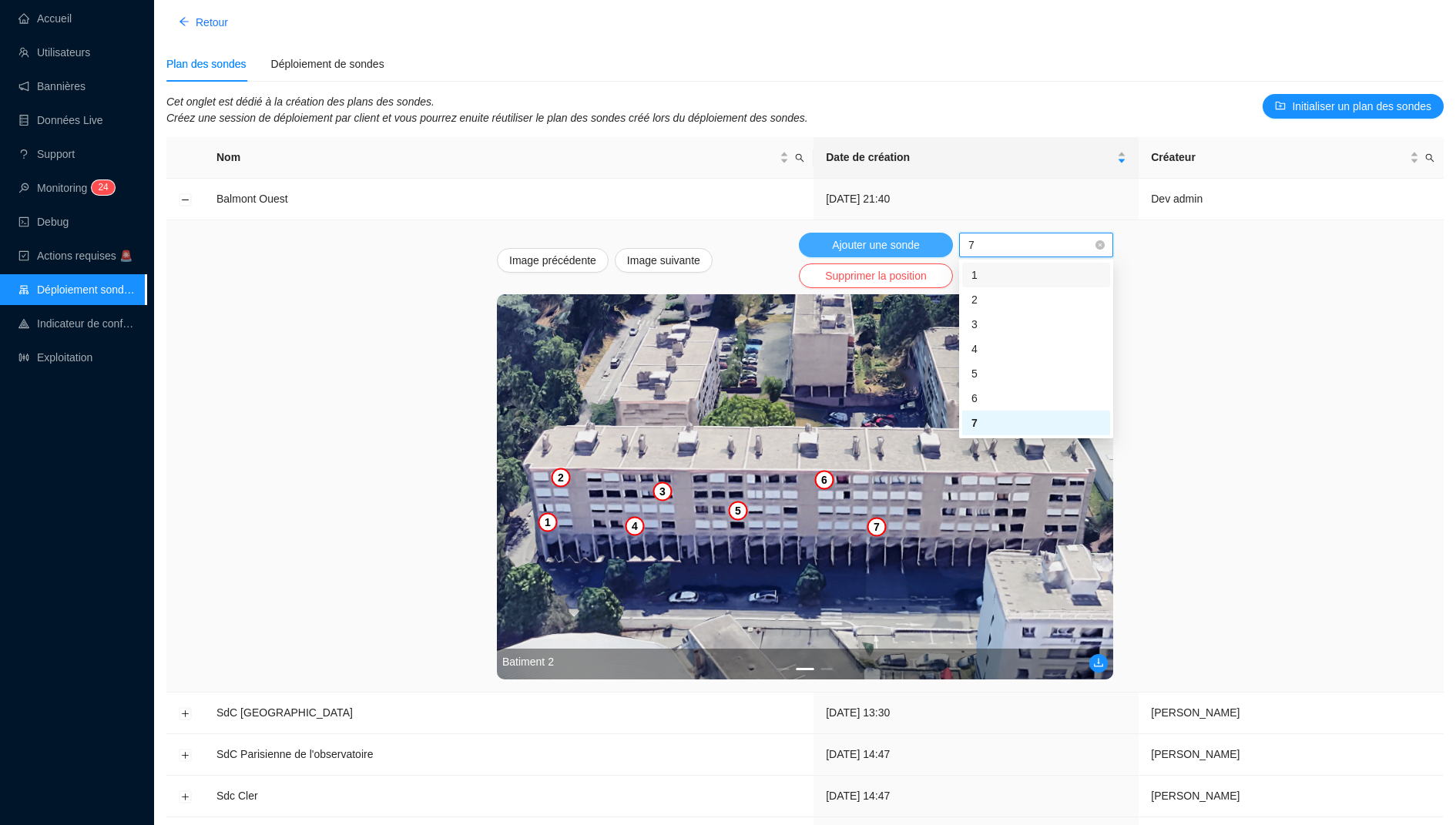
click at [919, 245] on span "Ajouter une sonde" at bounding box center [876, 245] width 88 height 17
click at [1054, 249] on span "8" at bounding box center [1037, 244] width 136 height 23
click at [952, 482] on img at bounding box center [805, 486] width 616 height 385
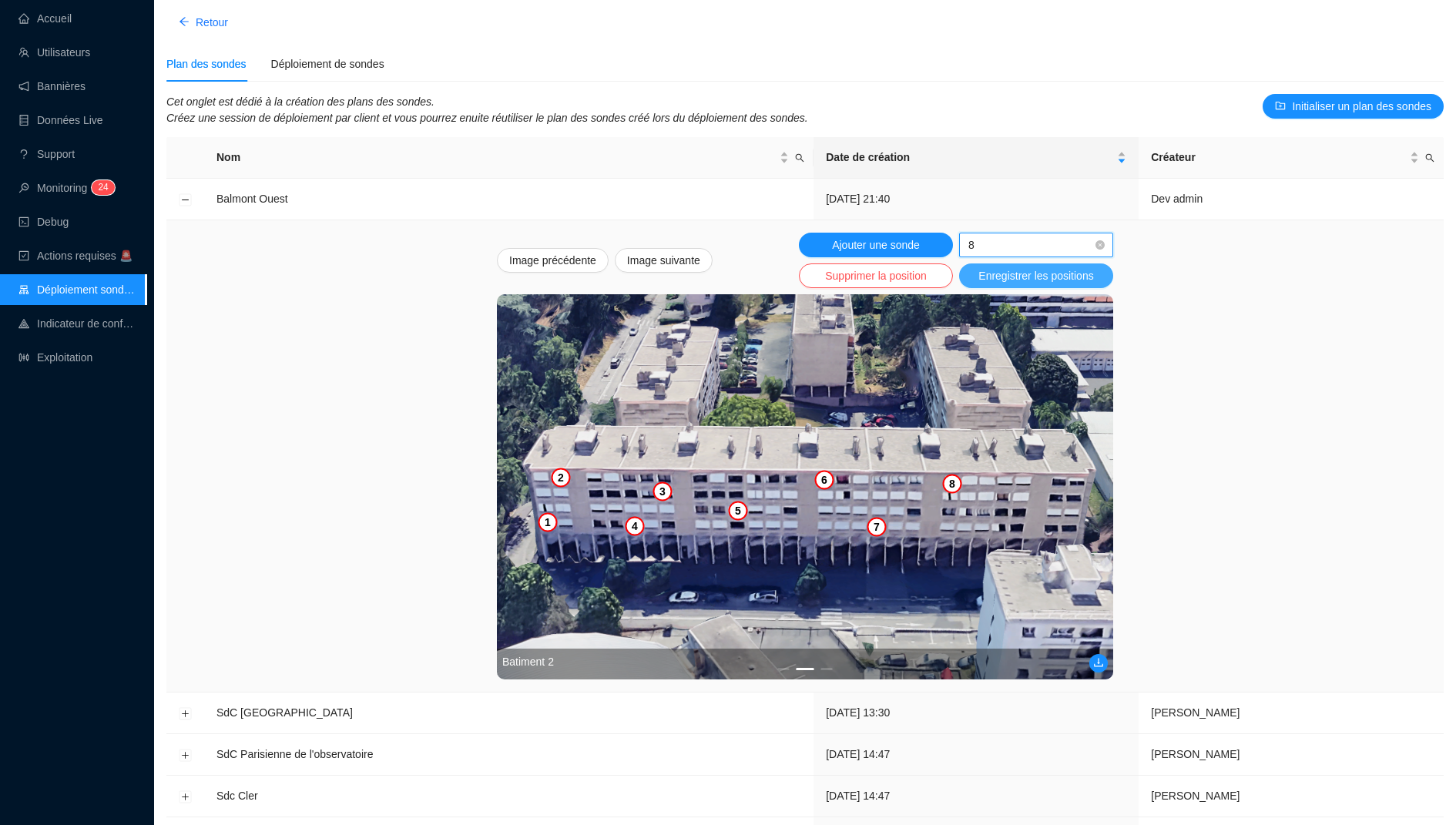
click at [1033, 276] on span "Enregistrer les positions" at bounding box center [1035, 277] width 115 height 17
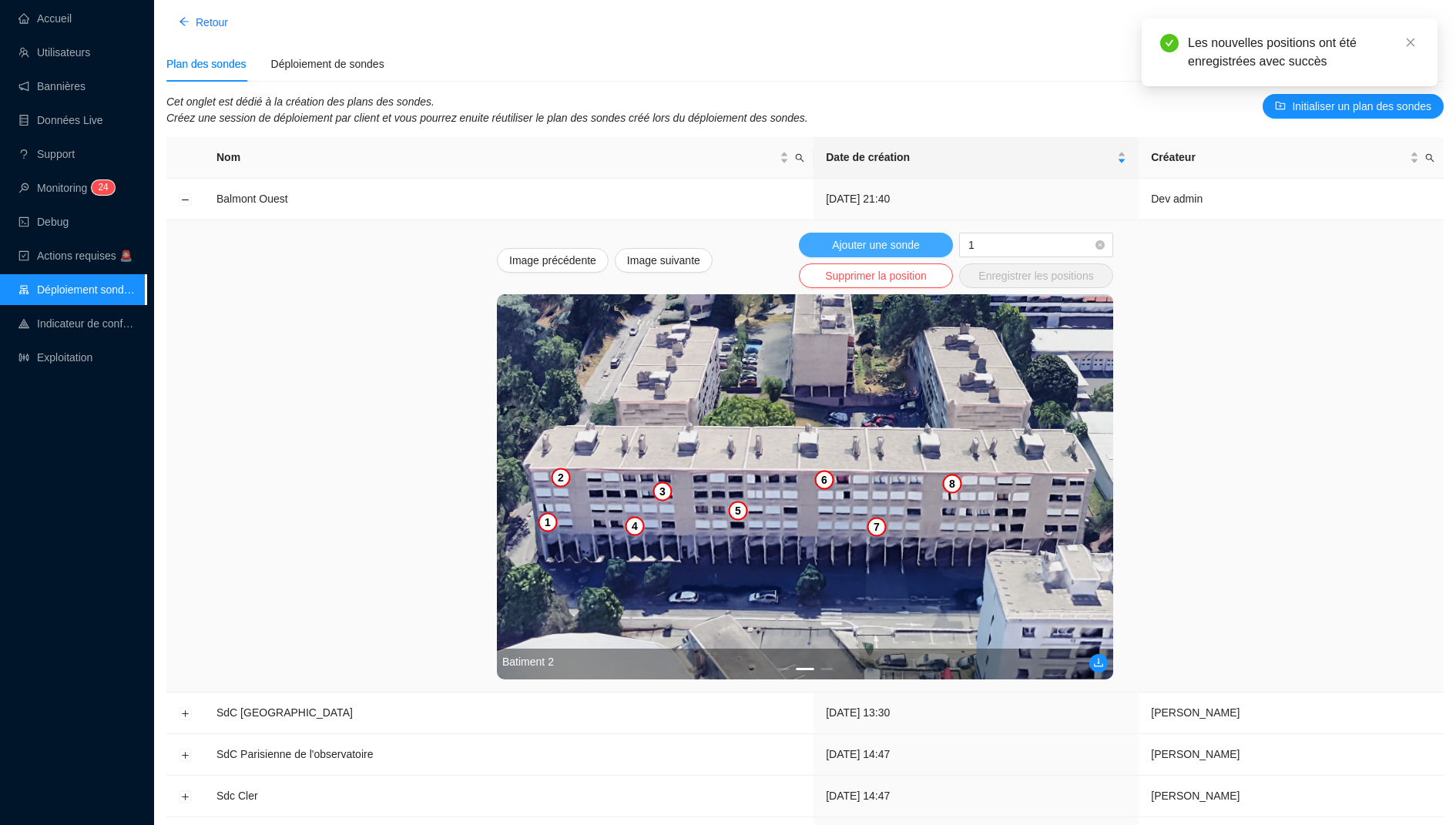
click at [926, 248] on button "Ajouter une sonde" at bounding box center [876, 244] width 154 height 25
click at [1002, 527] on img at bounding box center [805, 486] width 616 height 385
click at [989, 243] on span "1" at bounding box center [1037, 244] width 136 height 23
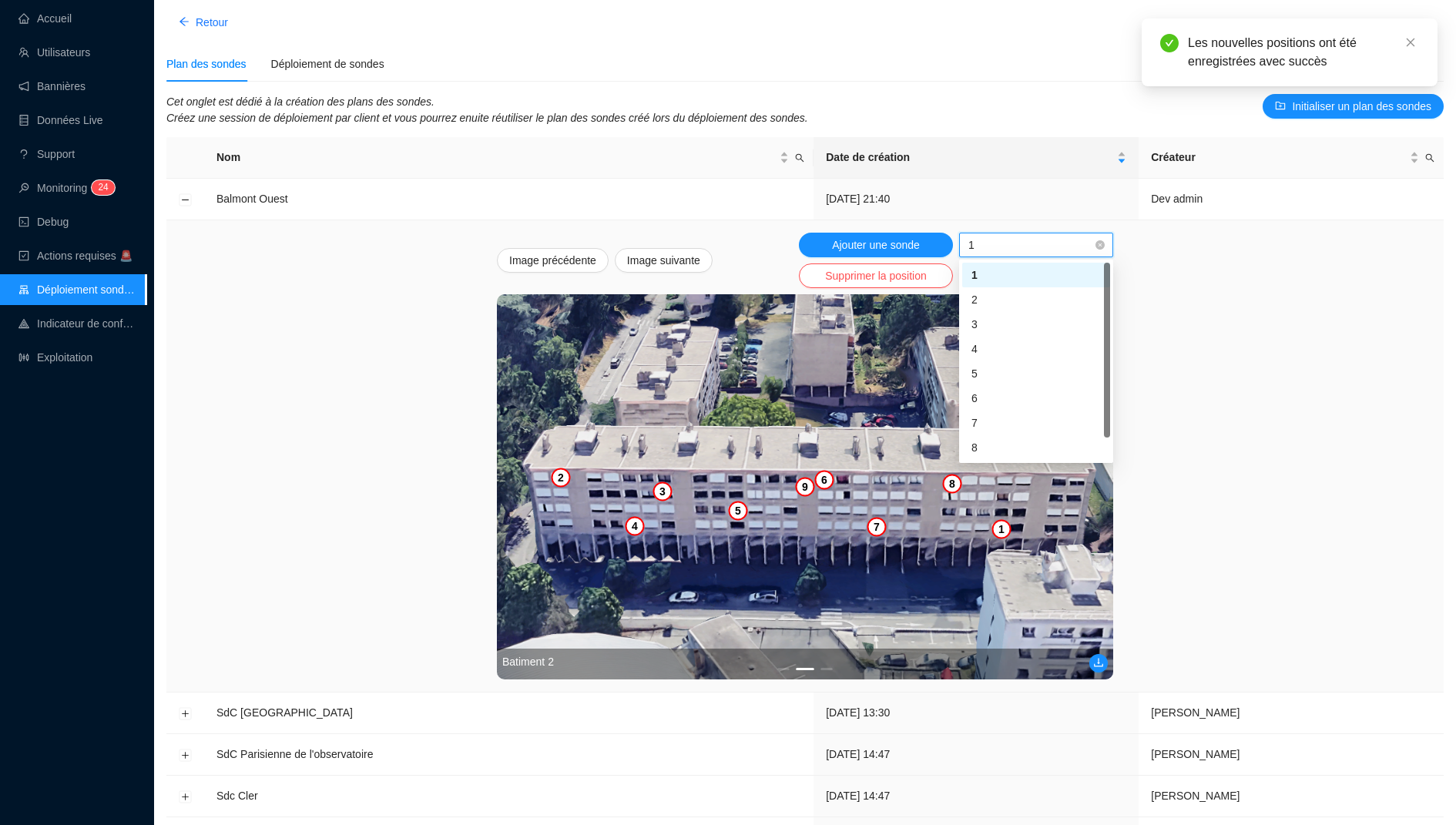
click at [549, 522] on img at bounding box center [805, 486] width 616 height 385
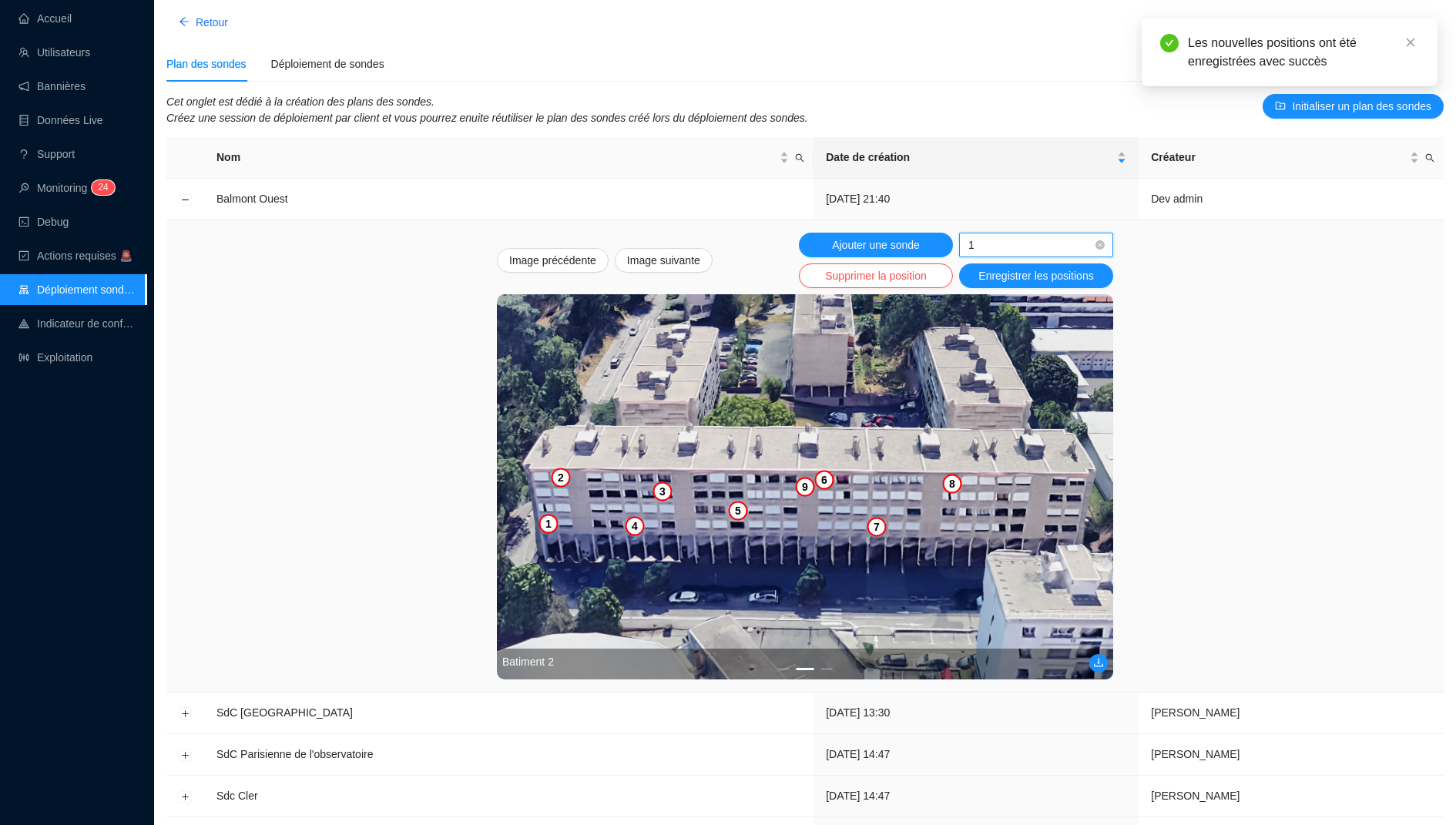
click at [983, 254] on span "1" at bounding box center [1037, 244] width 136 height 23
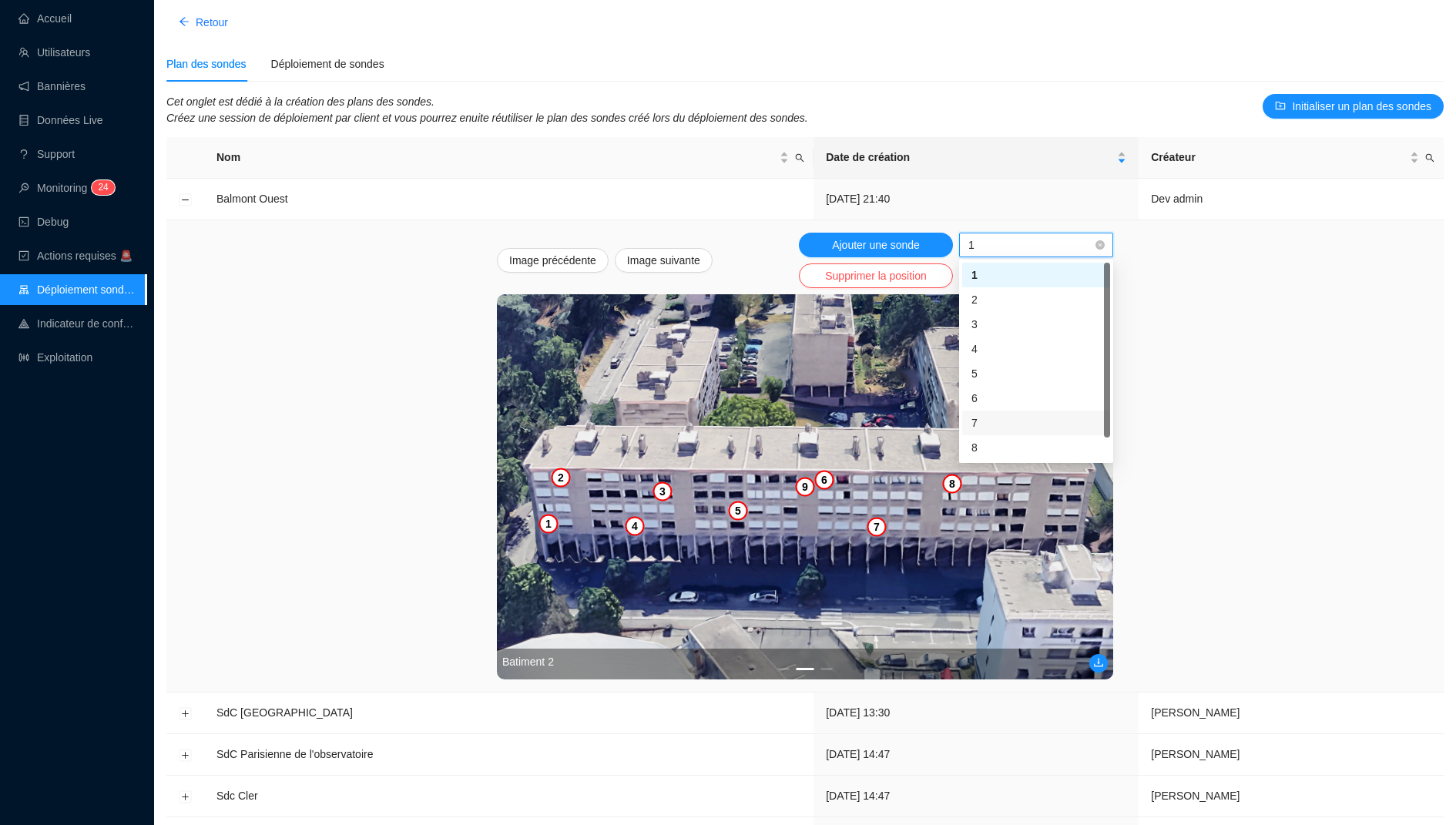
scroll to position [24, 0]
click at [974, 454] on div "9" at bounding box center [1036, 448] width 130 height 17
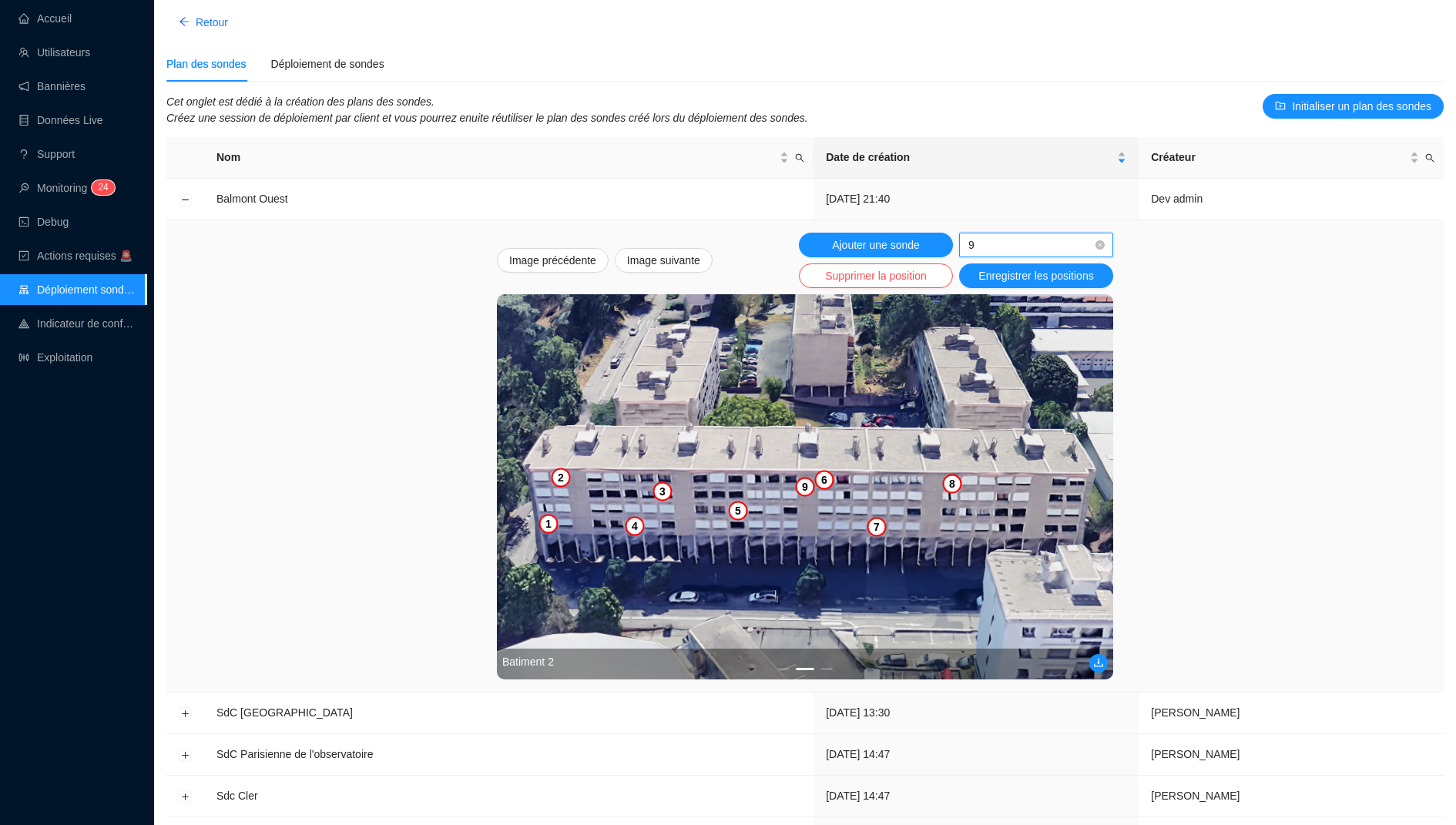
click at [1014, 527] on img at bounding box center [805, 486] width 616 height 385
click at [892, 243] on span "Ajouter une sonde" at bounding box center [876, 245] width 88 height 17
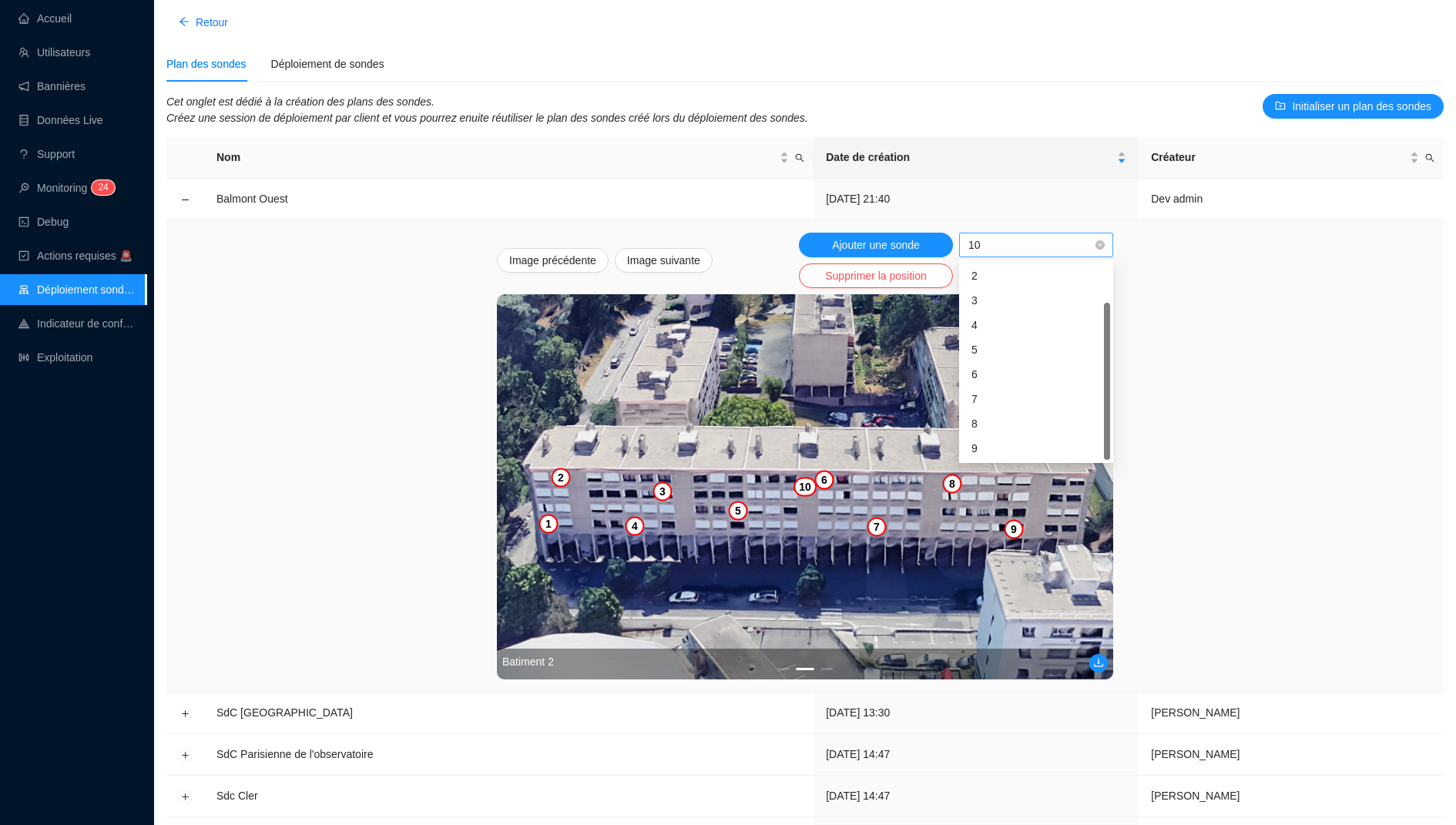
click at [1009, 244] on span "10" at bounding box center [1037, 244] width 136 height 23
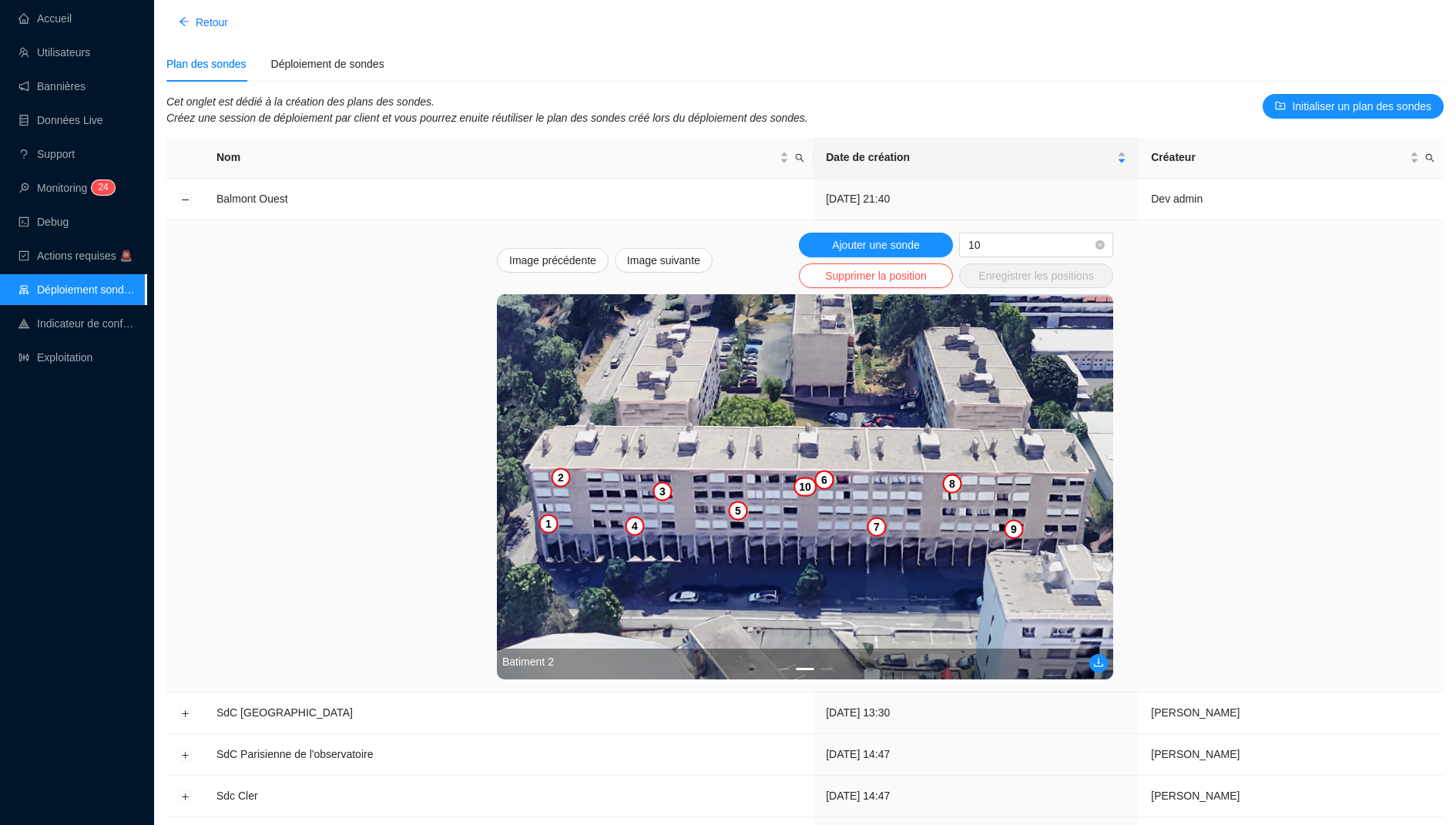
click at [1184, 381] on div "Image précédente Image suivante Ajouter une sonde 10 Supprimer la position Enre…" at bounding box center [804, 456] width 1253 height 446
click at [1075, 483] on img at bounding box center [805, 486] width 616 height 385
click at [1029, 277] on span "Enregistrer les positions" at bounding box center [1035, 277] width 115 height 17
click at [823, 668] on button "3" at bounding box center [826, 669] width 12 height 3
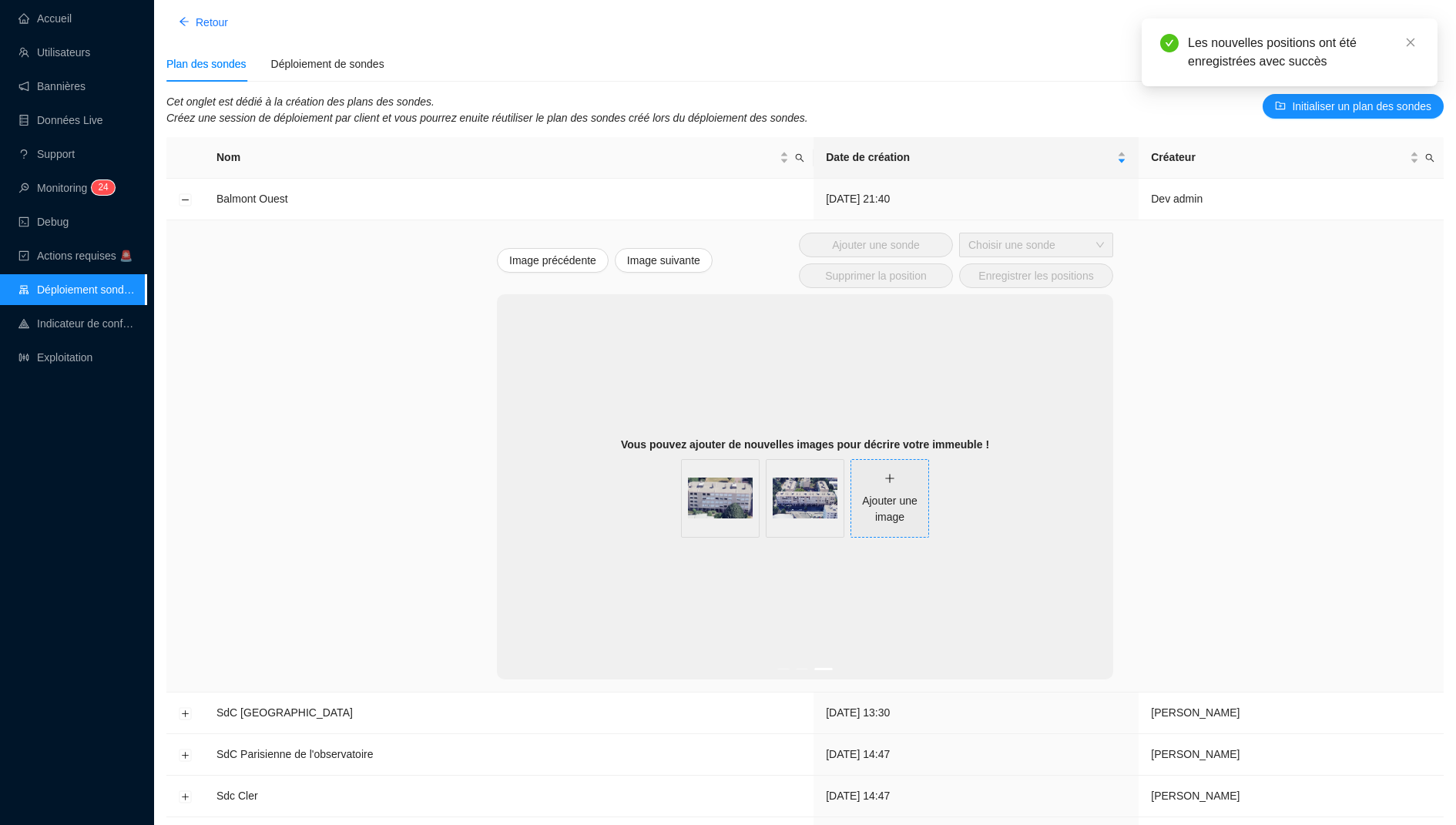
click at [860, 497] on div "Ajouter une image" at bounding box center [890, 508] width 77 height 32
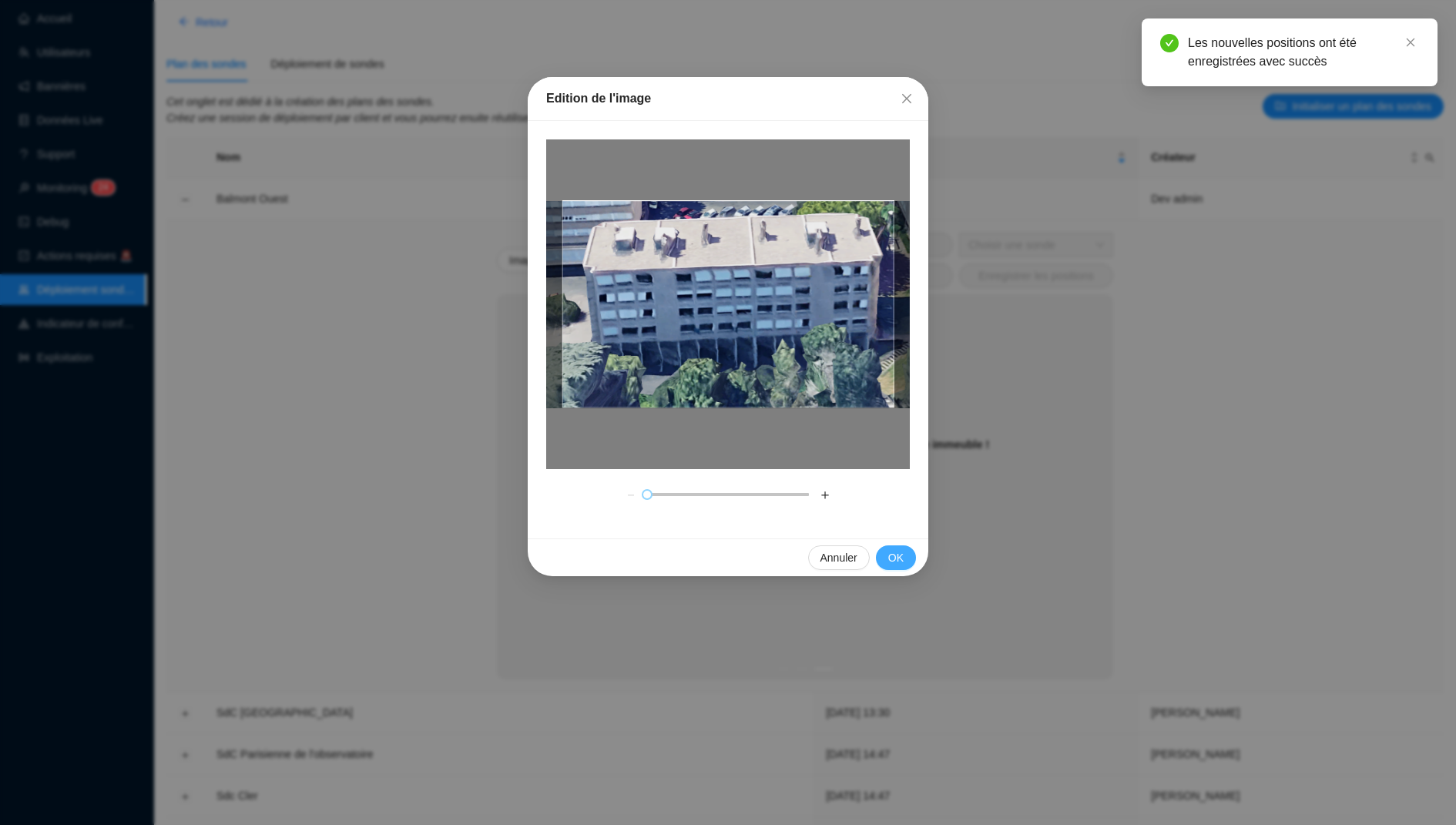
click at [895, 551] on span "OK" at bounding box center [895, 558] width 16 height 17
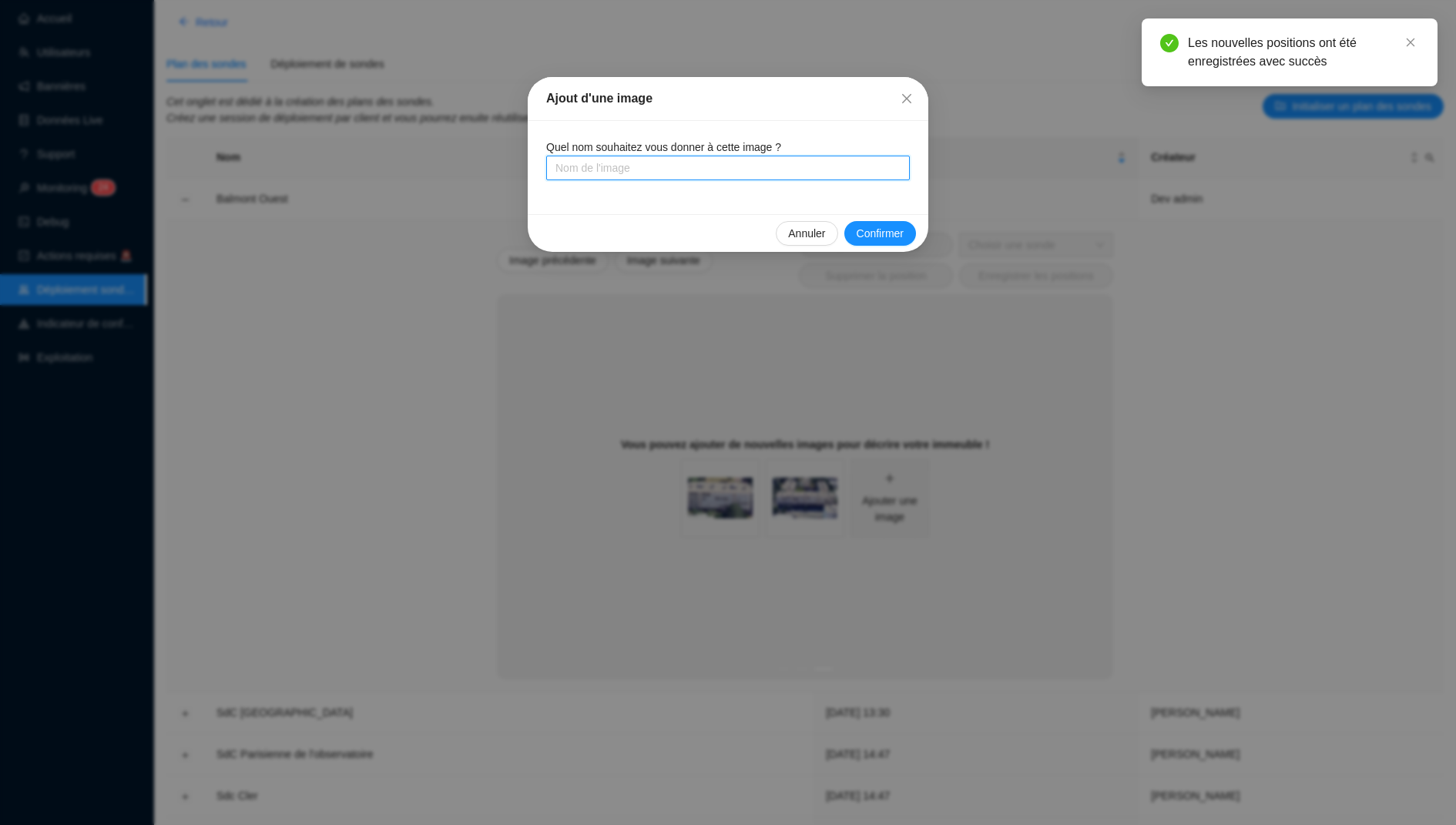
click at [738, 175] on input "text" at bounding box center [728, 167] width 364 height 25
type input "Batiment 3"
click at [863, 228] on span "Confirmer" at bounding box center [880, 234] width 47 height 17
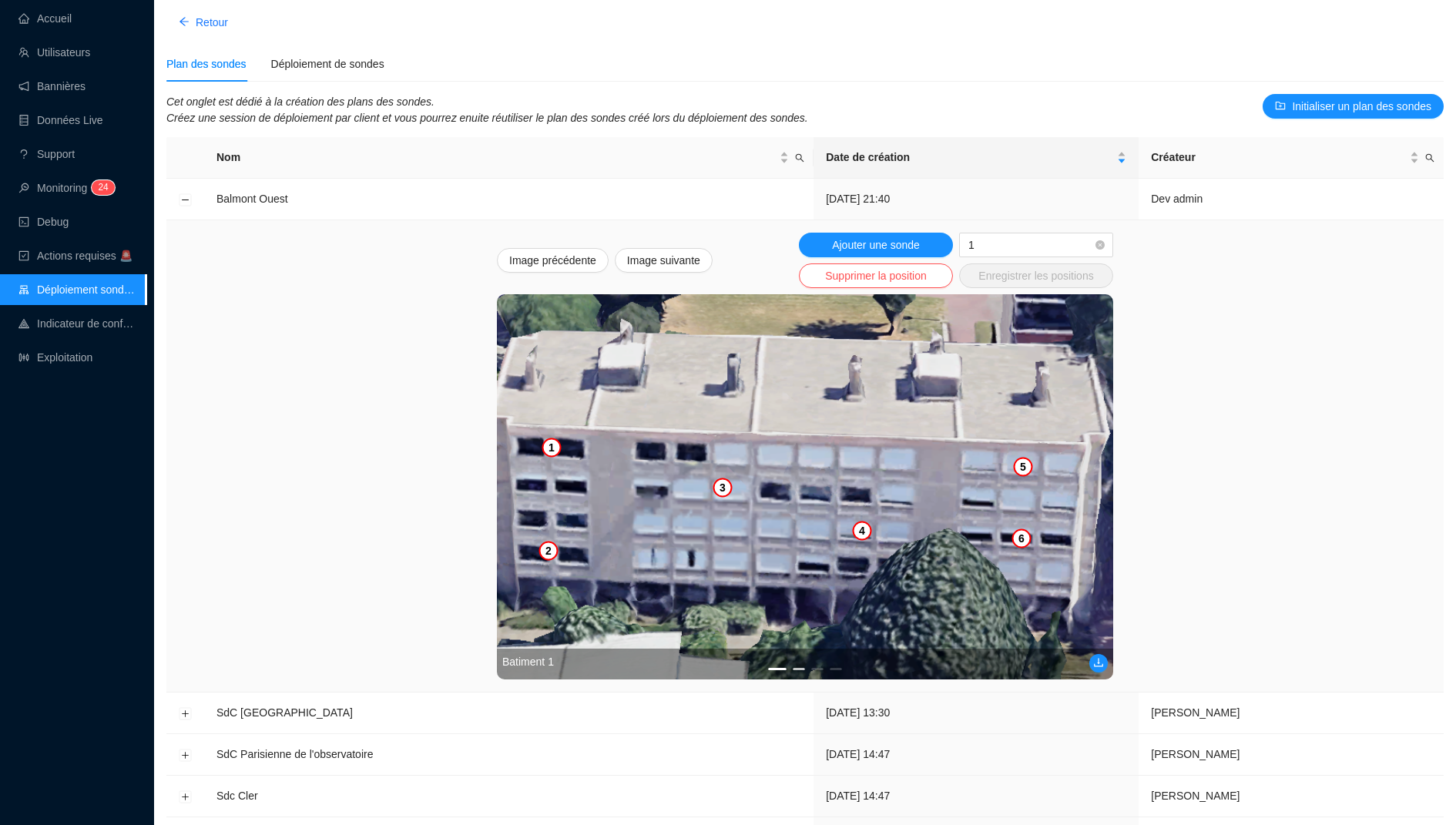
click at [797, 668] on button "2" at bounding box center [798, 669] width 12 height 3
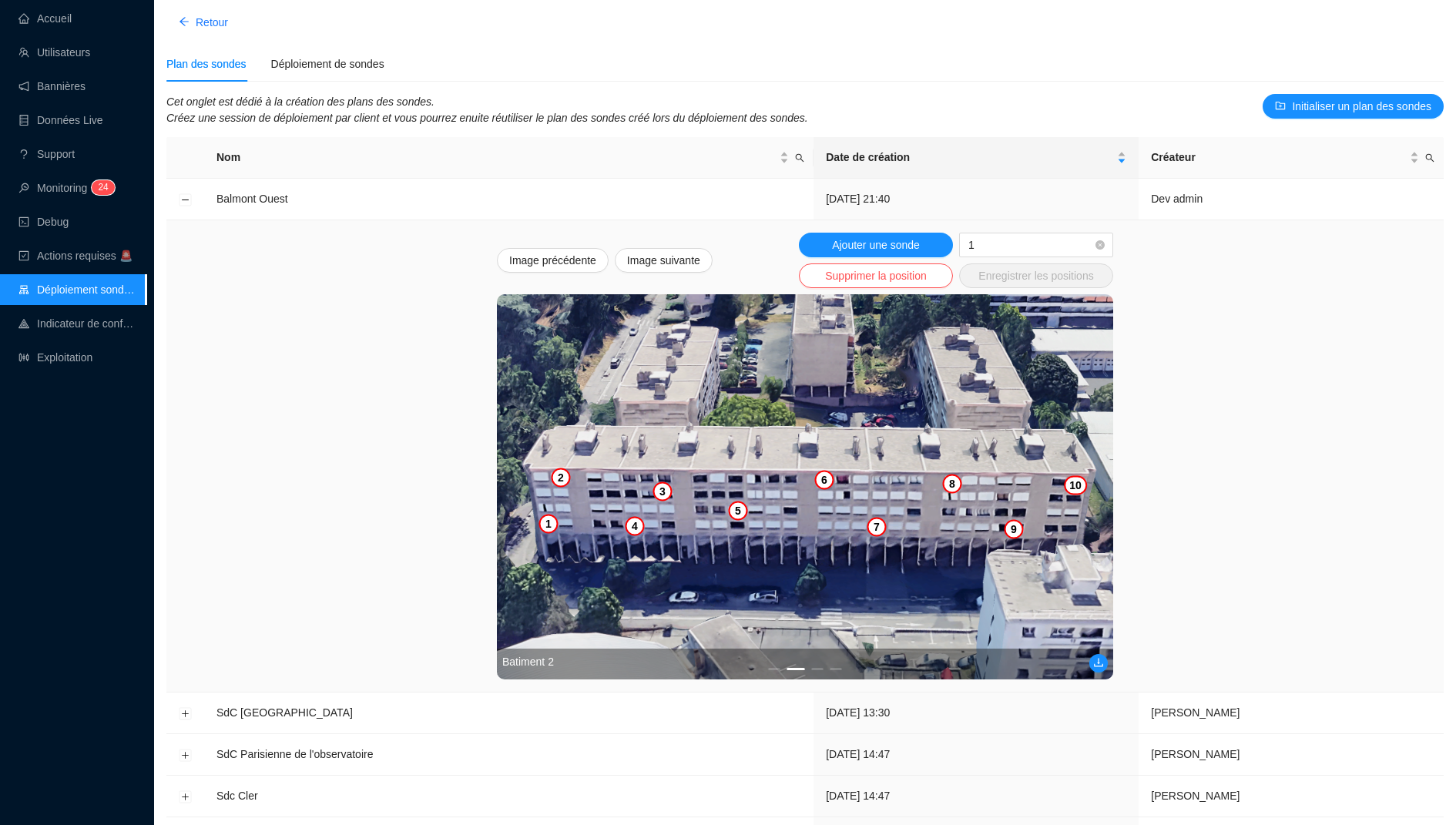
scroll to position [29, 0]
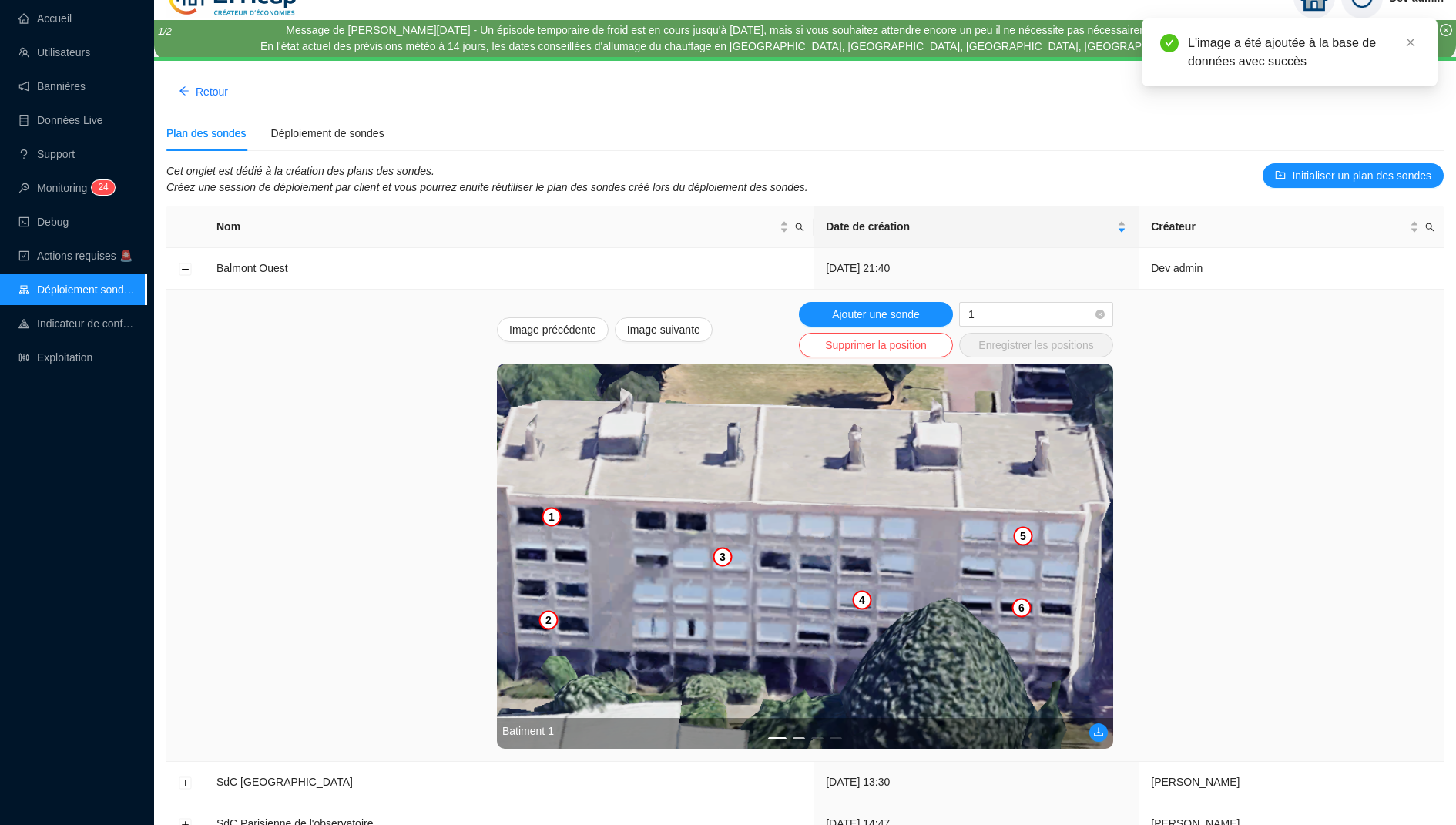
click at [799, 738] on button "2" at bounding box center [798, 738] width 12 height 3
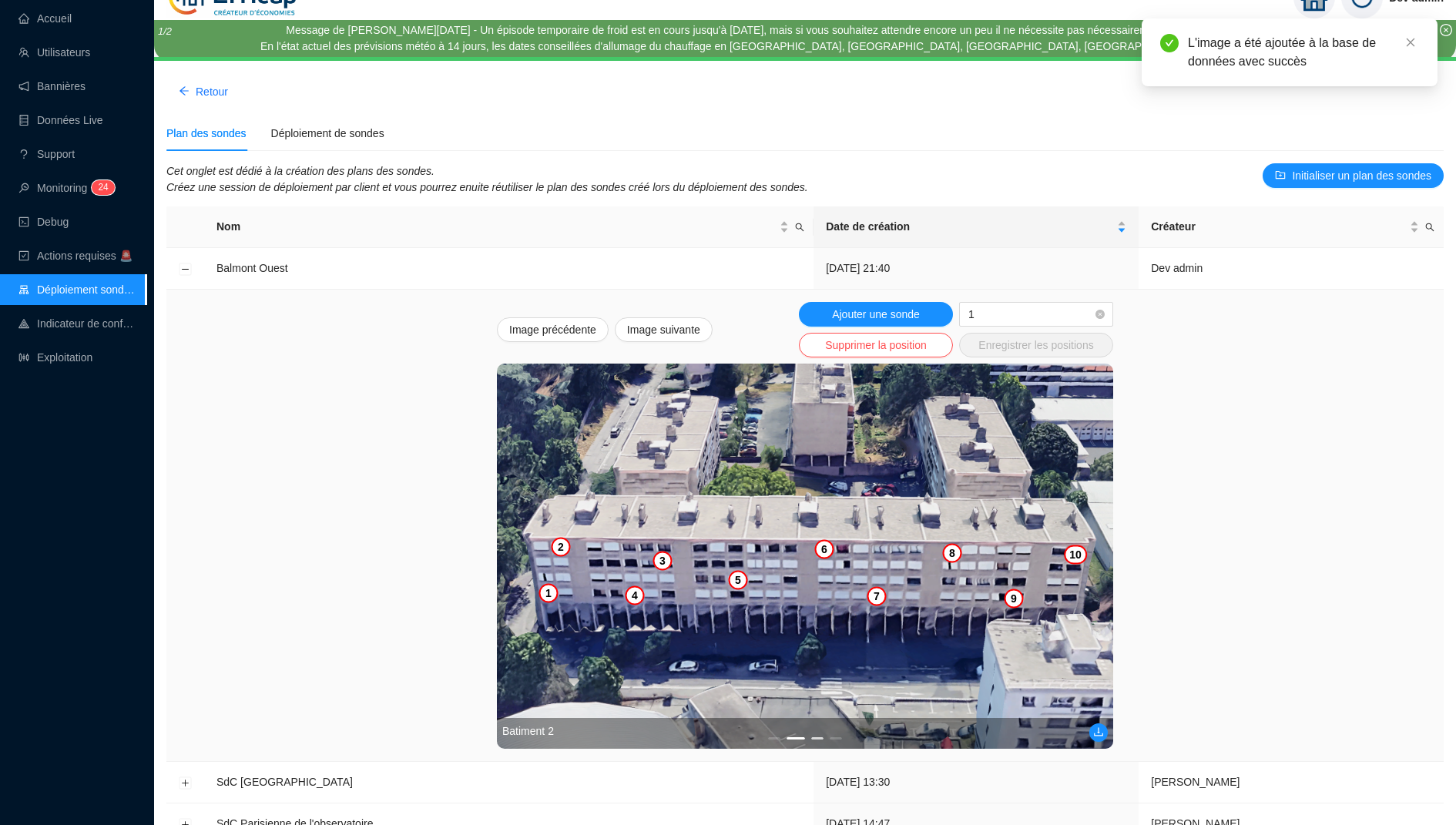
click at [814, 737] on button "3" at bounding box center [817, 738] width 12 height 3
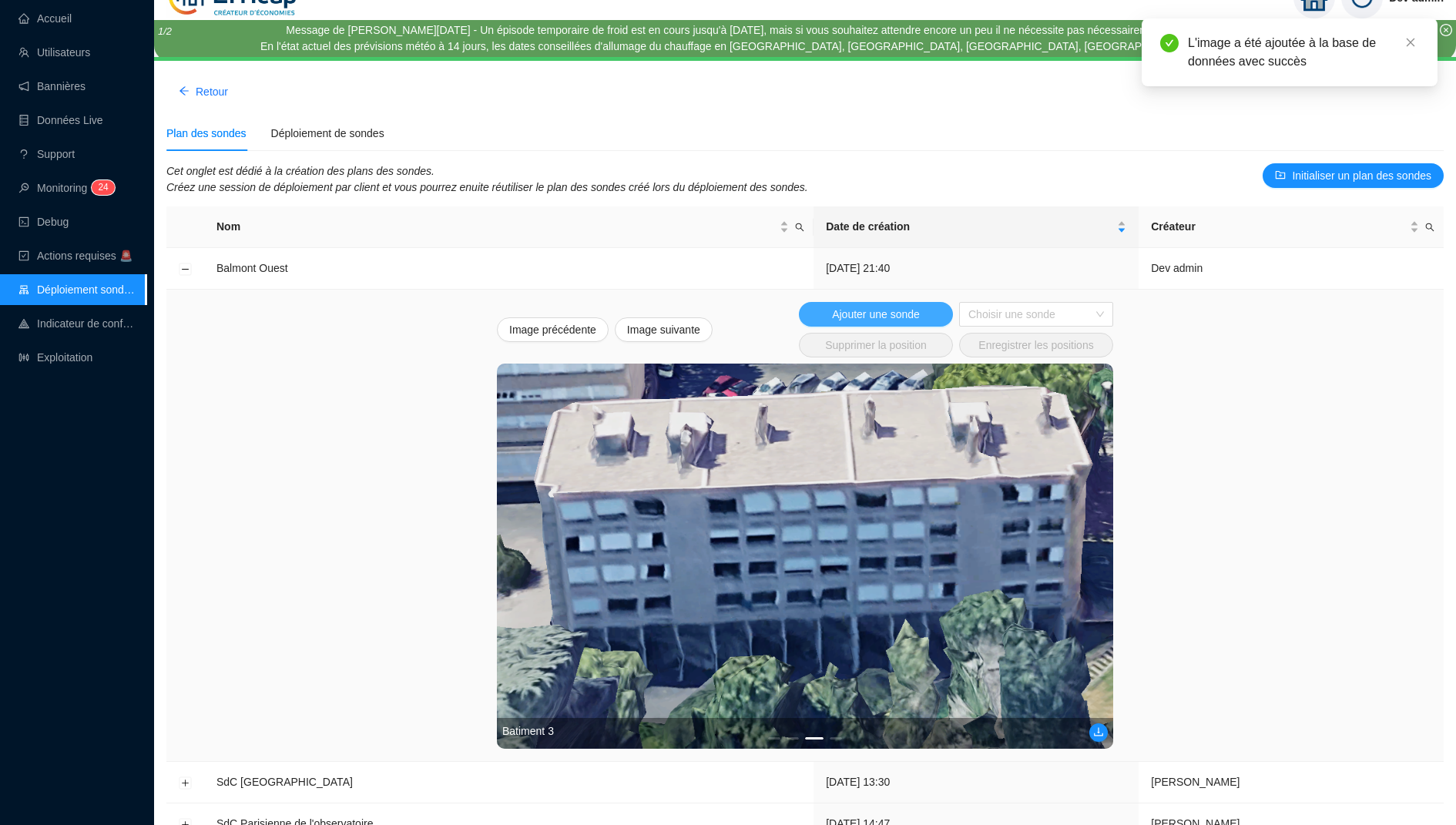
click at [877, 308] on span "Ajouter une sonde" at bounding box center [876, 315] width 88 height 17
click at [613, 515] on img at bounding box center [805, 556] width 616 height 385
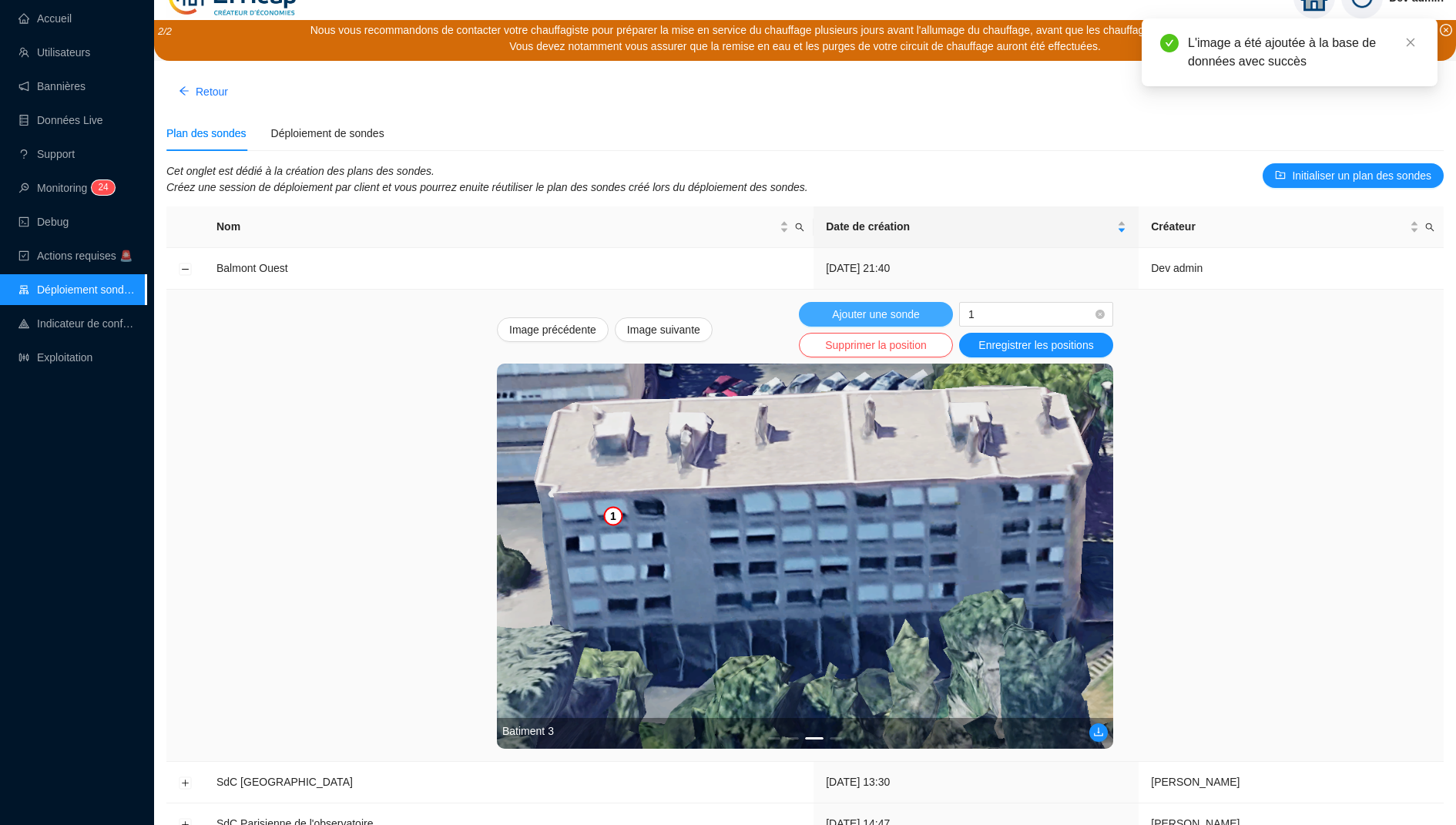
click at [917, 309] on span "Ajouter une sonde" at bounding box center [876, 315] width 88 height 17
click at [999, 315] on span "1" at bounding box center [1037, 313] width 136 height 23
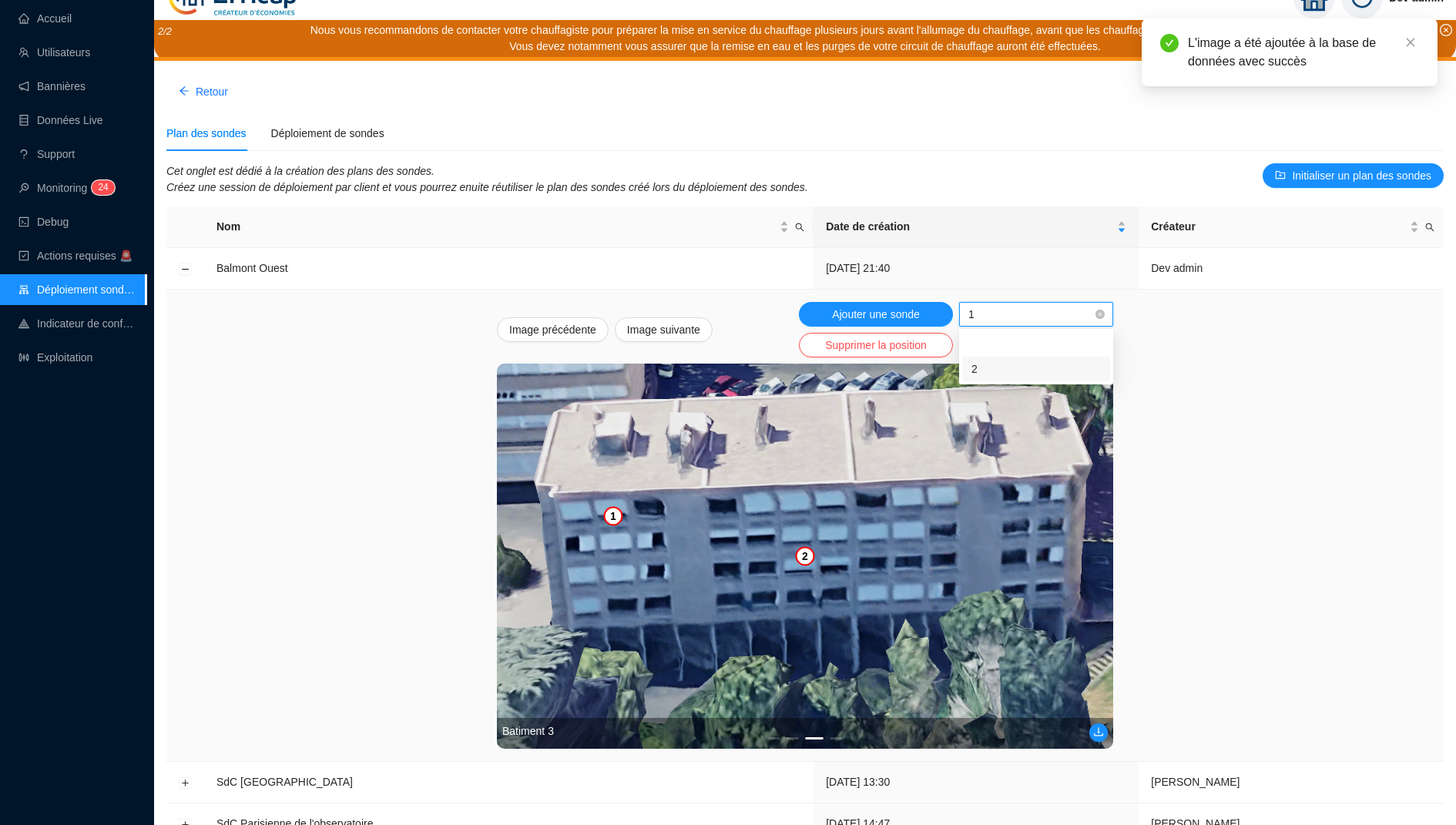
click at [998, 370] on div "2" at bounding box center [1036, 369] width 130 height 17
click at [659, 605] on img at bounding box center [805, 556] width 616 height 385
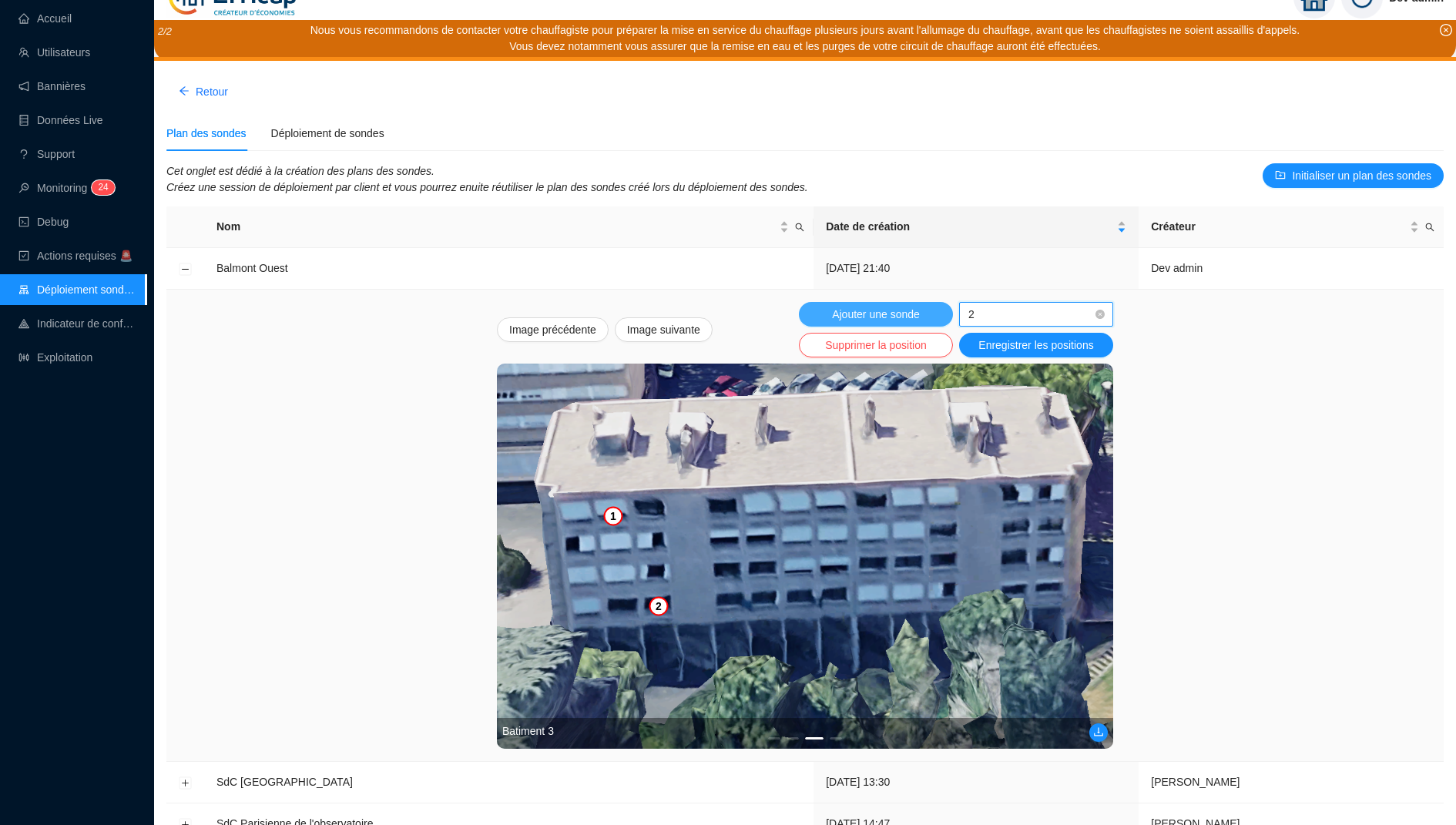
click at [873, 307] on span "Ajouter une sonde" at bounding box center [876, 315] width 88 height 17
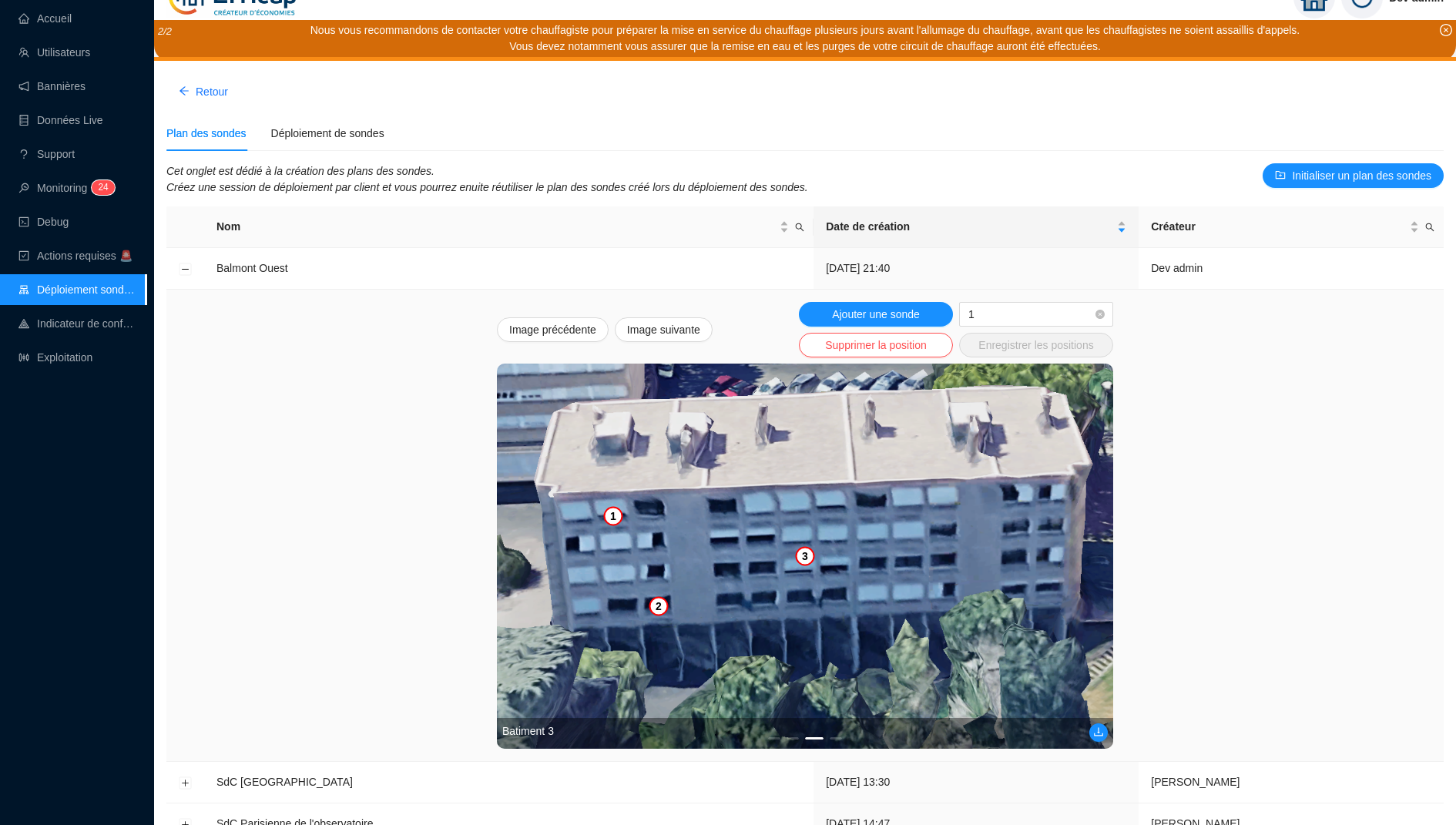
click at [790, 505] on img at bounding box center [805, 556] width 616 height 385
click at [618, 510] on img at bounding box center [805, 556] width 616 height 385
click at [1017, 321] on span "1" at bounding box center [1037, 313] width 136 height 23
click at [999, 398] on div "3" at bounding box center [1036, 394] width 130 height 17
click at [792, 533] on img at bounding box center [805, 556] width 616 height 385
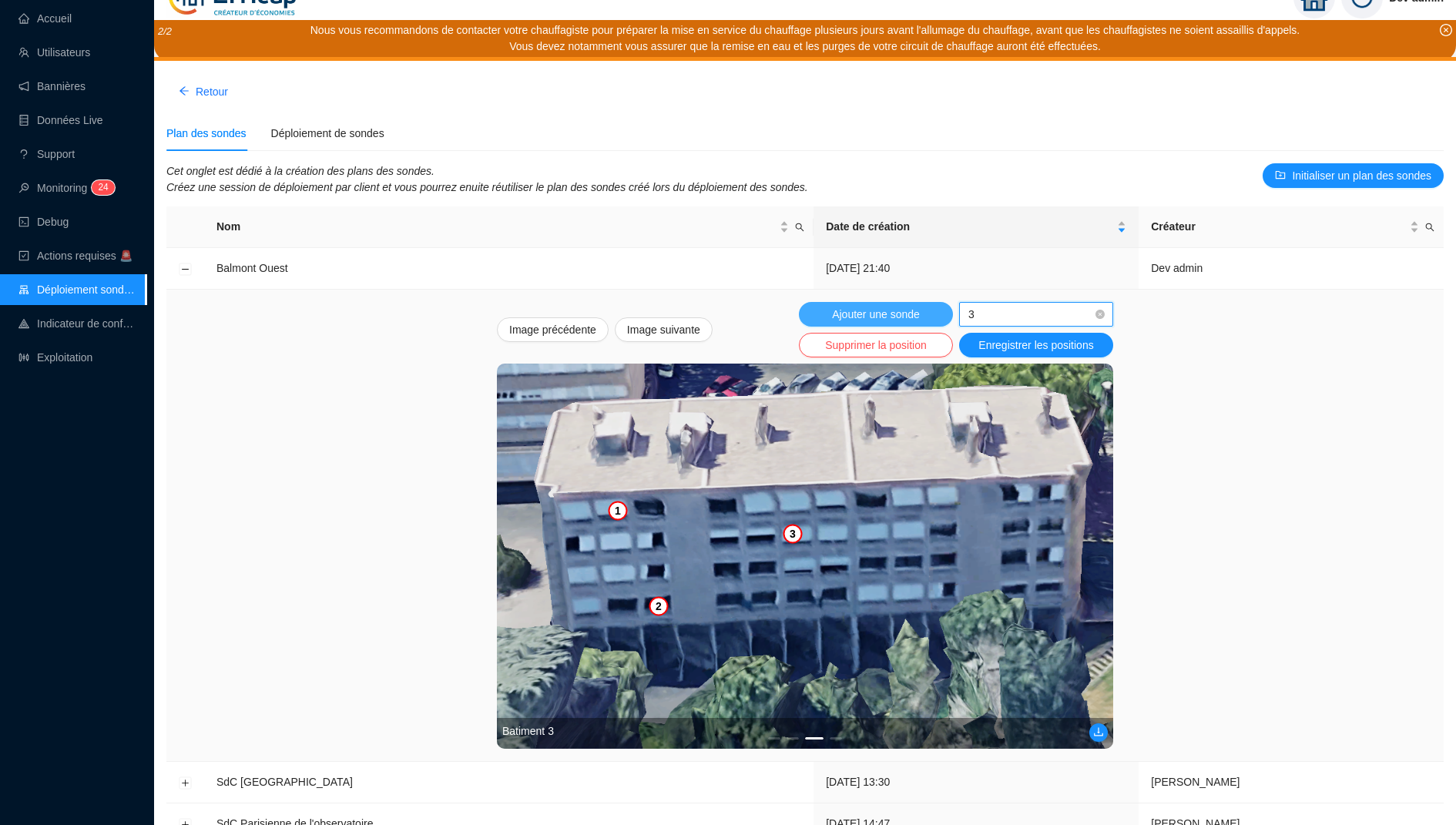
click at [909, 320] on span "Ajouter une sonde" at bounding box center [876, 315] width 88 height 17
click at [979, 302] on span "1" at bounding box center [1037, 313] width 136 height 23
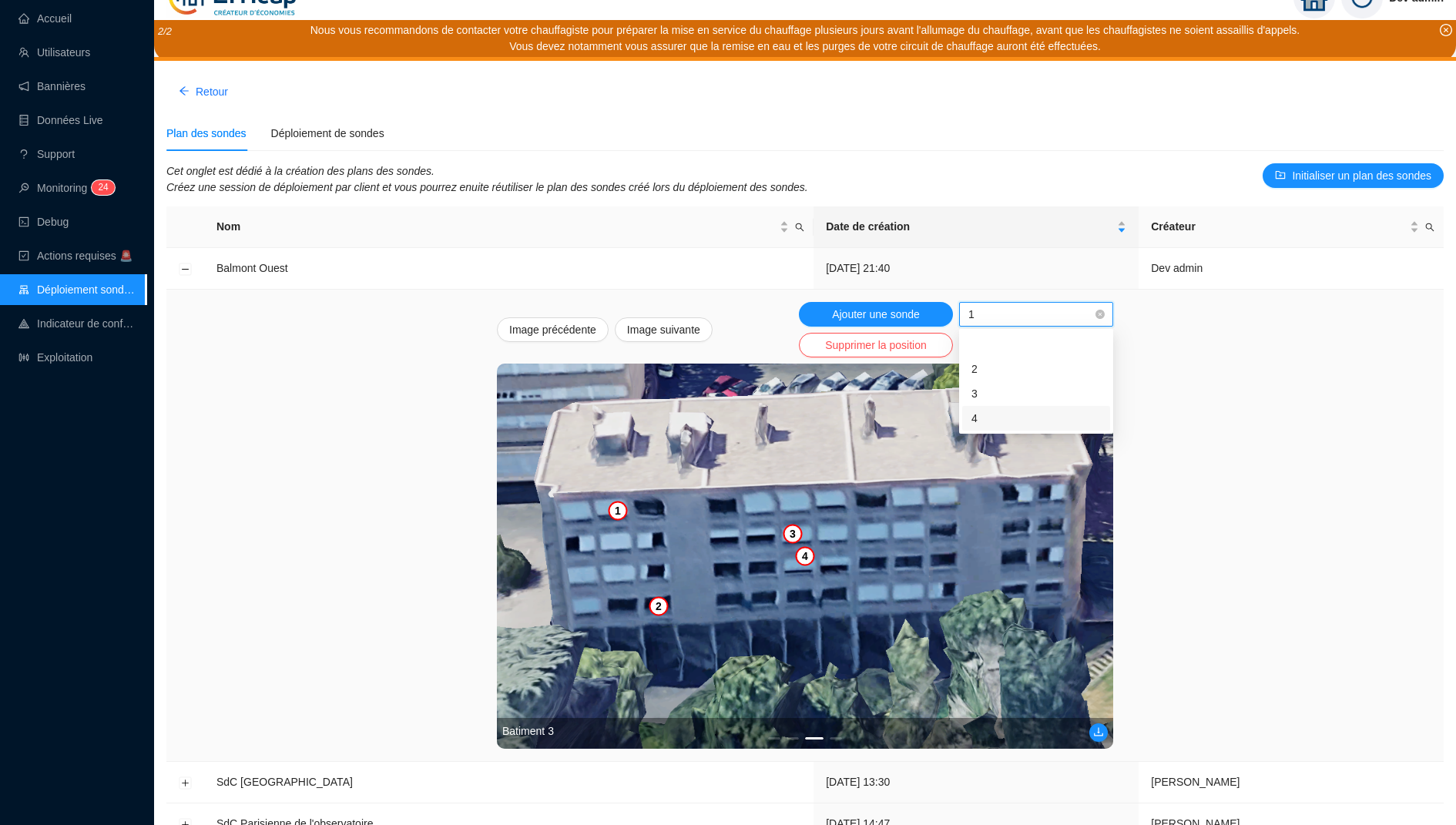
click at [979, 415] on div "4" at bounding box center [1036, 419] width 130 height 17
click at [836, 588] on img at bounding box center [805, 556] width 616 height 385
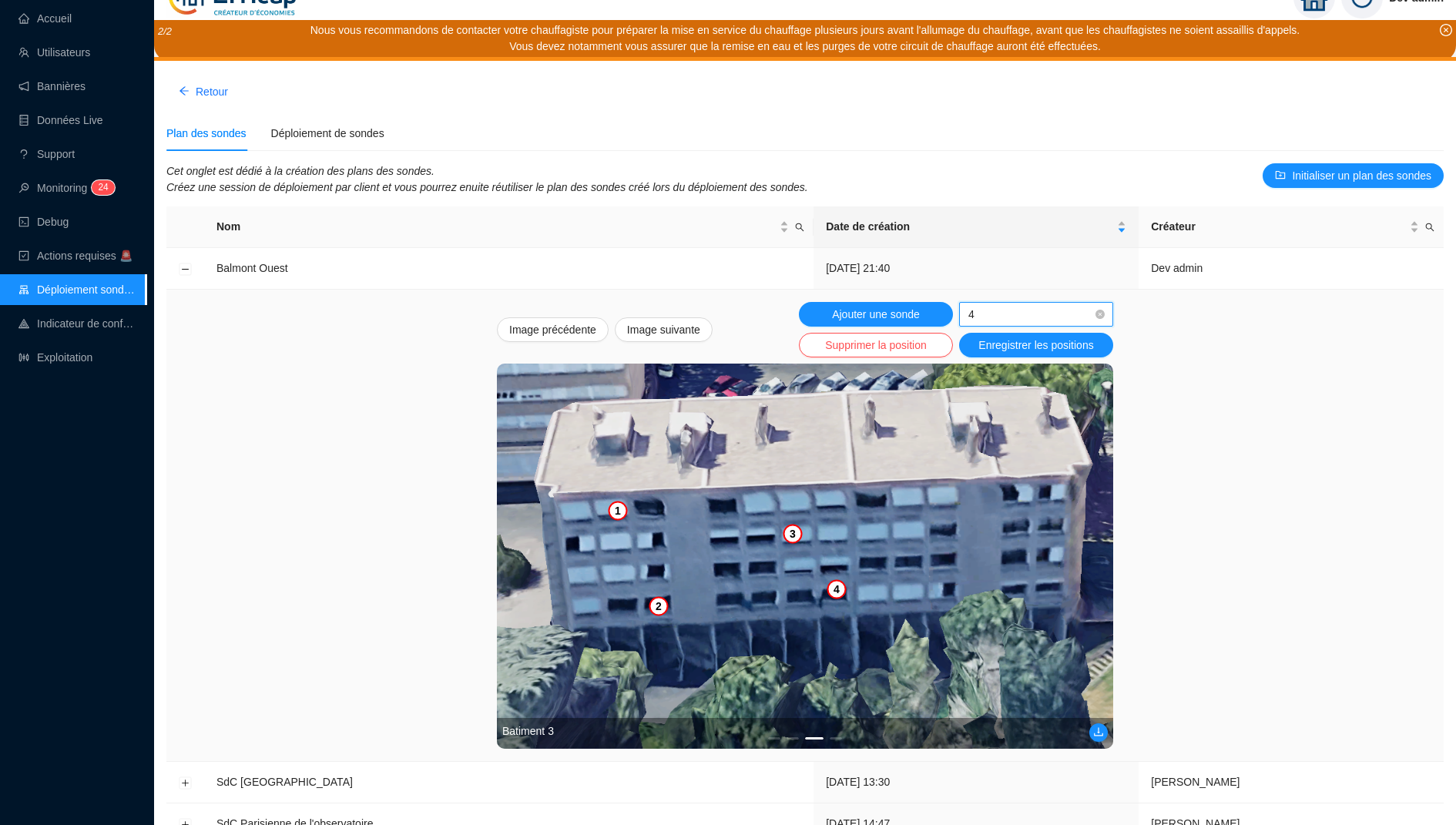
click at [877, 582] on img at bounding box center [805, 556] width 616 height 385
click at [875, 562] on img at bounding box center [805, 556] width 616 height 385
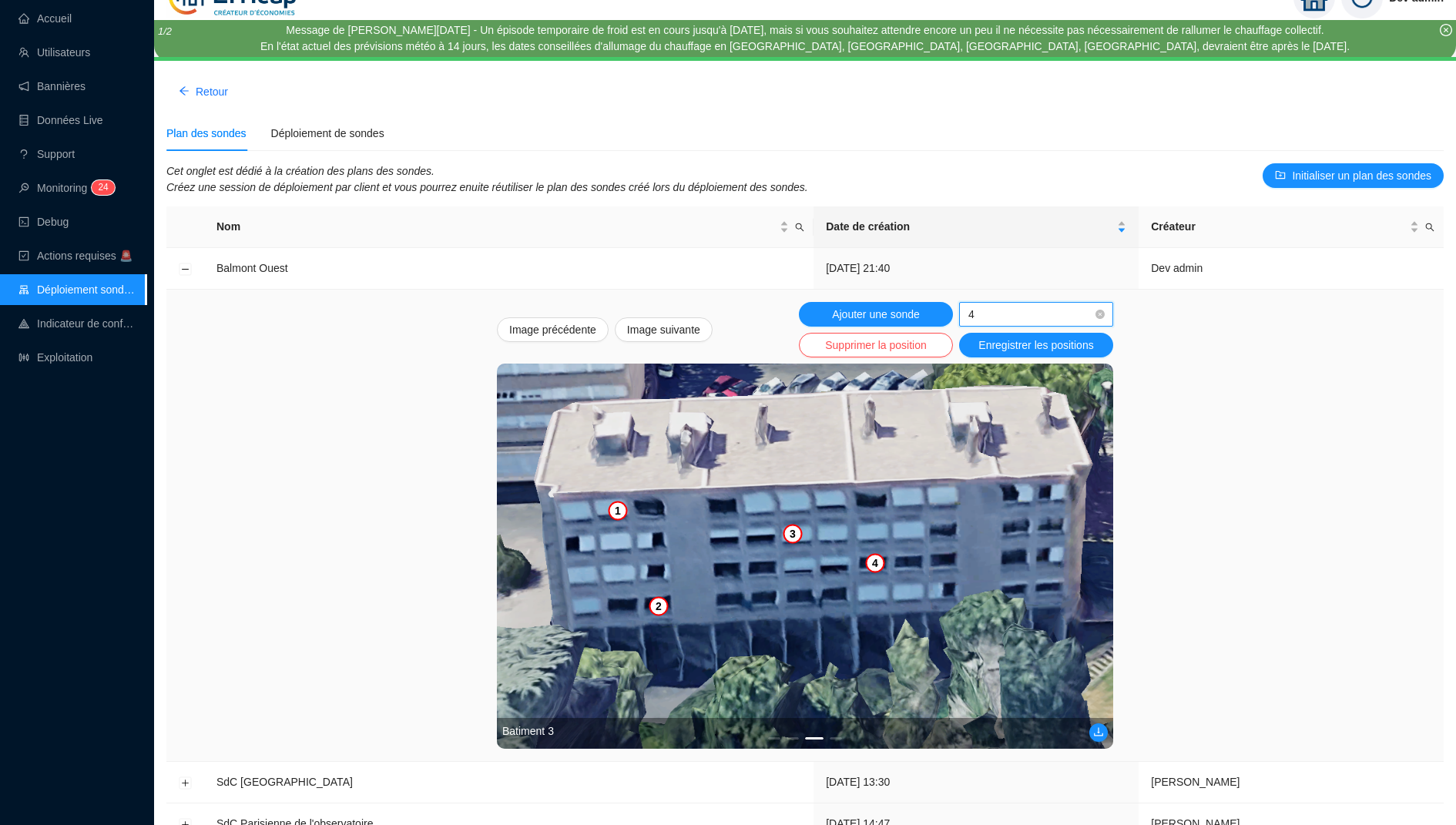
click at [873, 593] on img at bounding box center [805, 556] width 616 height 385
click at [876, 312] on span "Ajouter une sonde" at bounding box center [876, 315] width 88 height 17
click at [987, 315] on span "1" at bounding box center [1037, 313] width 136 height 23
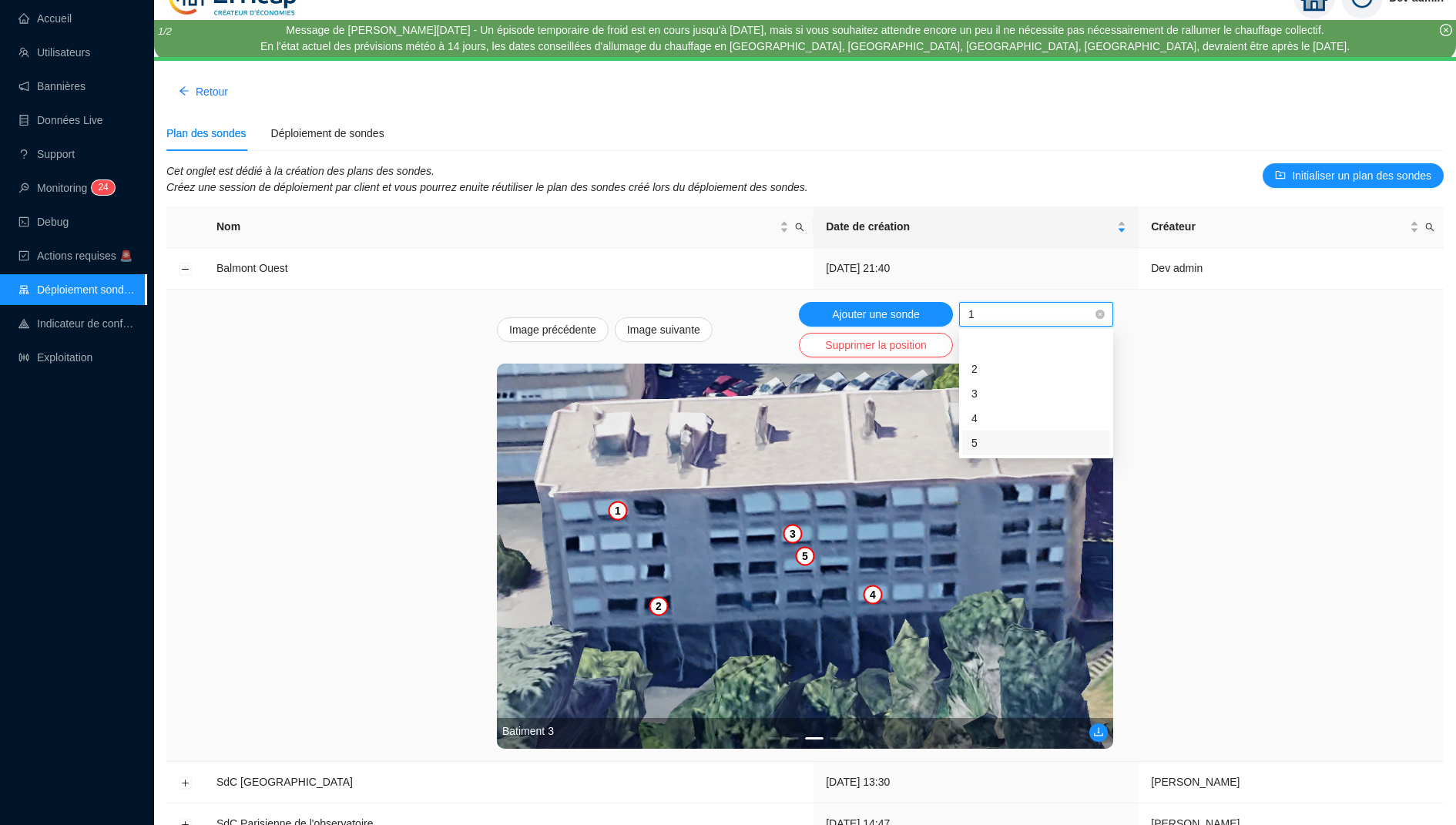
click at [980, 445] on div "5" at bounding box center [1036, 444] width 130 height 17
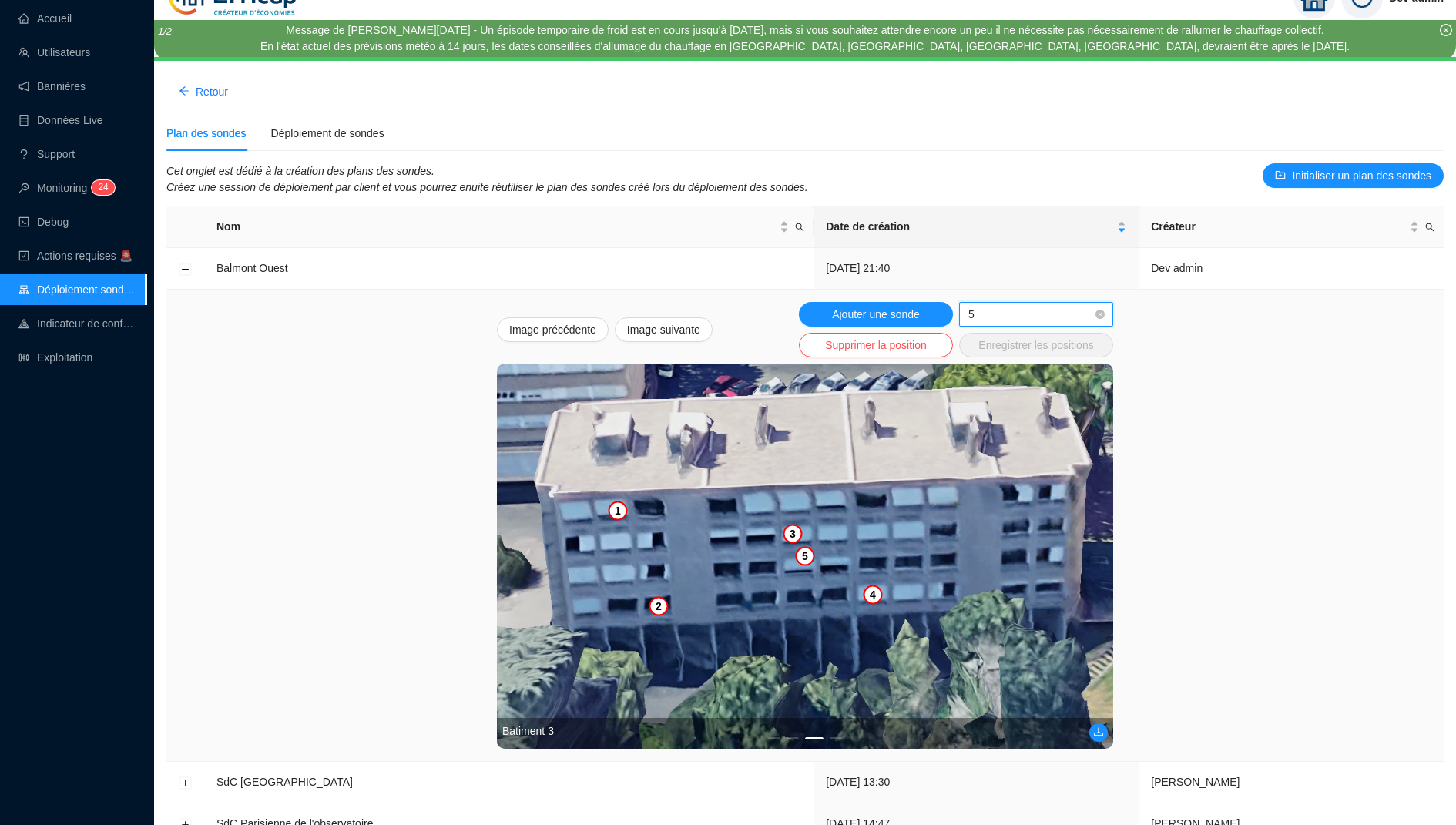
click at [1010, 493] on img at bounding box center [805, 556] width 616 height 385
click at [945, 497] on img at bounding box center [805, 556] width 616 height 385
click at [935, 312] on button "Ajouter une sonde" at bounding box center [876, 314] width 154 height 25
click at [1053, 581] on img at bounding box center [805, 556] width 616 height 385
click at [1000, 345] on span "Enregistrer les positions" at bounding box center [1035, 345] width 115 height 17
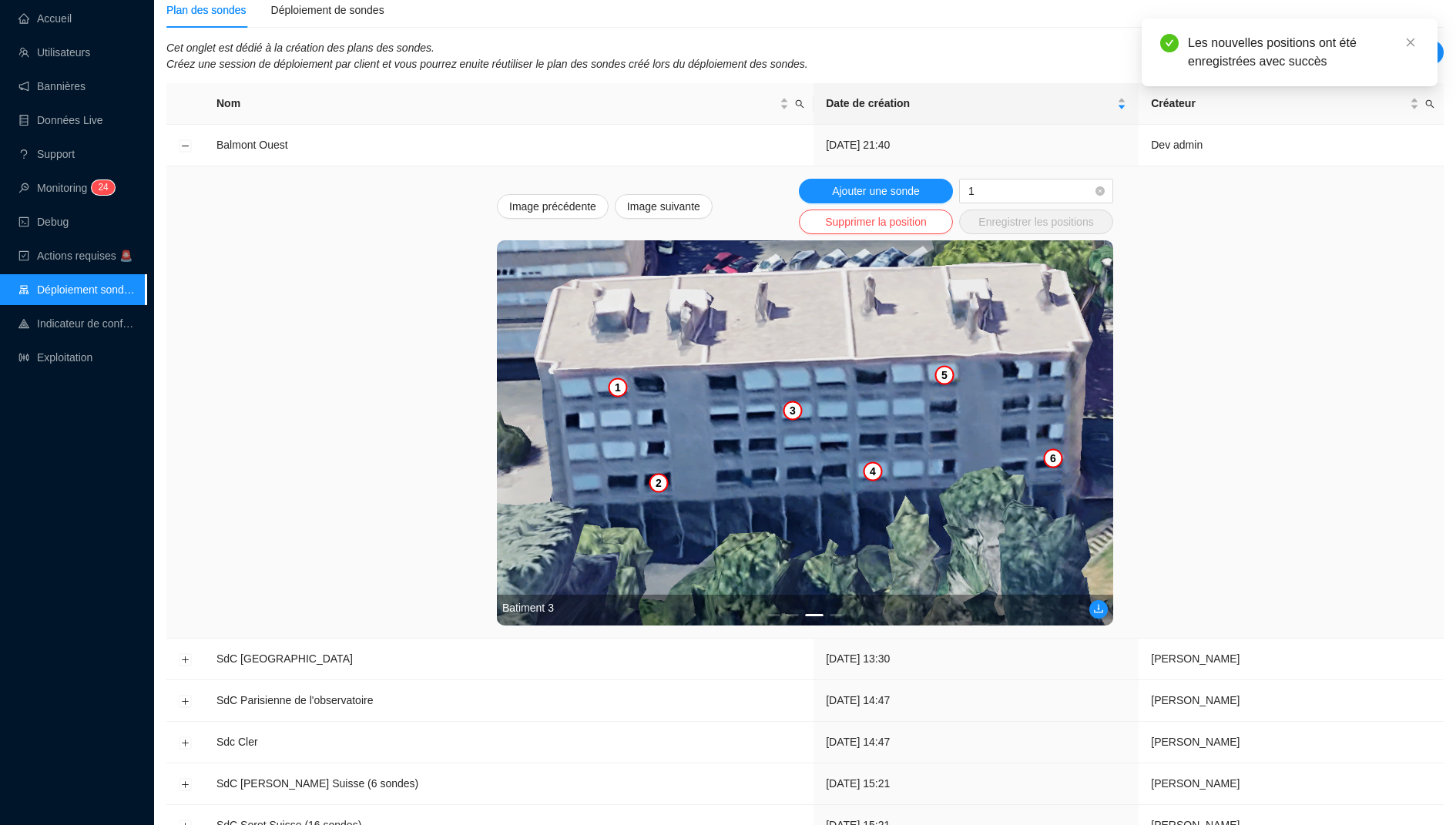
scroll to position [181, 0]
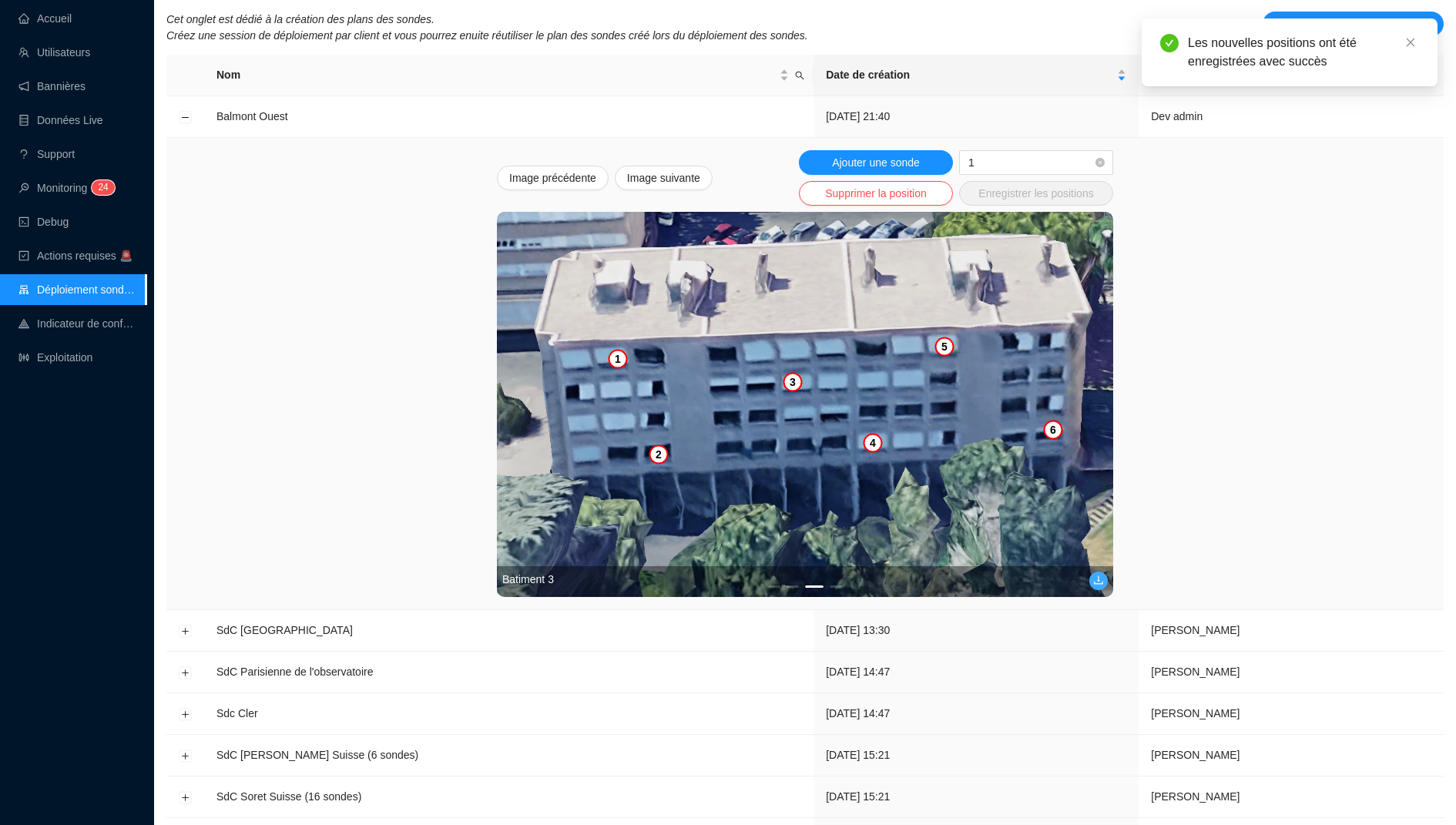
click at [1097, 577] on icon "download" at bounding box center [1098, 580] width 11 height 11
click at [791, 585] on button "2" at bounding box center [792, 586] width 12 height 3
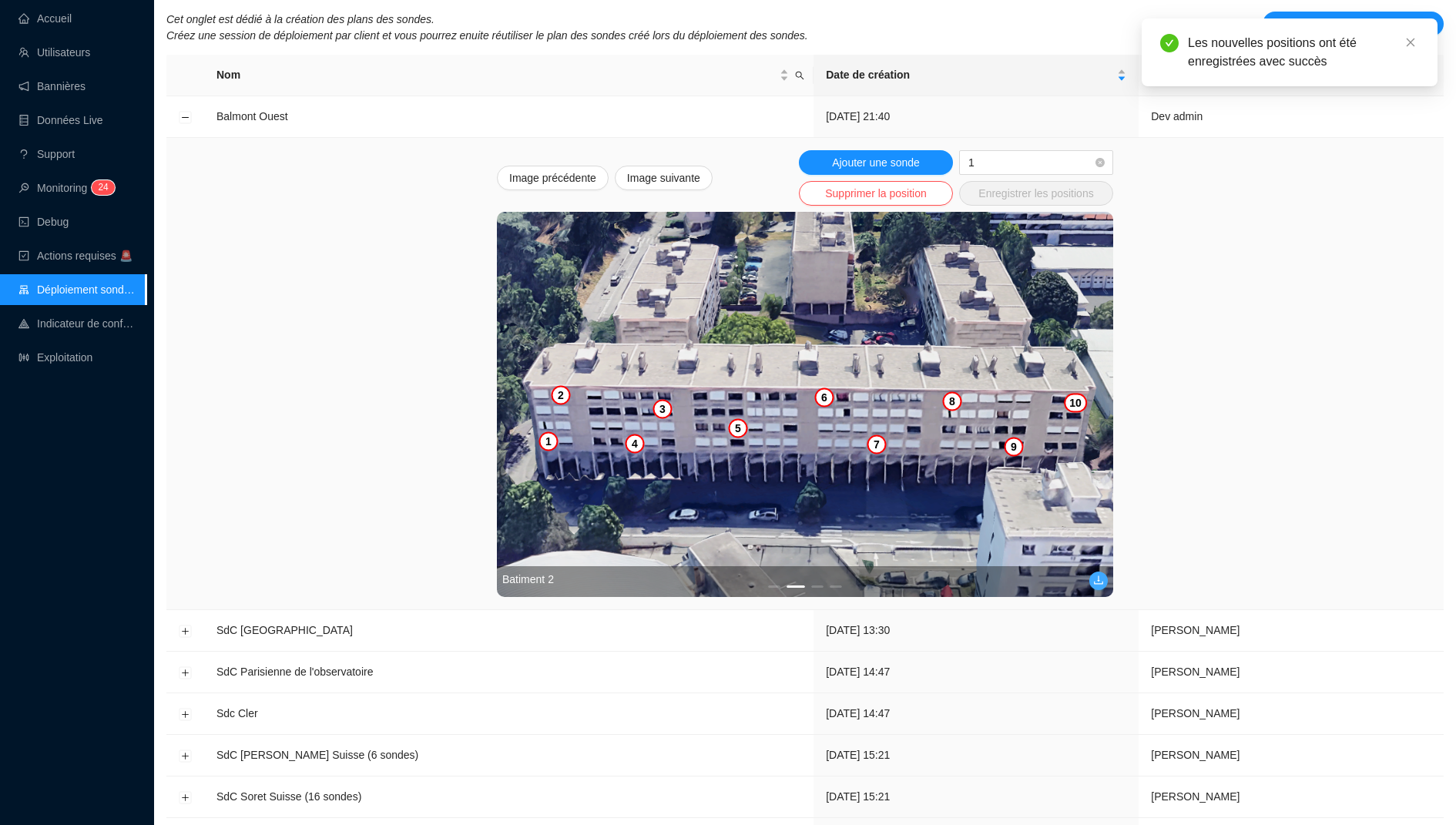
click at [1094, 581] on icon "download" at bounding box center [1098, 580] width 11 height 11
click at [772, 585] on button "1" at bounding box center [774, 586] width 12 height 3
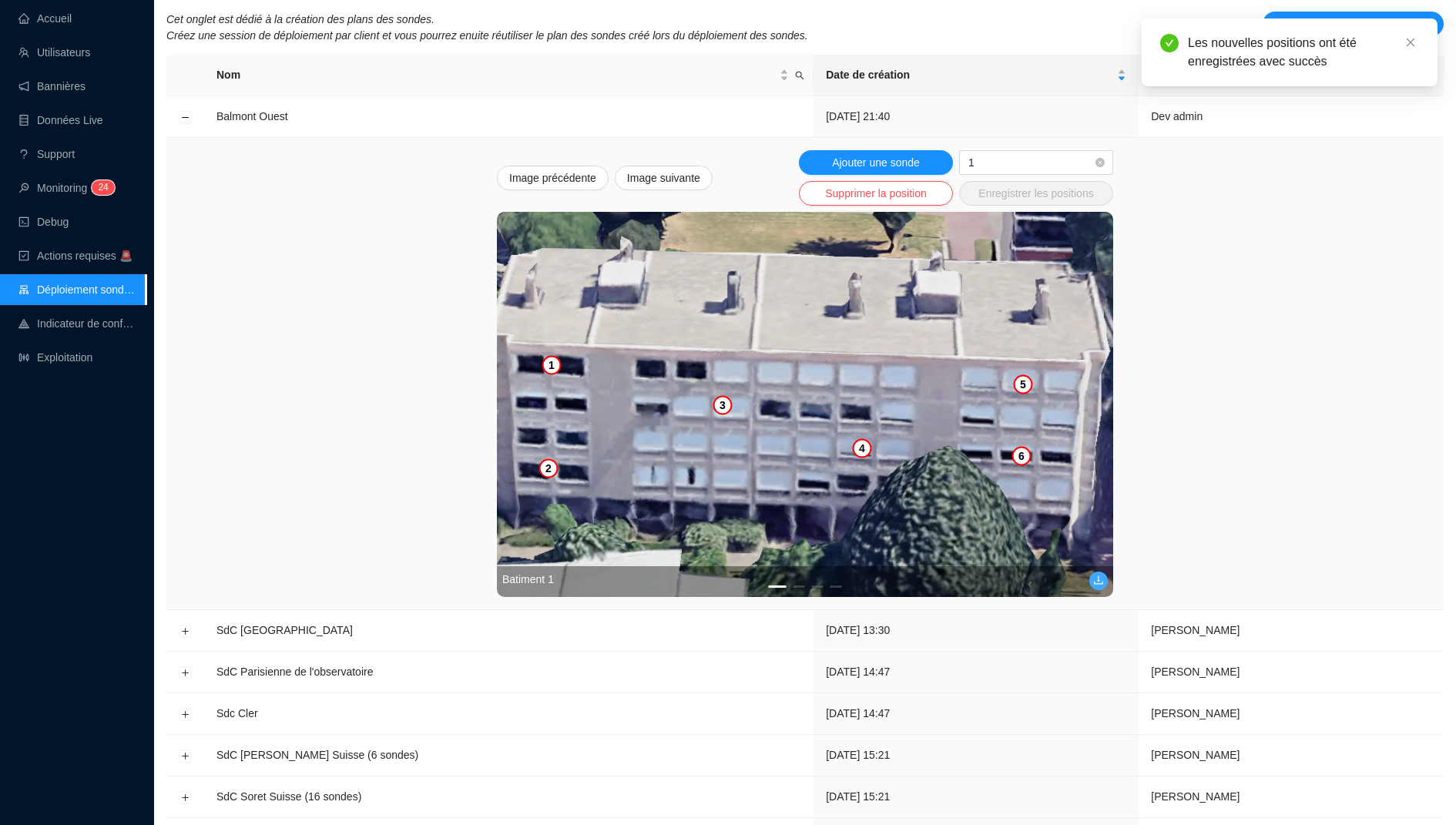
click at [1093, 580] on icon "download" at bounding box center [1098, 580] width 11 height 11
click at [803, 585] on button "2" at bounding box center [798, 586] width 12 height 3
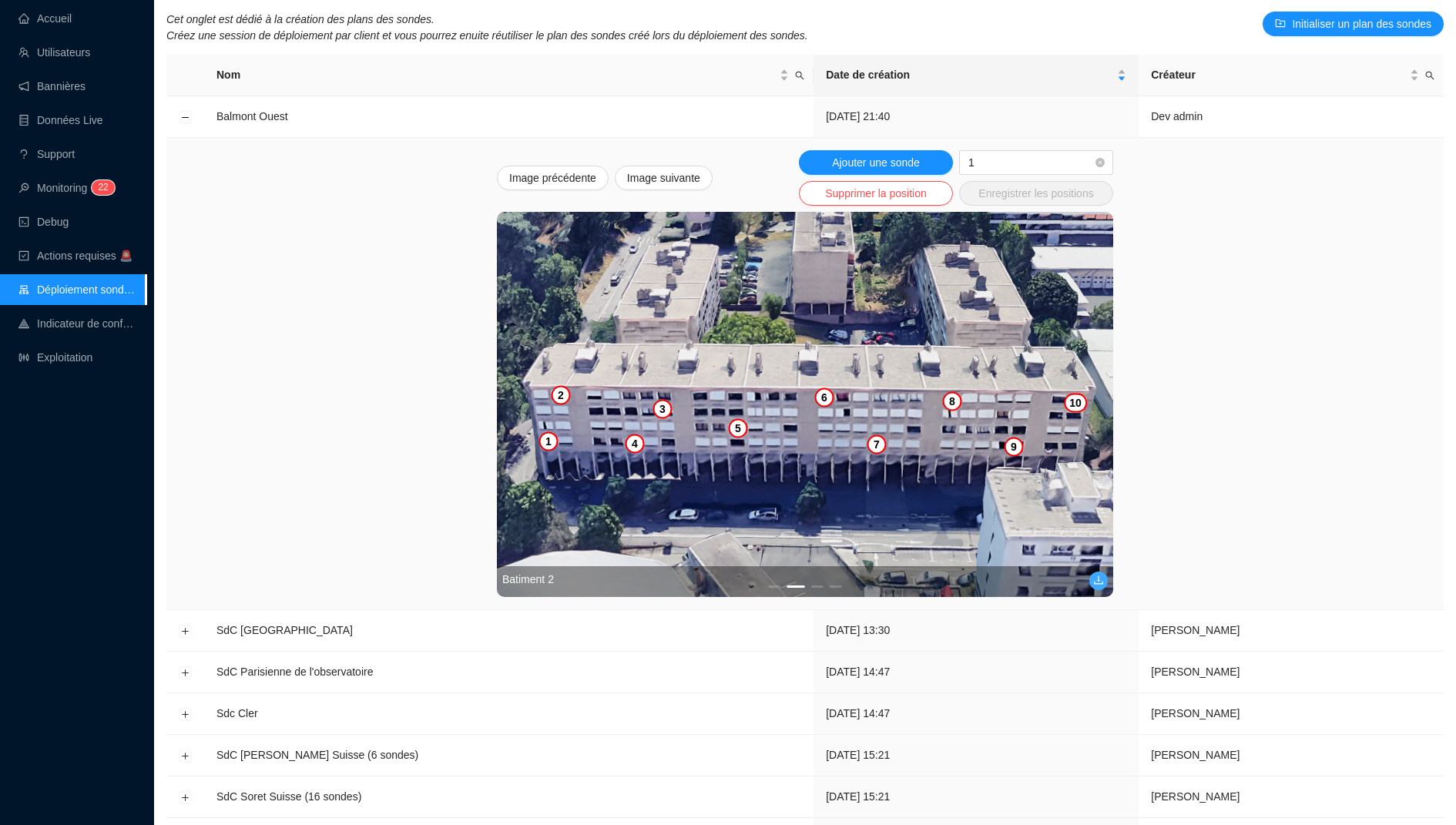
click at [1099, 580] on icon "download" at bounding box center [1098, 580] width 11 height 11
click at [774, 587] on div "Batiment 2" at bounding box center [805, 582] width 616 height 31
click at [773, 585] on button "1" at bounding box center [774, 586] width 12 height 3
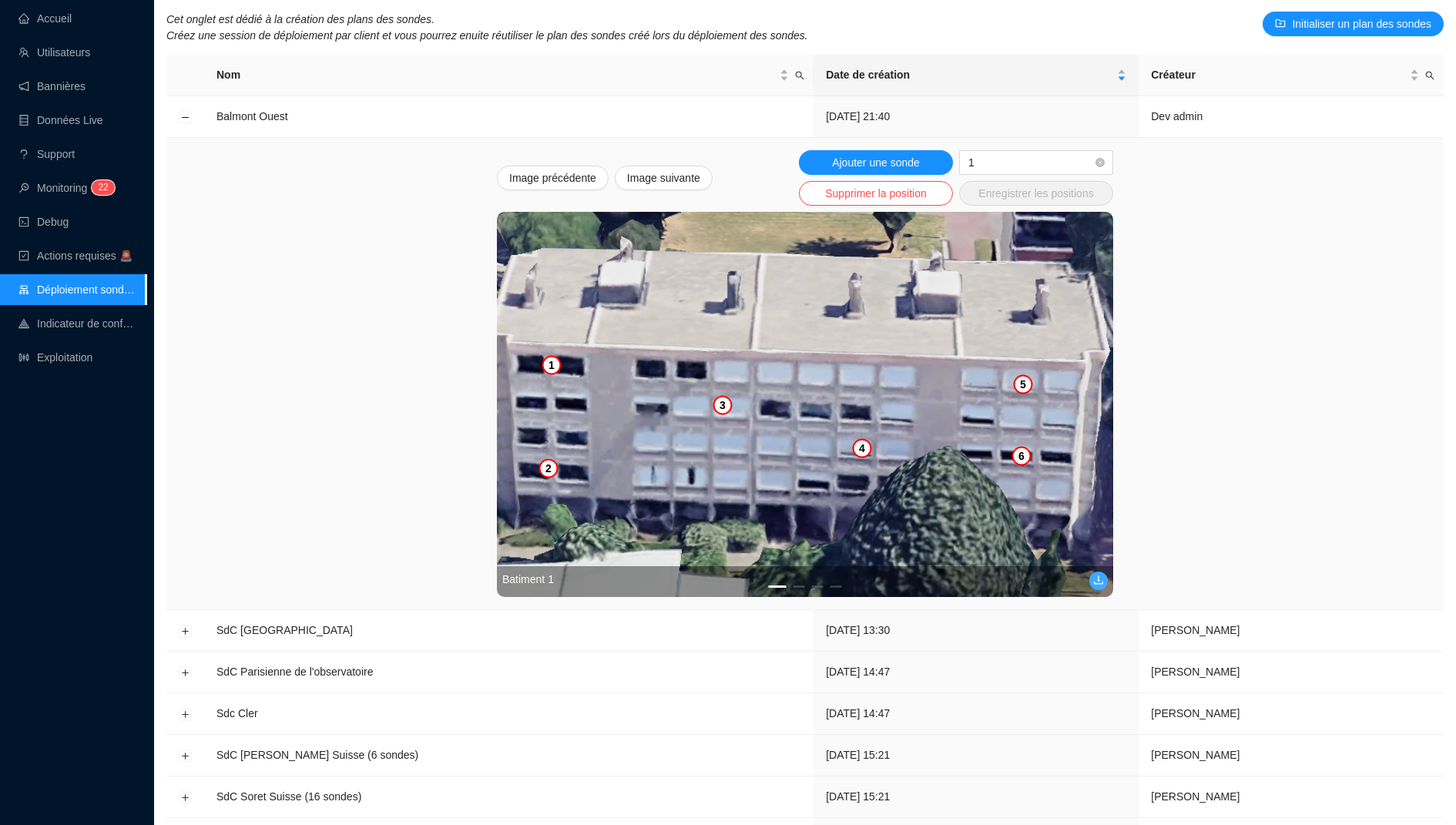
click at [1095, 578] on icon "download" at bounding box center [1098, 580] width 11 height 11
click at [801, 587] on div "Batiment 1" at bounding box center [805, 582] width 616 height 31
click at [797, 587] on div "Batiment 1" at bounding box center [805, 582] width 616 height 31
click at [805, 585] on ul "1 2 3 4" at bounding box center [805, 586] width 616 height 3
click at [802, 587] on div "Batiment 1" at bounding box center [805, 582] width 616 height 31
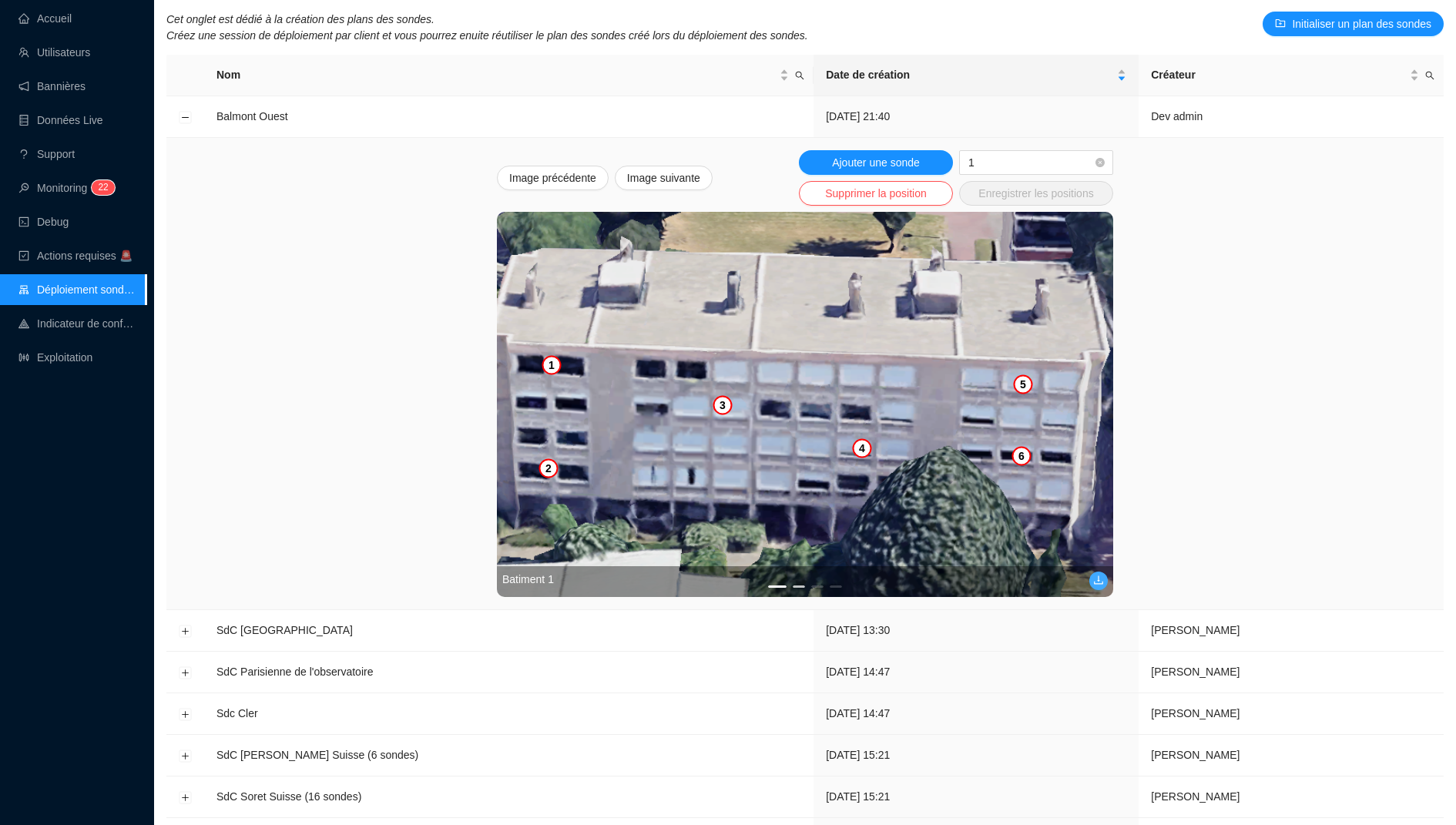
click at [797, 585] on button "2" at bounding box center [798, 586] width 12 height 3
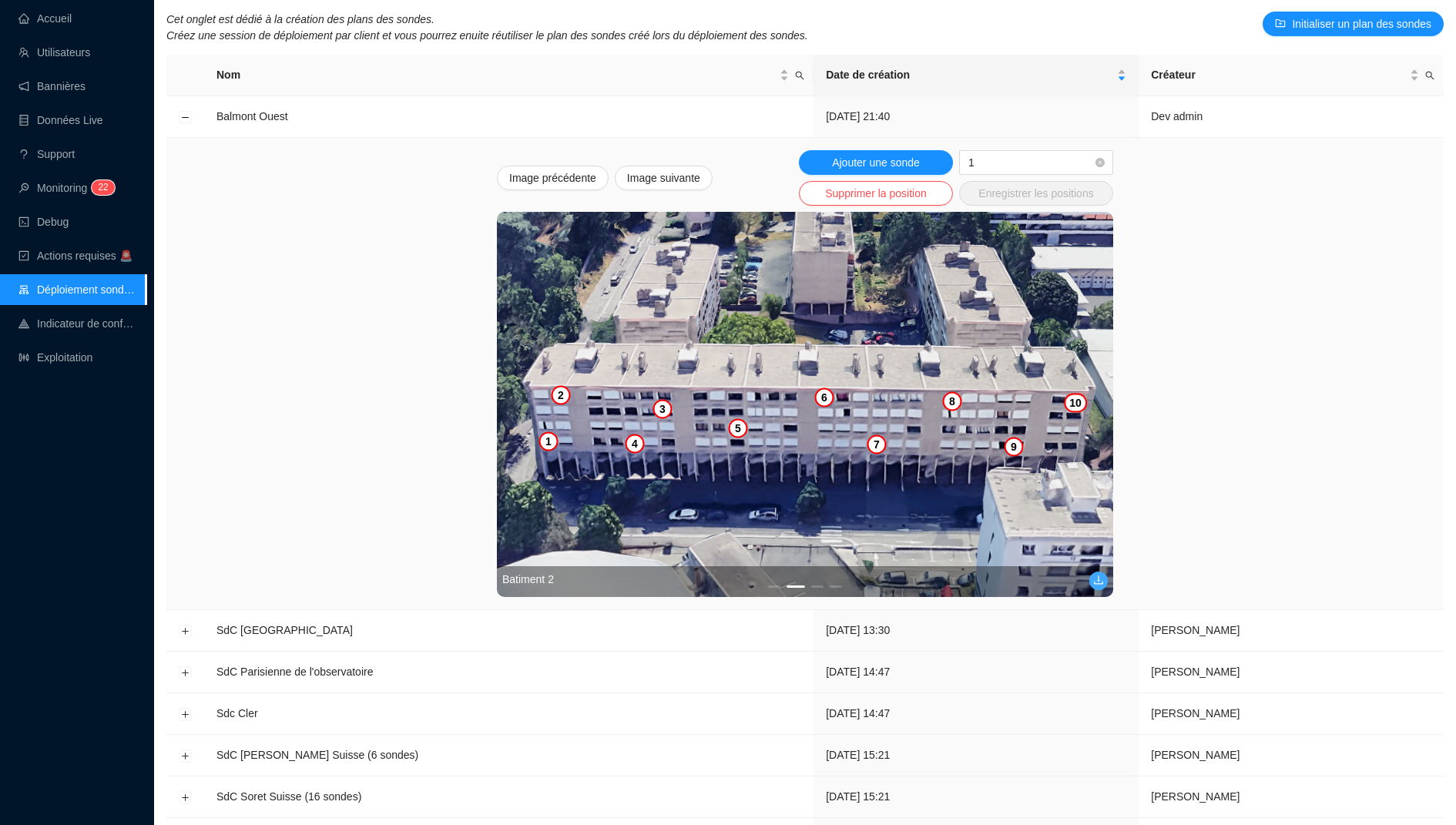
click at [819, 587] on div "Batiment 2" at bounding box center [805, 582] width 616 height 31
click at [819, 586] on div "Batiment 2" at bounding box center [805, 582] width 616 height 31
click at [817, 585] on button "3" at bounding box center [817, 586] width 12 height 3
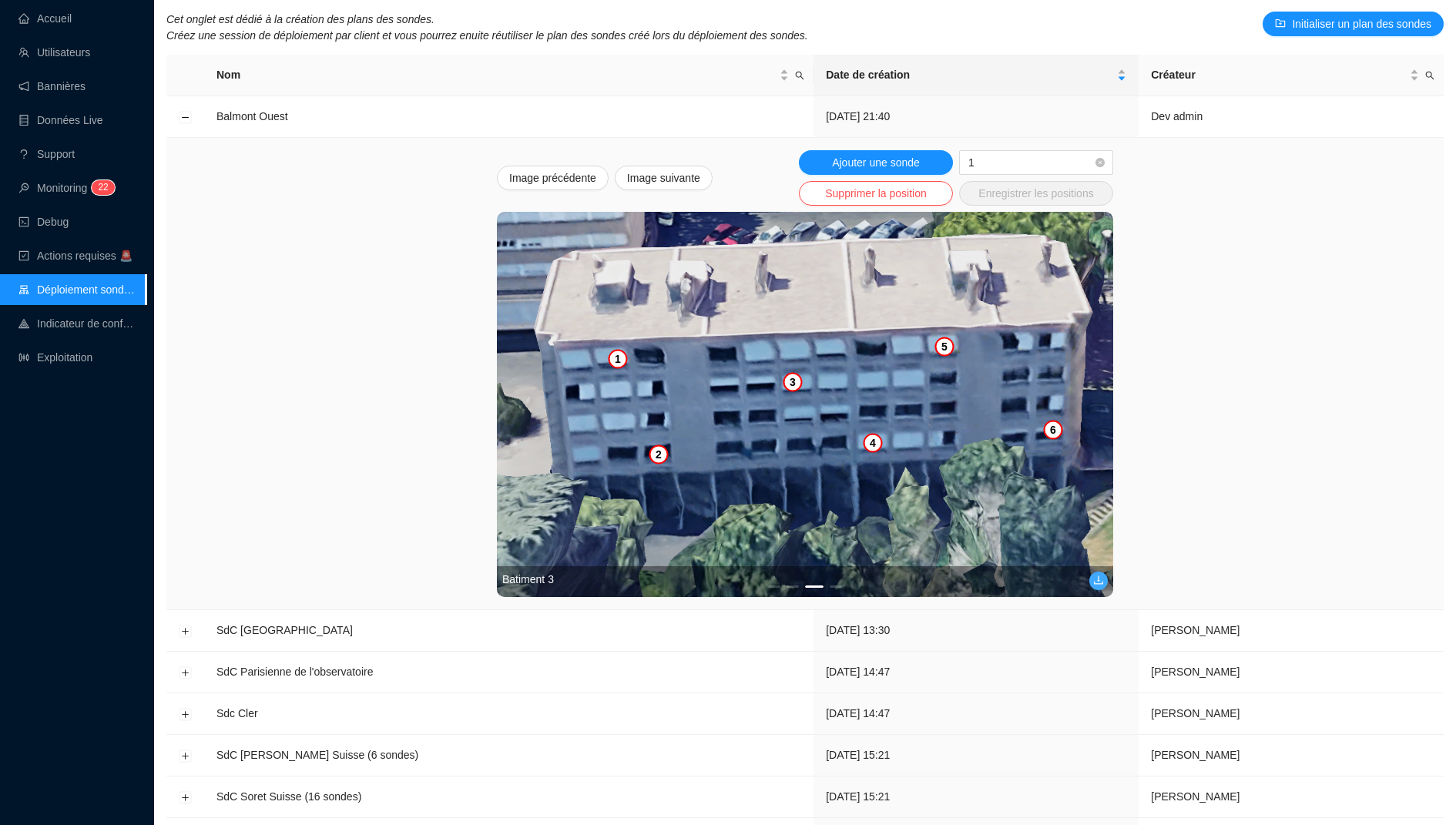
click at [1101, 580] on icon "download" at bounding box center [1098, 580] width 11 height 11
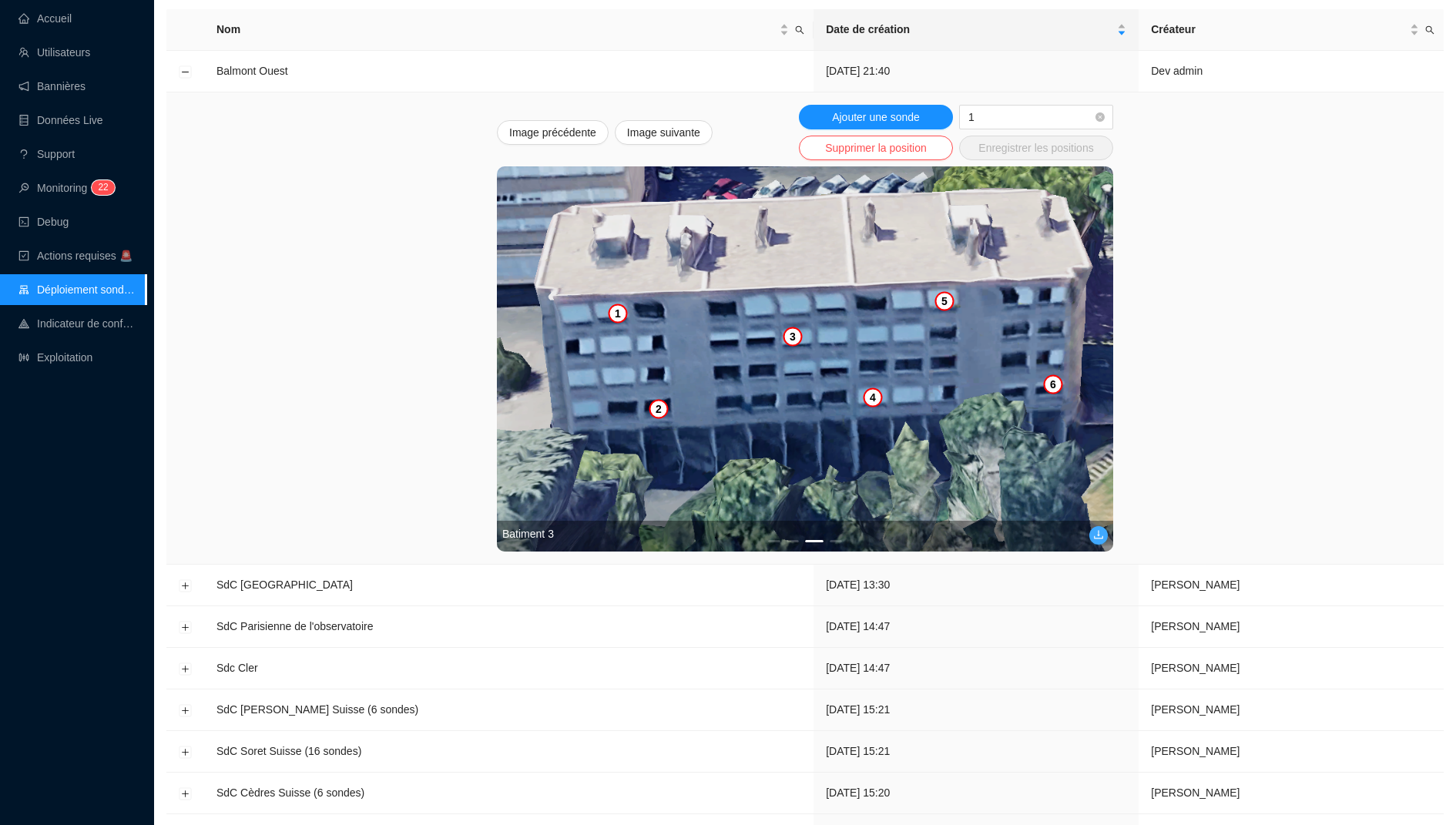
scroll to position [177, 0]
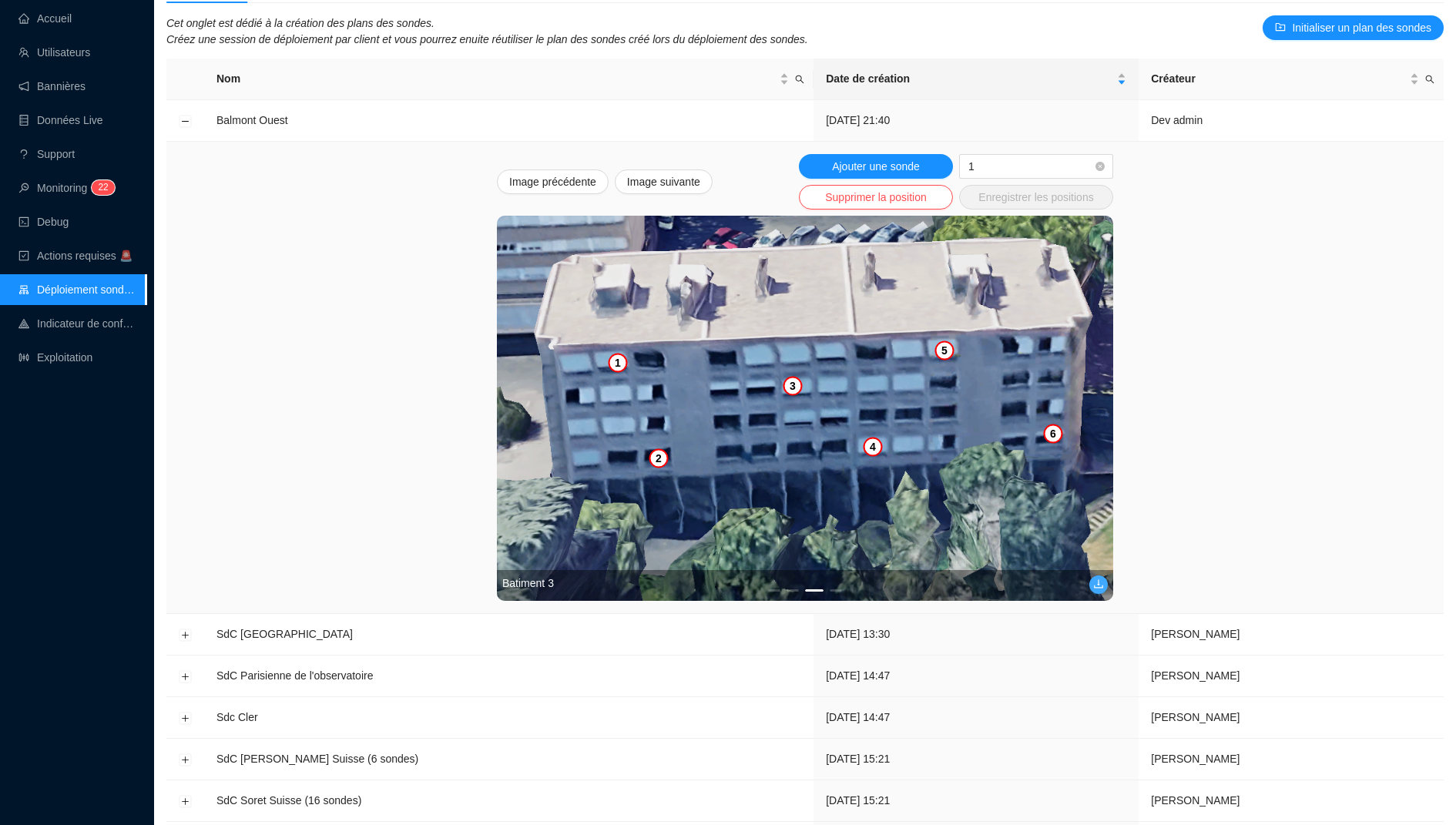
click at [797, 591] on div "Batiment 3" at bounding box center [805, 585] width 616 height 31
click at [793, 591] on div "Batiment 3" at bounding box center [805, 585] width 616 height 31
click at [793, 589] on button "2" at bounding box center [792, 590] width 12 height 3
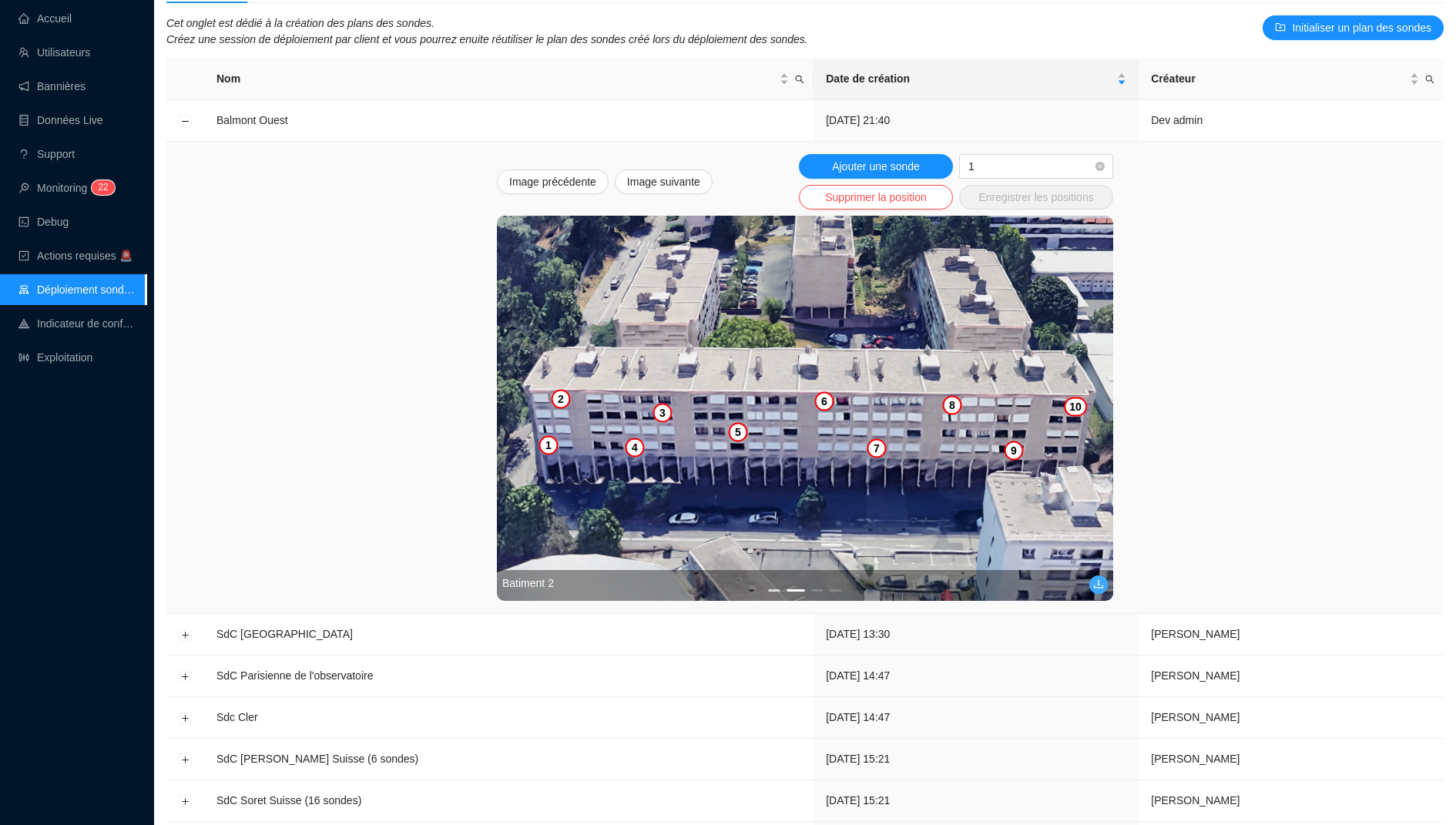
click at [777, 589] on button "1" at bounding box center [774, 590] width 12 height 3
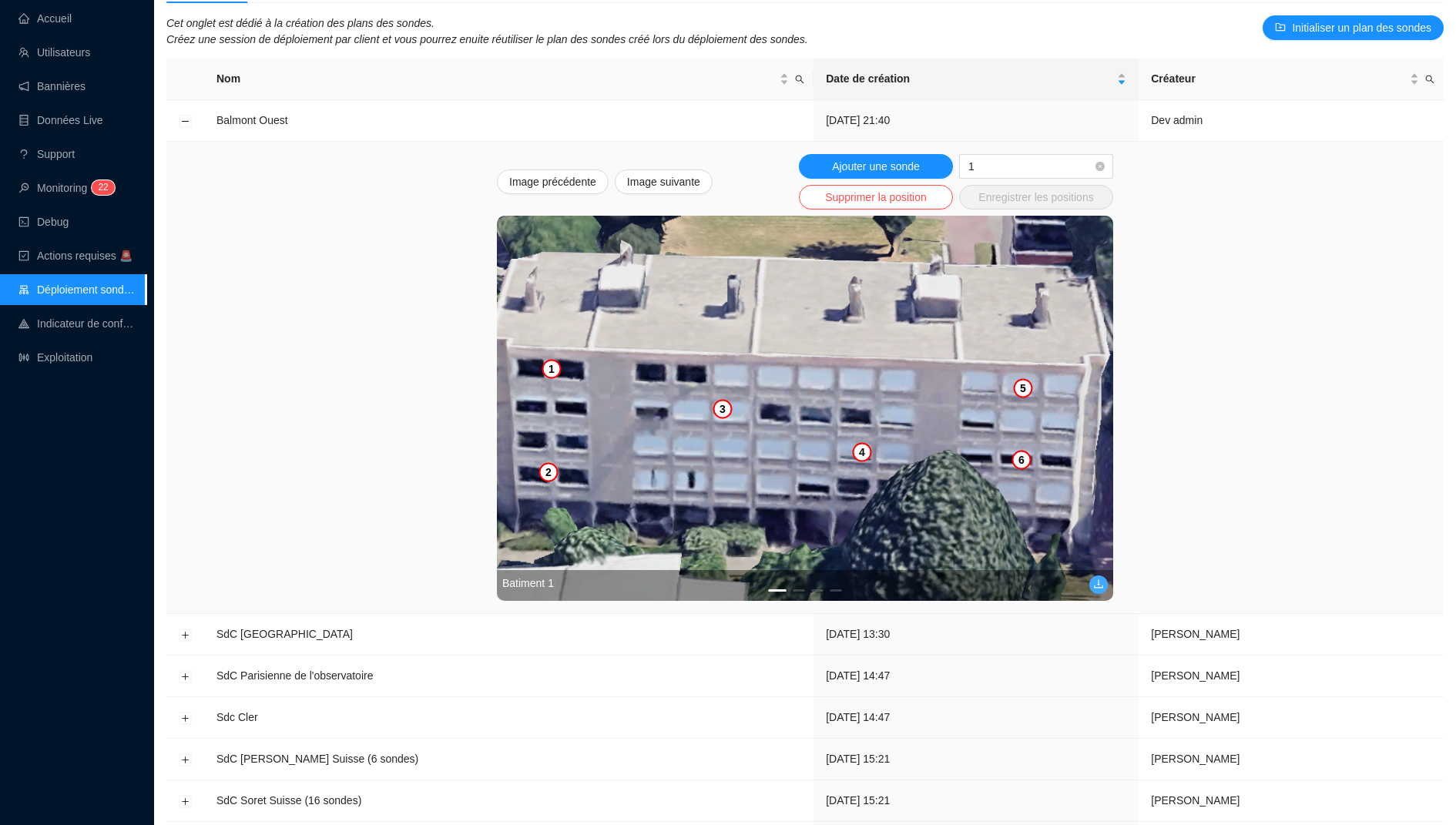
scroll to position [0, 0]
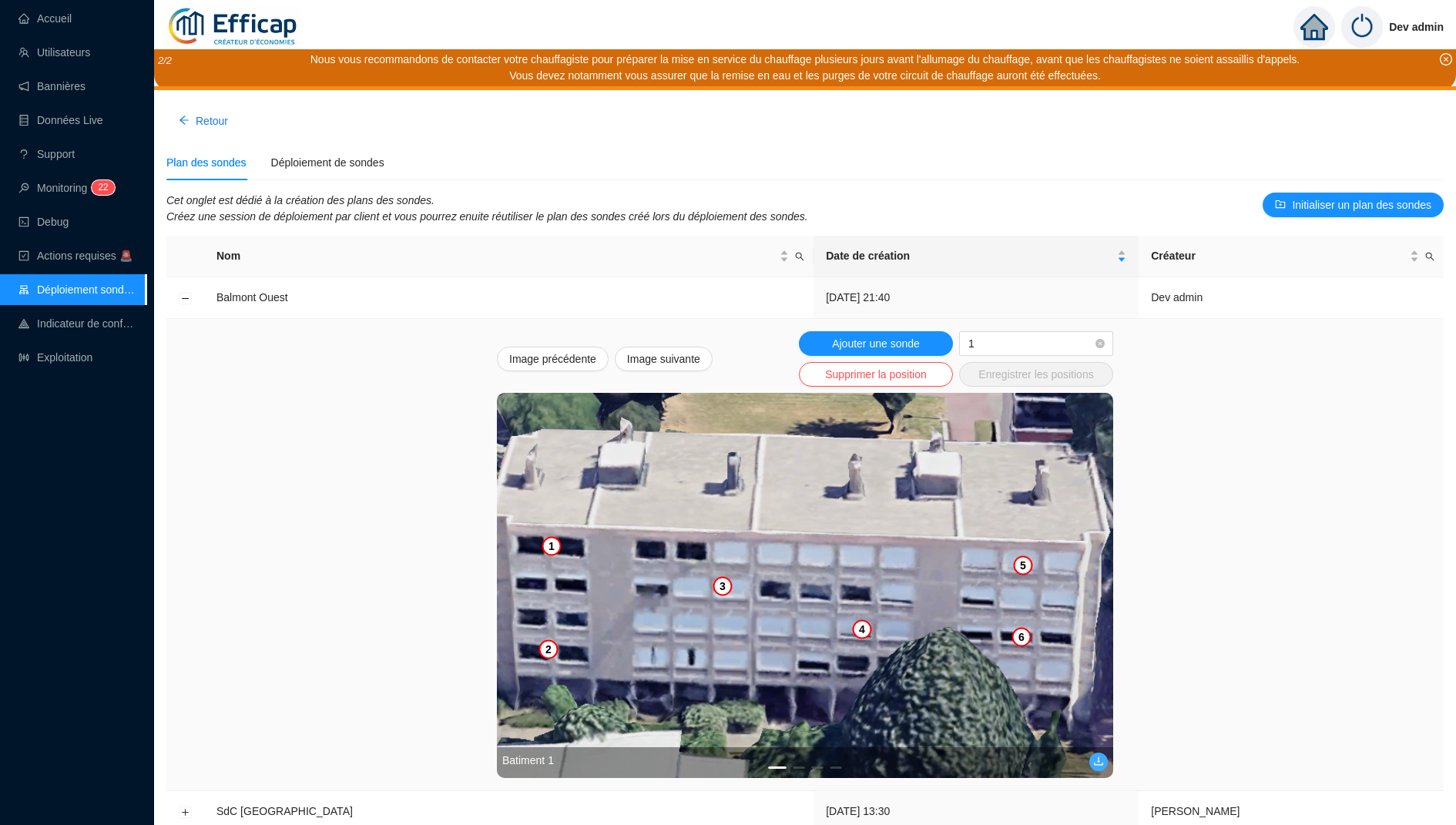
click at [73, 2] on ul "Accueil Utilisateurs Bannières Données Live Support Monitoring 2 2 Debug Action…" at bounding box center [73, 187] width 146 height 376
click at [72, 12] on link "Accueil" at bounding box center [45, 17] width 53 height 12
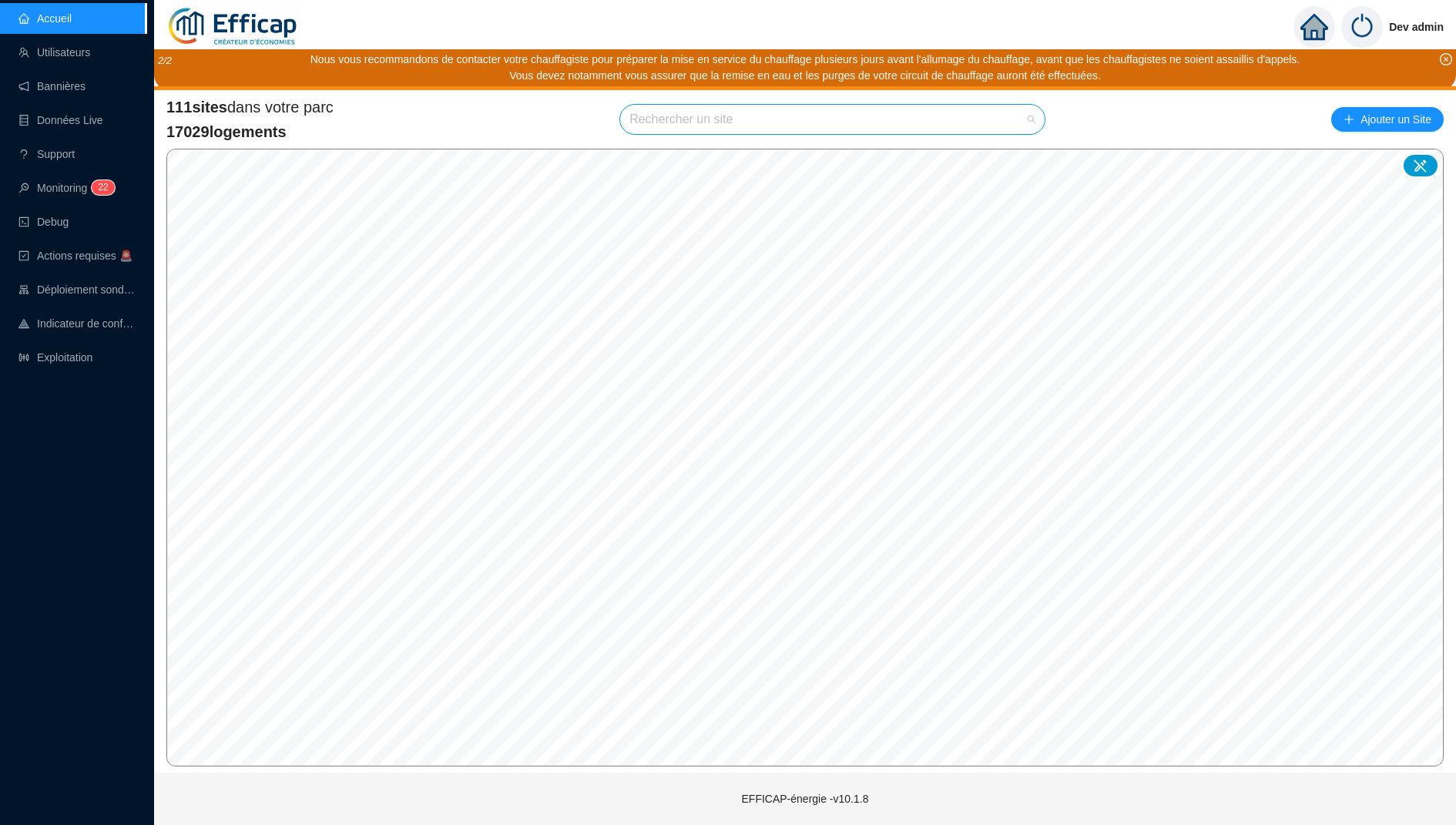
click at [752, 121] on input "search" at bounding box center [825, 119] width 392 height 29
click at [743, 124] on input "bal`" at bounding box center [825, 119] width 392 height 29
type input "balm"
